Goal: Task Accomplishment & Management: Use online tool/utility

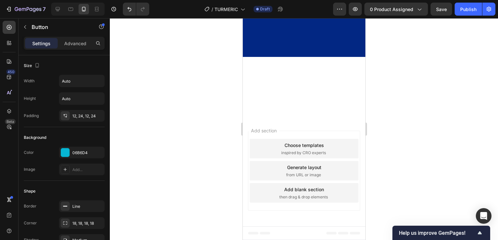
scroll to position [1857, 0]
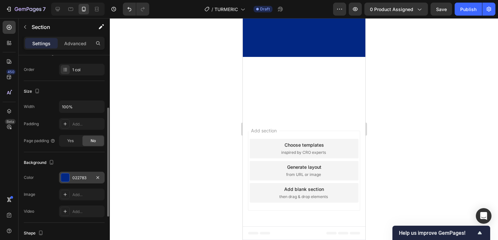
click at [81, 178] on div "022783" at bounding box center [81, 178] width 19 height 6
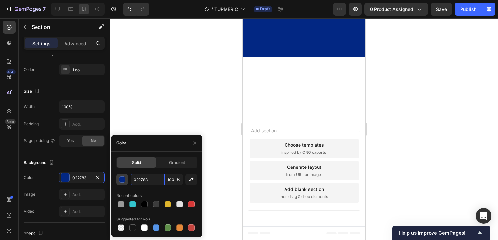
paste input "https://cdn.shopify.com/s/files/1/0939/4415/2381/files/IMAGEN_9_1.avif?v=175898…"
type input "h"
paste input "#ff5305"
type input "#ff5305"
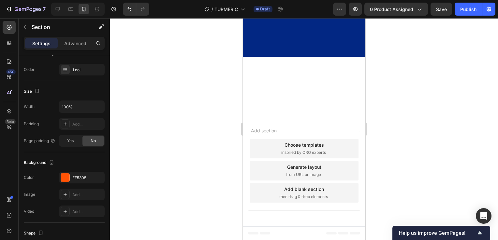
click at [390, 138] on div at bounding box center [304, 129] width 388 height 222
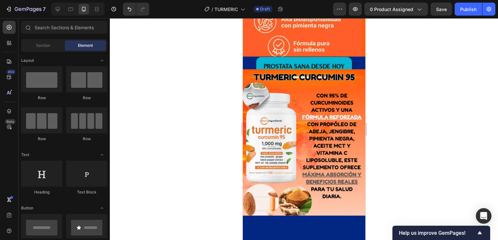
scroll to position [1108, 0]
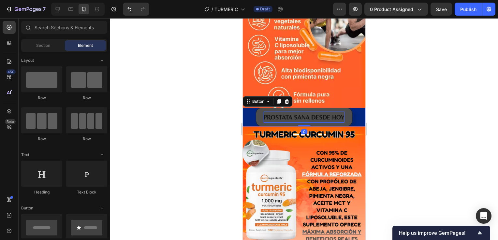
click at [296, 112] on p "PROSTATA SANA DESDE HOY" at bounding box center [303, 117] width 81 height 11
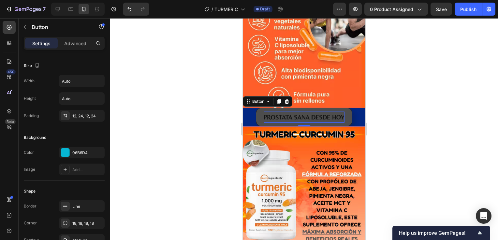
click at [339, 112] on p "PROSTATA SANA DESDE HOY" at bounding box center [303, 117] width 81 height 11
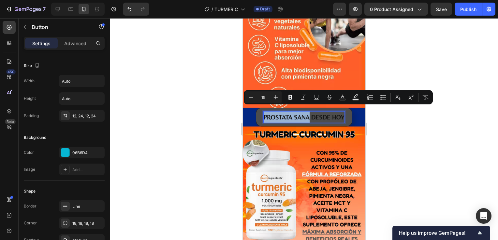
drag, startPoint x: 307, startPoint y: 108, endPoint x: 256, endPoint y: 112, distance: 51.0
click at [256, 112] on button "PROSTATA SANA DESDE HOY" at bounding box center [303, 117] width 96 height 19
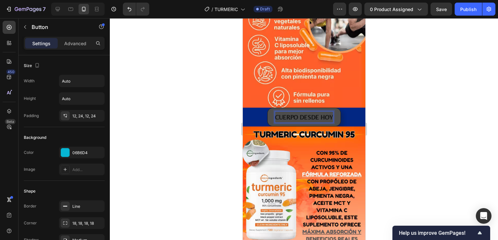
click at [267, 108] on button "CUERPO DESDE HOY" at bounding box center [304, 117] width 74 height 19
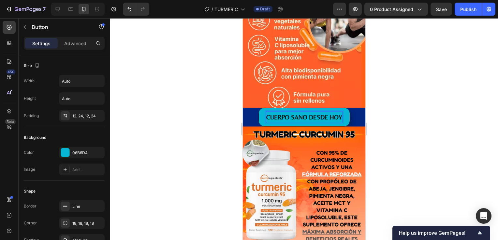
click at [413, 98] on div at bounding box center [304, 129] width 388 height 222
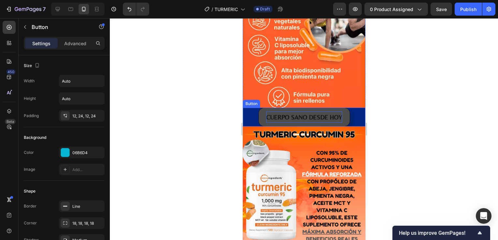
click at [335, 112] on p "CUERPO SANO DESDE HOY" at bounding box center [304, 117] width 76 height 11
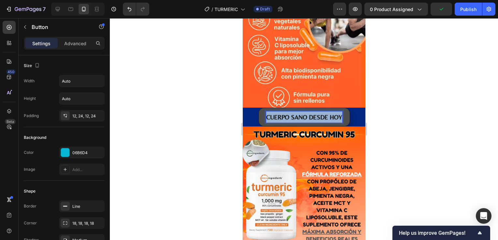
drag, startPoint x: 338, startPoint y: 109, endPoint x: 290, endPoint y: 109, distance: 47.6
click at [290, 112] on p "CUERPO SANO DESDE HOY" at bounding box center [304, 117] width 76 height 11
drag, startPoint x: 265, startPoint y: 110, endPoint x: 339, endPoint y: 115, distance: 74.4
click at [339, 115] on button "CUERPO SANO DESDE HOY" at bounding box center [304, 117] width 92 height 19
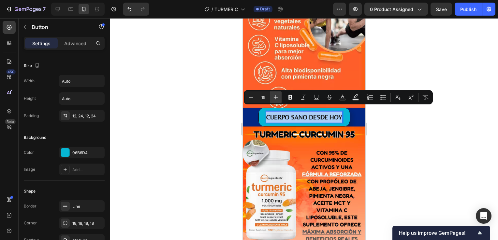
click at [274, 96] on icon "Editor contextual toolbar" at bounding box center [275, 97] width 7 height 7
type input "22"
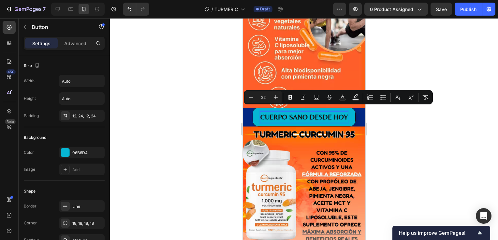
click at [449, 137] on div at bounding box center [304, 129] width 388 height 222
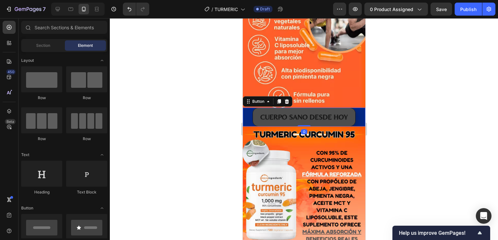
click at [348, 114] on button "CUERPO SANO DESDE HOY" at bounding box center [303, 117] width 103 height 19
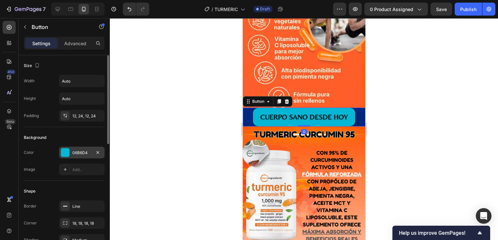
click at [73, 155] on div "06B6D4" at bounding box center [81, 153] width 19 height 6
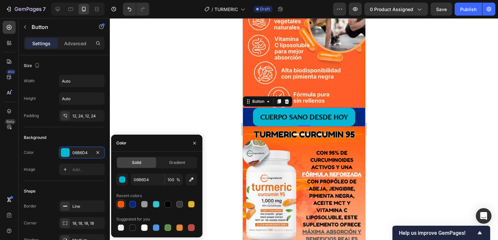
click at [120, 204] on div at bounding box center [121, 204] width 7 height 7
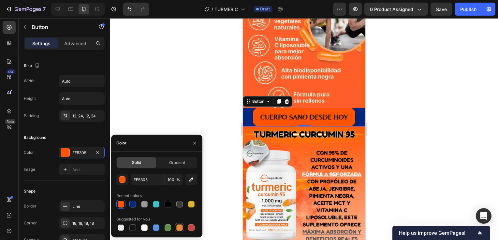
click at [181, 231] on div at bounding box center [179, 228] width 7 height 7
type input "E4893A"
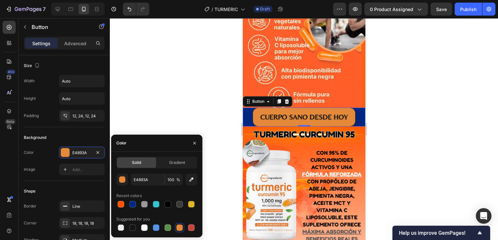
click at [475, 135] on div at bounding box center [304, 129] width 388 height 222
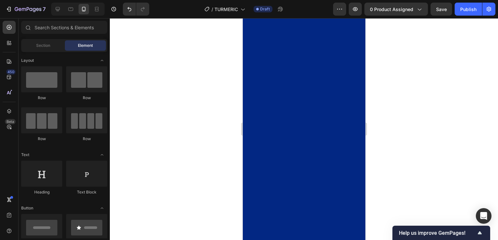
scroll to position [1368, 0]
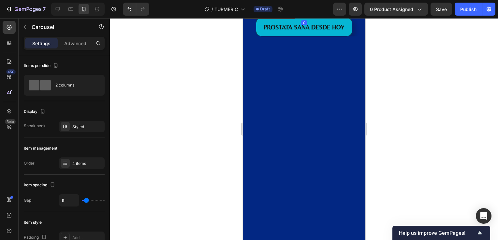
click at [258, 18] on div at bounding box center [303, 16] width 122 height 4
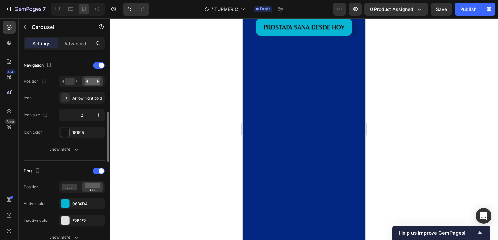
scroll to position [130, 0]
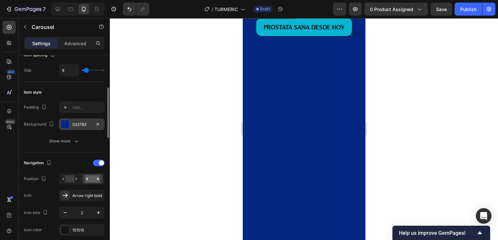
click at [66, 124] on div at bounding box center [65, 124] width 8 height 8
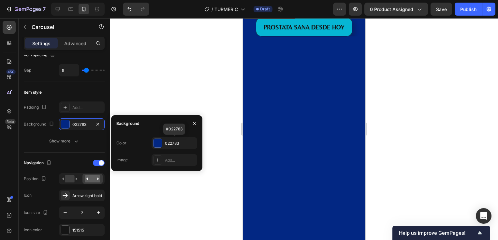
drag, startPoint x: 181, startPoint y: 144, endPoint x: 128, endPoint y: 143, distance: 53.4
click at [131, 144] on div "Color 022783 #022783" at bounding box center [156, 143] width 81 height 12
click at [189, 142] on icon "button" at bounding box center [190, 143] width 5 height 5
click at [167, 143] on div "Add..." at bounding box center [180, 144] width 31 height 6
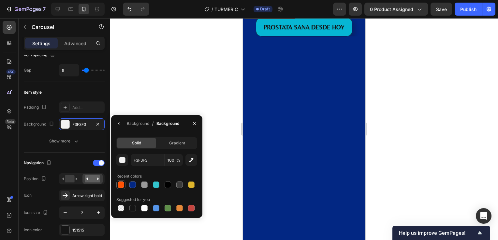
click at [122, 187] on div at bounding box center [121, 185] width 7 height 7
type input "FF5305"
click at [121, 186] on div at bounding box center [121, 185] width 7 height 7
click at [196, 121] on icon "button" at bounding box center [194, 123] width 5 height 5
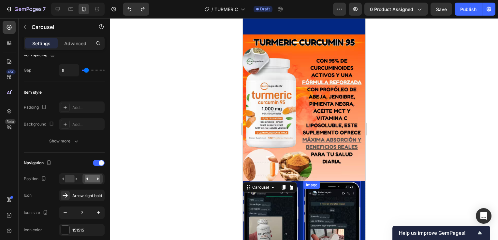
scroll to position [1108, 0]
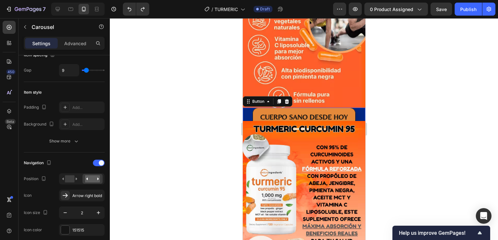
click at [357, 108] on div "CUERPO SANO DESDE HOY Button 0" at bounding box center [303, 117] width 122 height 19
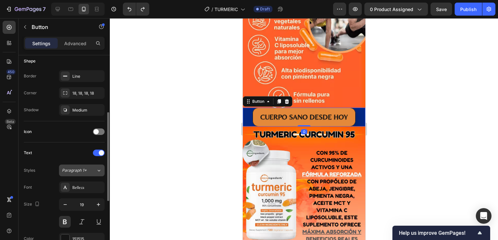
scroll to position [195, 0]
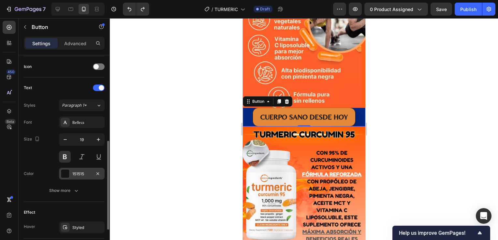
click at [79, 175] on div "151515" at bounding box center [81, 174] width 19 height 6
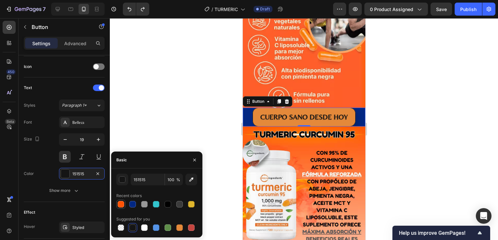
click at [120, 208] on div at bounding box center [121, 204] width 7 height 7
click at [166, 205] on div at bounding box center [168, 204] width 7 height 7
type input "000000"
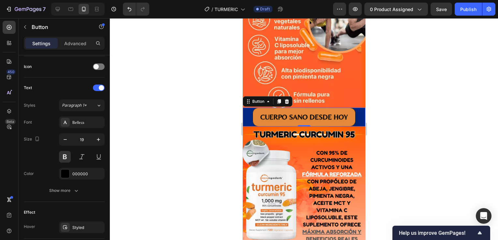
click at [435, 119] on div at bounding box center [304, 129] width 388 height 222
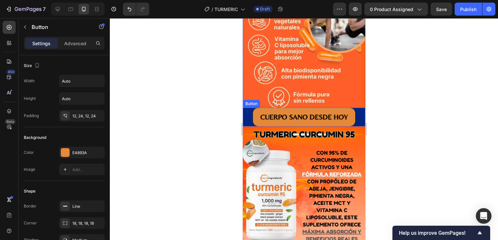
click at [356, 114] on div "CUERPO SANO DESDE HOY Button" at bounding box center [303, 117] width 122 height 19
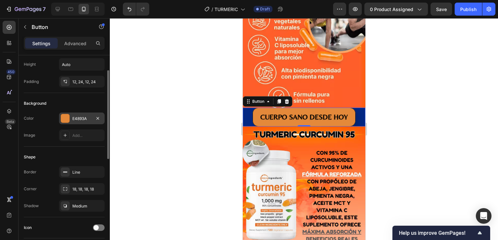
scroll to position [0, 0]
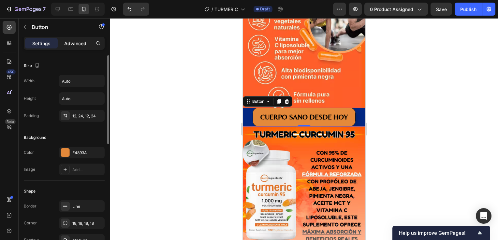
click at [72, 46] on p "Advanced" at bounding box center [75, 43] width 22 height 7
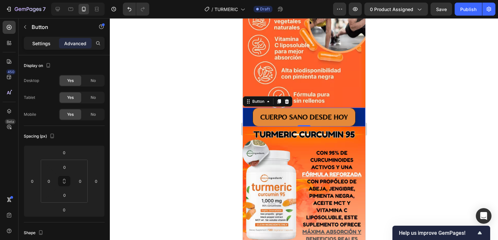
click at [40, 41] on p "Settings" at bounding box center [41, 43] width 18 height 7
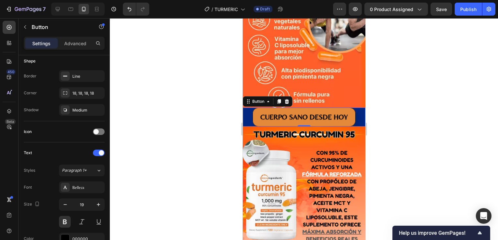
scroll to position [261, 0]
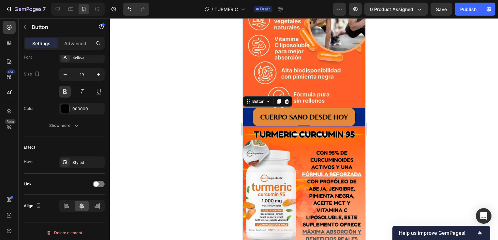
click at [394, 109] on div at bounding box center [304, 129] width 388 height 222
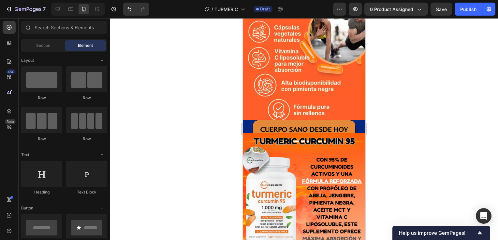
scroll to position [1085, 0]
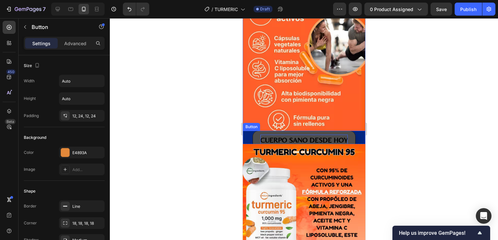
click at [343, 136] on span "CUERPO SANO DESDE HOY" at bounding box center [303, 140] width 87 height 8
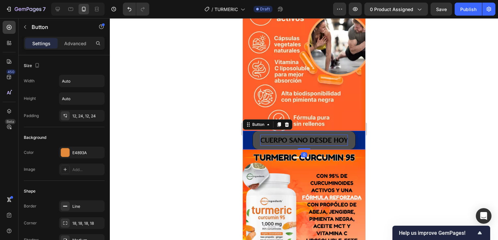
click at [343, 136] on span "CUERPO SANO DESDE HOY" at bounding box center [303, 140] width 87 height 8
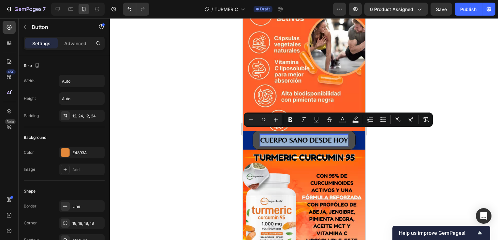
drag, startPoint x: 344, startPoint y: 133, endPoint x: 259, endPoint y: 135, distance: 84.7
click at [260, 136] on span "CUERPO SANO DESDE HOY" at bounding box center [303, 140] width 87 height 8
copy span "CUERPO SANO DESDE HOY"
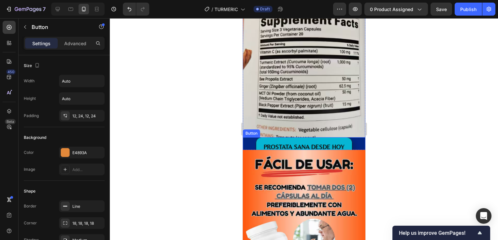
scroll to position [1573, 0]
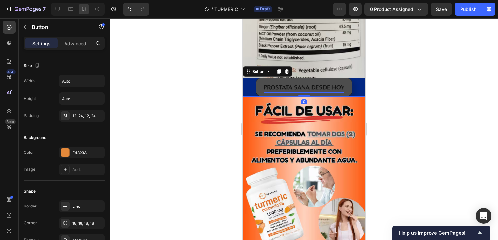
click at [263, 82] on p "PROSTATA SANA DESDE HOY" at bounding box center [303, 87] width 81 height 11
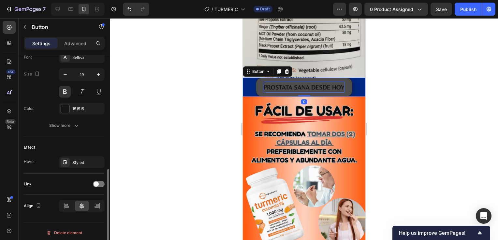
click at [264, 82] on p "PROSTATA SANA DESDE HOY" at bounding box center [303, 87] width 81 height 11
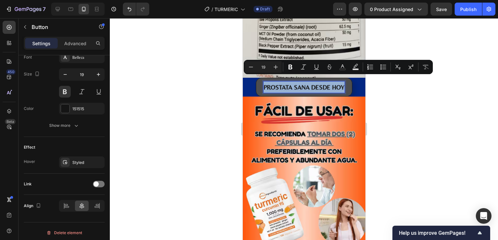
drag, startPoint x: 262, startPoint y: 80, endPoint x: 340, endPoint y: 80, distance: 78.2
click at [340, 82] on p "PROSTATA SANA DESDE HOY" at bounding box center [303, 87] width 81 height 11
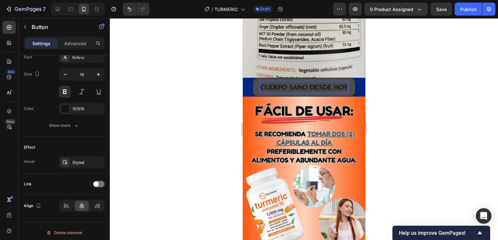
click at [290, 83] on span "CUERPO SANO DESDE HOY" at bounding box center [303, 87] width 87 height 8
drag, startPoint x: 258, startPoint y: 80, endPoint x: 343, endPoint y: 85, distance: 85.5
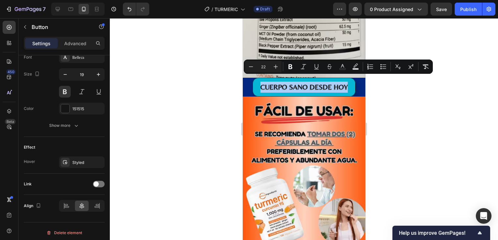
click at [402, 90] on div at bounding box center [304, 129] width 388 height 222
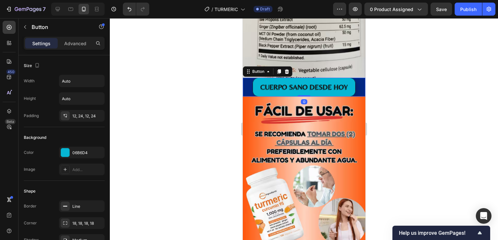
click at [353, 84] on div "CUERPO SANO DESDE HOY Button 0" at bounding box center [303, 87] width 122 height 19
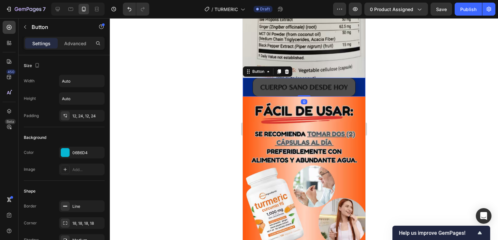
click at [351, 84] on button "CUERPO SANO DESDE HOY" at bounding box center [303, 87] width 103 height 19
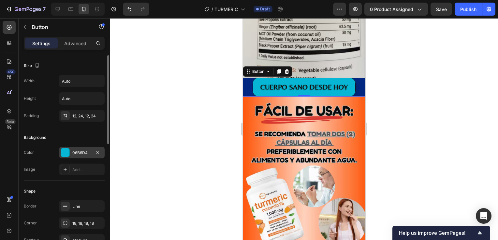
click at [65, 151] on div at bounding box center [65, 153] width 8 height 8
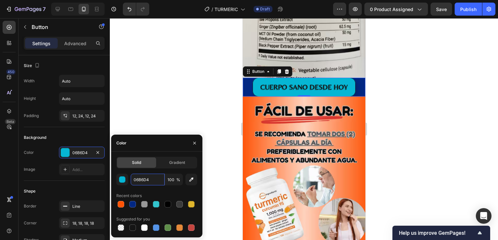
paste input "#ff5305"
type input "#ff5305"
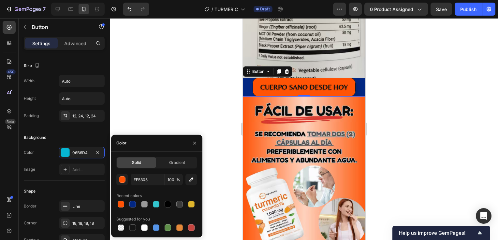
click at [423, 156] on div at bounding box center [304, 129] width 388 height 222
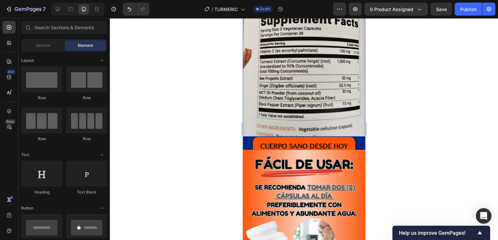
scroll to position [1573, 0]
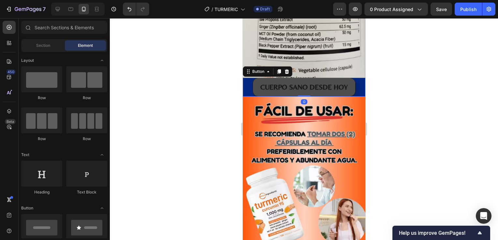
click at [352, 78] on button "CUERPO SANO DESDE HOY" at bounding box center [303, 87] width 103 height 19
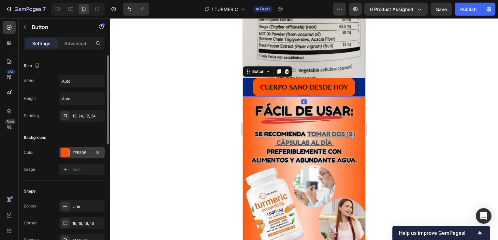
click at [89, 149] on div "FF5305" at bounding box center [82, 153] width 46 height 12
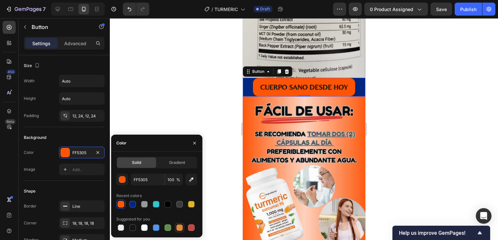
click at [180, 226] on div at bounding box center [179, 228] width 7 height 7
type input "E4893A"
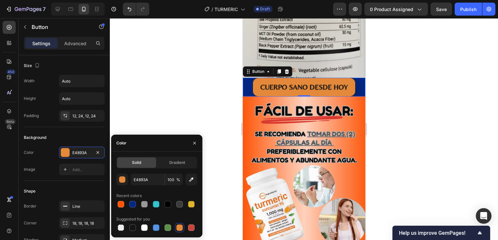
click at [441, 83] on div at bounding box center [304, 129] width 388 height 222
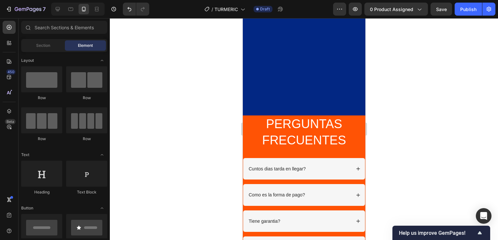
scroll to position [1834, 0]
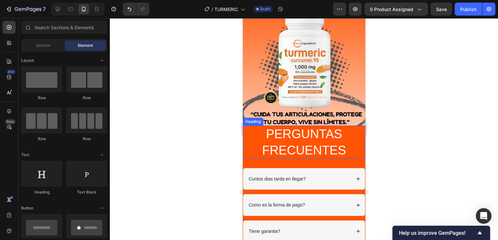
click at [310, 139] on h2 "PERGUNTAS FRECUENTES" at bounding box center [303, 143] width 122 height 34
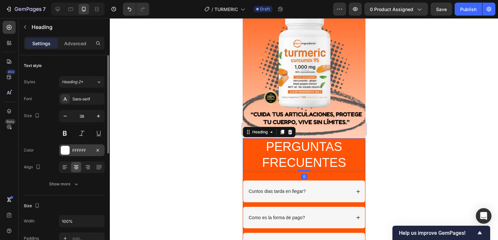
click at [71, 150] on div "FFFFFF" at bounding box center [82, 151] width 46 height 12
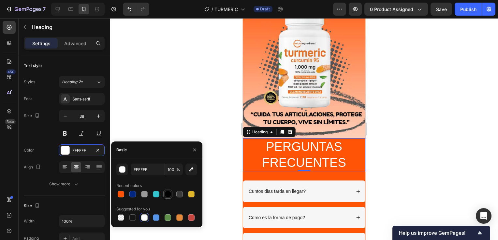
click at [169, 196] on div at bounding box center [168, 194] width 7 height 7
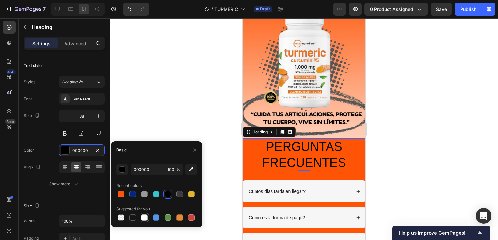
click at [143, 218] on div at bounding box center [144, 218] width 7 height 7
type input "FFFFFF"
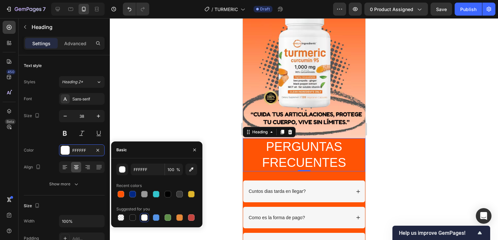
click at [388, 127] on div at bounding box center [304, 129] width 388 height 222
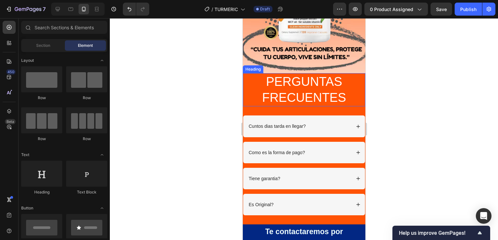
scroll to position [2029, 0]
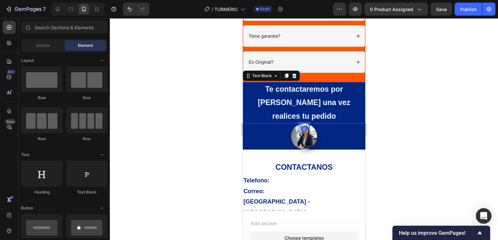
click at [337, 96] on p "Te contactaremos por [PERSON_NAME] una vez realices tu pedido" at bounding box center [303, 103] width 121 height 40
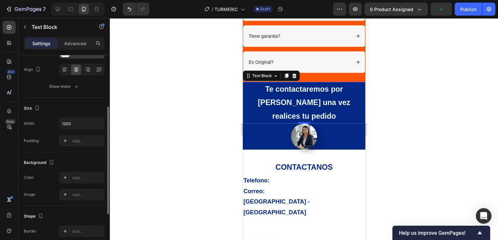
scroll to position [181, 0]
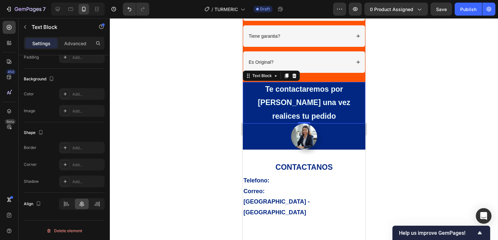
click at [308, 92] on p "Te contactaremos por [PERSON_NAME] una vez realices tu pedido" at bounding box center [303, 103] width 121 height 40
click at [348, 105] on p "Te contactaremos por [PERSON_NAME] una vez realices tu pedido" at bounding box center [303, 103] width 121 height 40
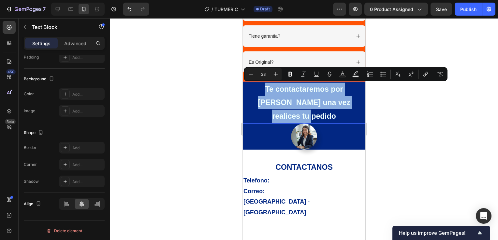
drag, startPoint x: 348, startPoint y: 104, endPoint x: 239, endPoint y: 91, distance: 109.9
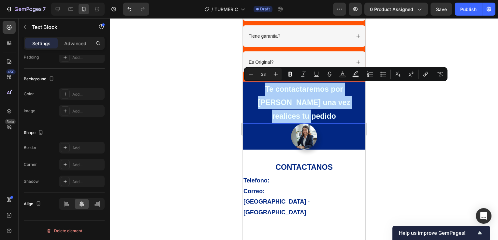
click at [398, 114] on div at bounding box center [304, 129] width 388 height 222
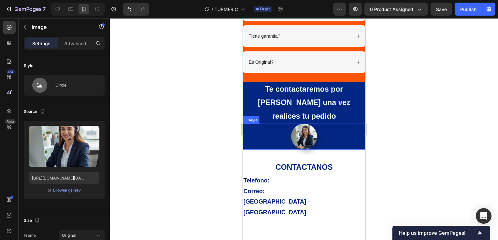
click at [324, 124] on div at bounding box center [303, 137] width 122 height 26
click at [352, 104] on p "Te contactaremos por [PERSON_NAME] una vez realices tu pedido" at bounding box center [303, 103] width 121 height 40
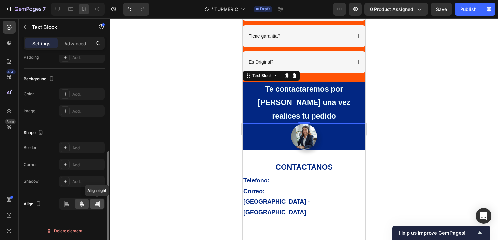
click at [96, 205] on icon at bounding box center [96, 206] width 5 height 2
click at [84, 204] on icon at bounding box center [82, 204] width 7 height 7
click at [69, 205] on icon at bounding box center [66, 204] width 7 height 7
click at [75, 205] on div at bounding box center [82, 204] width 14 height 10
click at [336, 124] on div at bounding box center [303, 137] width 122 height 26
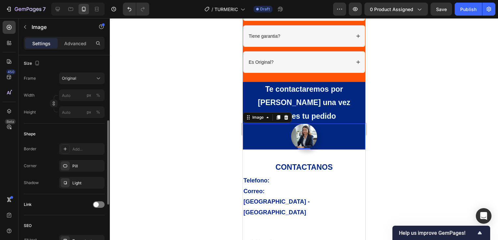
scroll to position [288, 0]
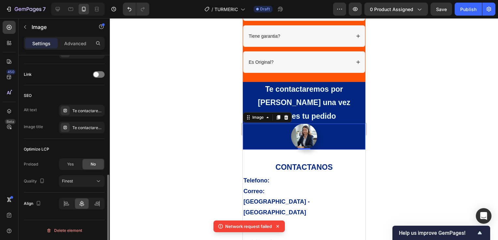
click at [66, 162] on div "Yes" at bounding box center [71, 164] width 22 height 10
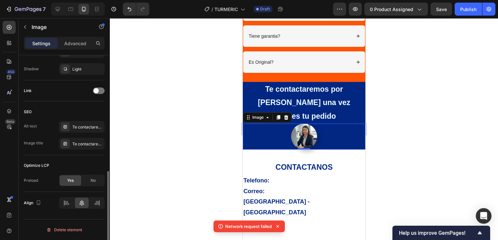
scroll to position [271, 0]
click at [88, 181] on div "No" at bounding box center [93, 181] width 22 height 10
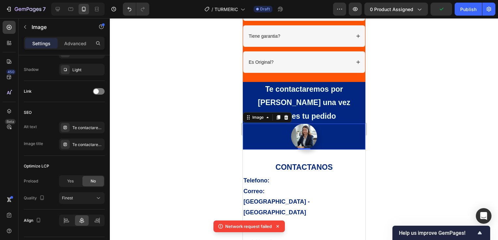
click at [184, 182] on div at bounding box center [304, 129] width 388 height 222
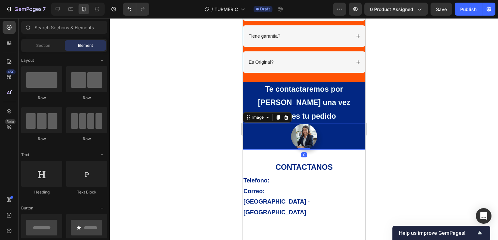
click at [259, 124] on div at bounding box center [303, 137] width 122 height 26
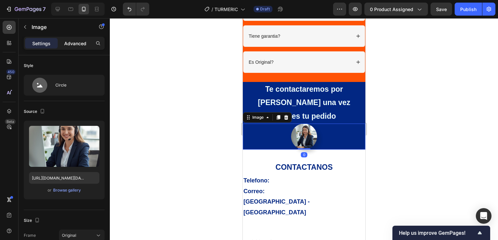
click at [75, 39] on div "Advanced" at bounding box center [75, 43] width 33 height 10
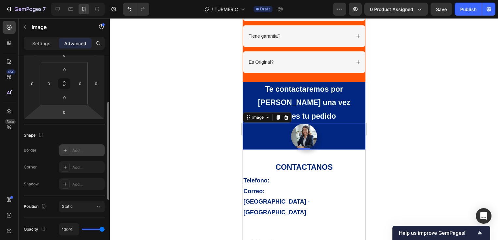
scroll to position [130, 0]
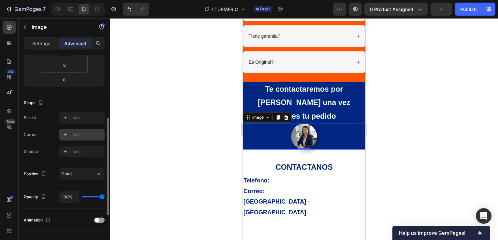
click at [68, 132] on div at bounding box center [65, 134] width 9 height 9
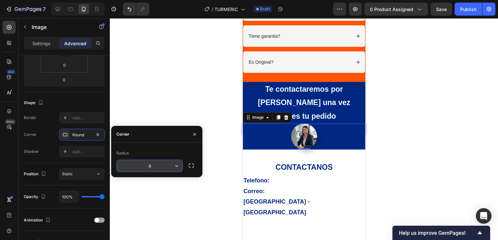
click at [178, 166] on icon "button" at bounding box center [176, 166] width 7 height 7
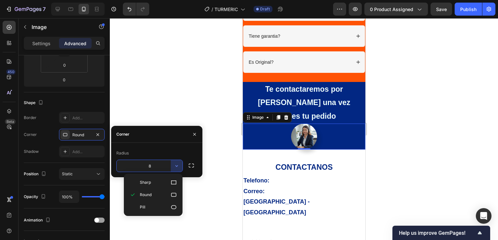
click at [173, 199] on div "Round" at bounding box center [152, 195] width 53 height 12
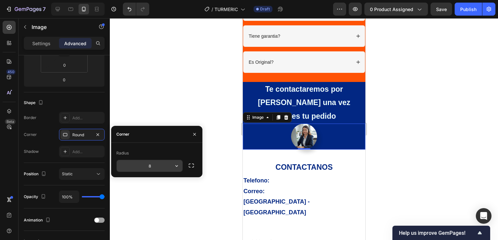
click at [182, 166] on div "8" at bounding box center [149, 166] width 66 height 12
click at [180, 168] on icon "button" at bounding box center [176, 166] width 7 height 7
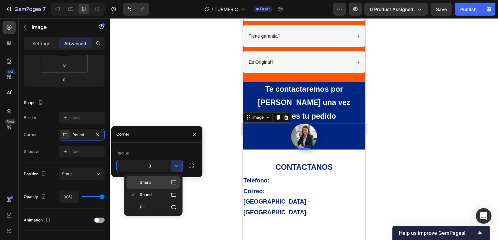
click at [179, 183] on div "Sharp" at bounding box center [152, 183] width 53 height 12
type input "0"
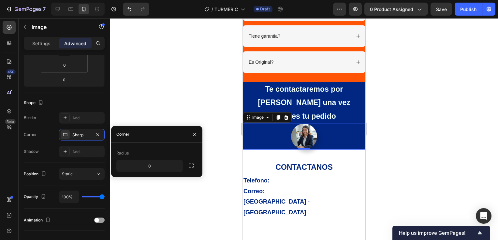
click at [417, 145] on div at bounding box center [304, 129] width 388 height 222
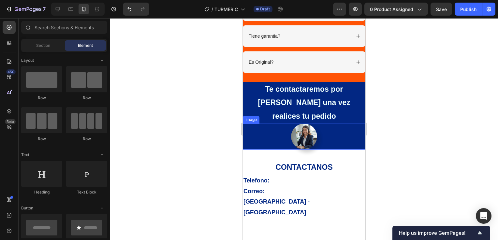
click at [257, 127] on div at bounding box center [303, 137] width 122 height 26
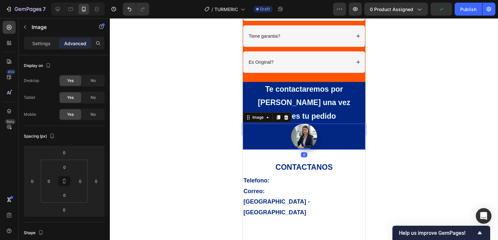
click at [77, 39] on div "Advanced" at bounding box center [75, 43] width 33 height 10
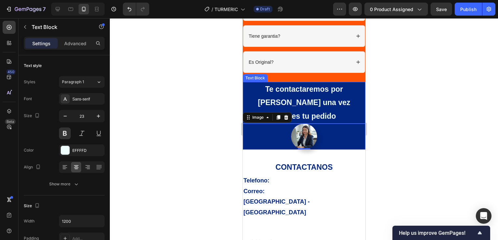
click at [300, 91] on p "Te contactaremos por [PERSON_NAME] una vez realices tu pedido" at bounding box center [303, 103] width 121 height 40
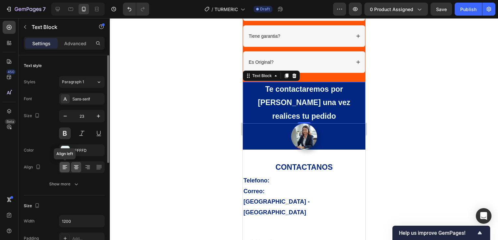
click at [65, 166] on icon at bounding box center [65, 167] width 7 height 7
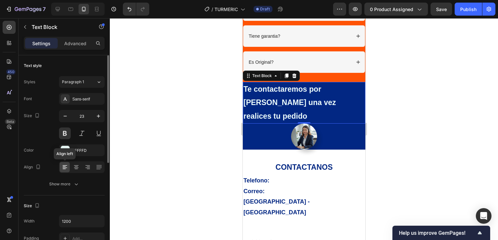
click at [69, 167] on div at bounding box center [65, 167] width 10 height 10
click at [73, 167] on icon at bounding box center [76, 167] width 7 height 7
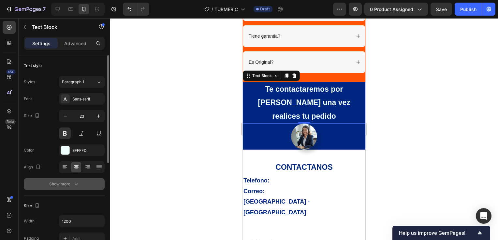
click at [74, 184] on icon "button" at bounding box center [76, 184] width 7 height 7
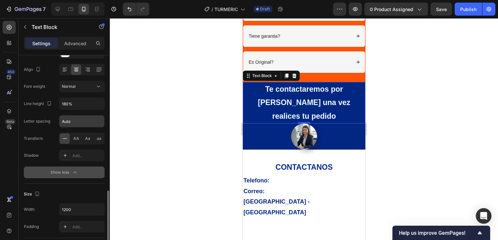
scroll to position [163, 0]
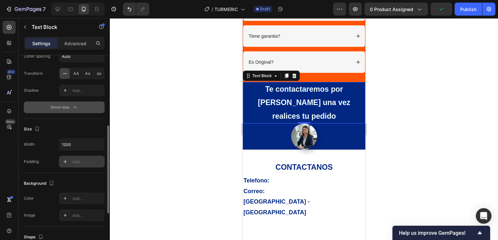
click at [69, 159] on div at bounding box center [65, 161] width 9 height 9
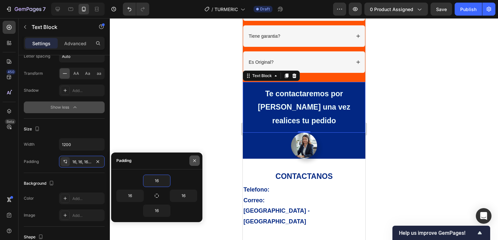
click at [194, 163] on icon "button" at bounding box center [194, 160] width 5 height 5
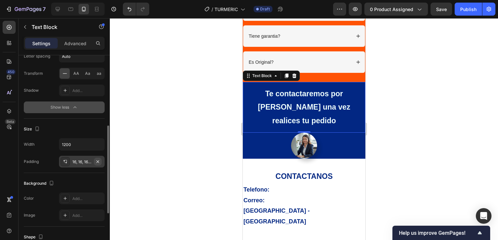
click at [98, 160] on icon "button" at bounding box center [97, 161] width 5 height 5
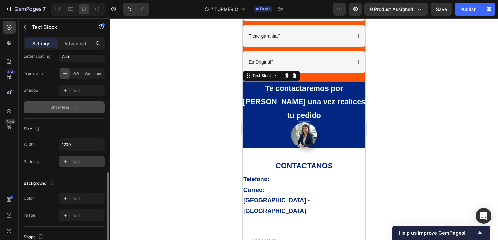
scroll to position [195, 0]
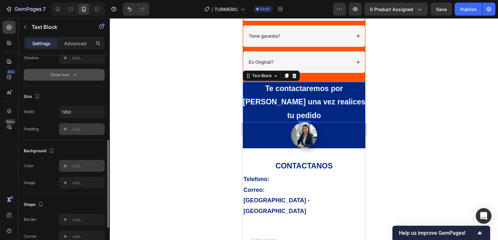
click at [68, 167] on div at bounding box center [65, 166] width 9 height 9
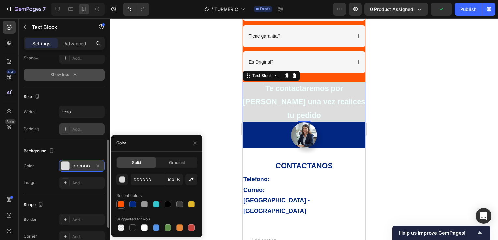
click at [122, 204] on div at bounding box center [121, 204] width 7 height 7
type input "FF5305"
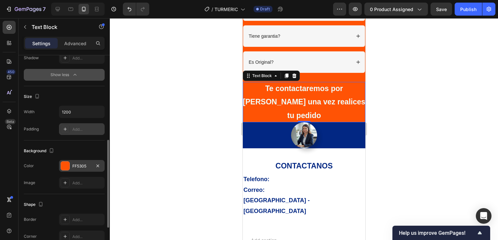
click at [449, 126] on div at bounding box center [304, 129] width 388 height 222
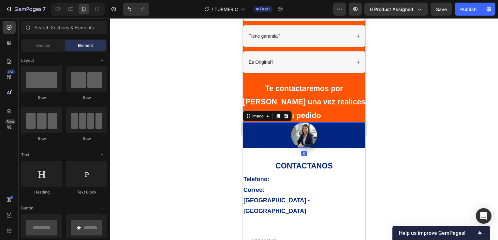
click at [333, 122] on div at bounding box center [303, 135] width 122 height 26
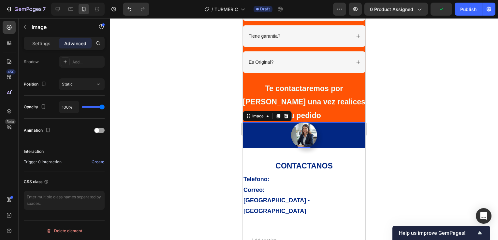
scroll to position [25, 0]
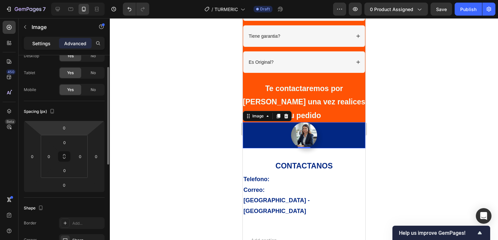
click at [35, 42] on p "Settings" at bounding box center [41, 43] width 18 height 7
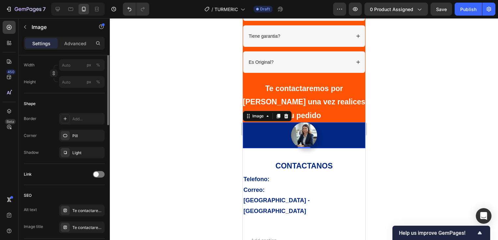
scroll to position [122, 0]
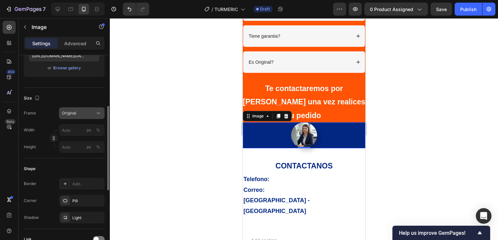
click at [98, 112] on icon at bounding box center [98, 113] width 7 height 7
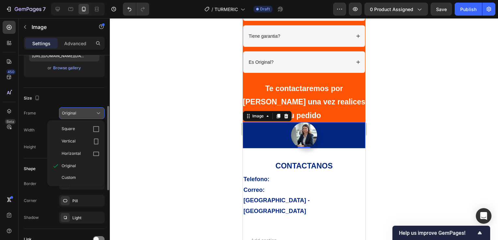
click at [98, 112] on icon at bounding box center [98, 113] width 7 height 7
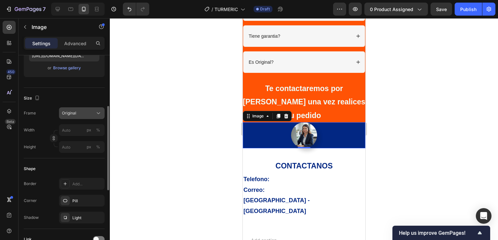
click at [96, 113] on icon at bounding box center [98, 113] width 7 height 7
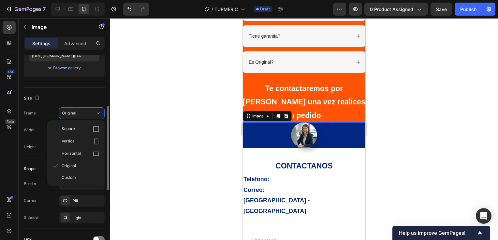
click at [76, 87] on div "Source Upload Image https://cdn.shopify.com/s/files/1/0857/0381/9548/files/Capt…" at bounding box center [64, 33] width 81 height 109
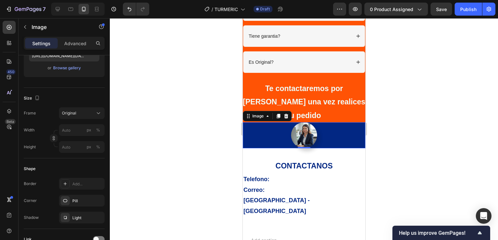
click at [406, 124] on div at bounding box center [304, 129] width 388 height 222
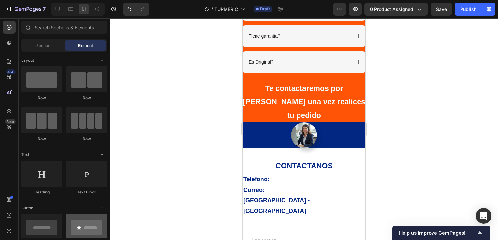
scroll to position [0, 0]
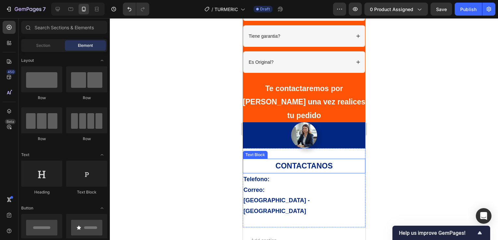
click at [260, 151] on div "Text Block" at bounding box center [254, 155] width 25 height 8
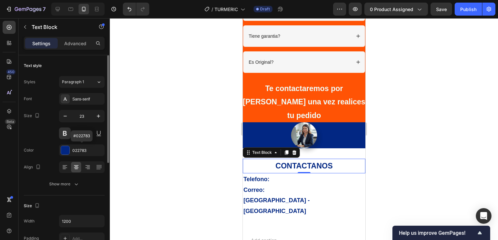
scroll to position [33, 0]
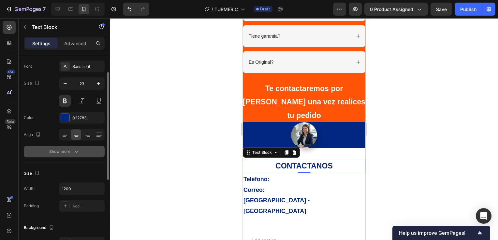
click at [68, 152] on div "Show more" at bounding box center [64, 152] width 30 height 7
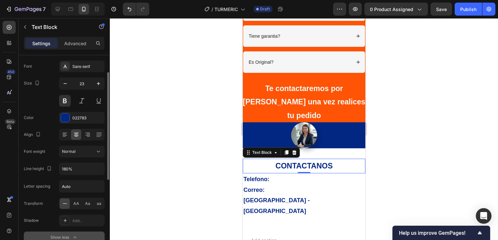
click at [68, 152] on span "Normal" at bounding box center [69, 151] width 14 height 5
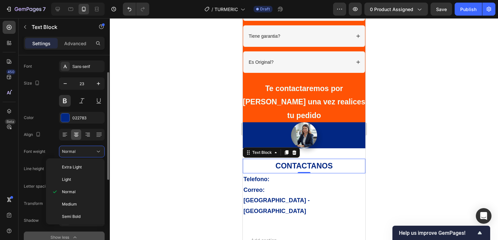
click at [68, 152] on span "Normal" at bounding box center [69, 151] width 14 height 5
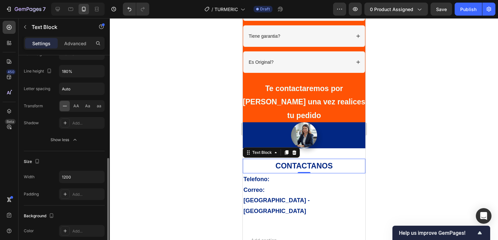
scroll to position [163, 0]
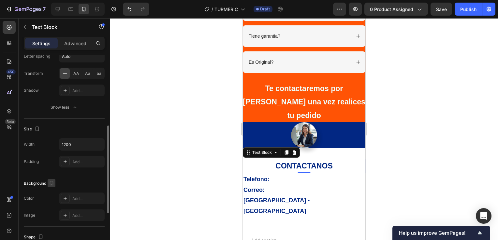
click at [52, 183] on icon "button" at bounding box center [51, 183] width 7 height 7
click at [52, 184] on icon "button" at bounding box center [52, 184] width 2 height 1
click at [59, 197] on div "Color Add..." at bounding box center [64, 199] width 81 height 12
click at [70, 199] on div "Add..." at bounding box center [82, 199] width 46 height 12
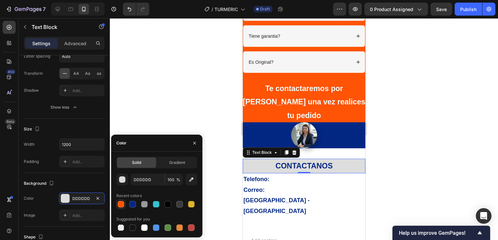
click at [124, 207] on div at bounding box center [121, 204] width 7 height 7
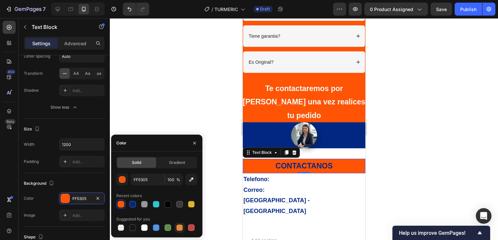
click at [180, 231] on div at bounding box center [179, 228] width 7 height 7
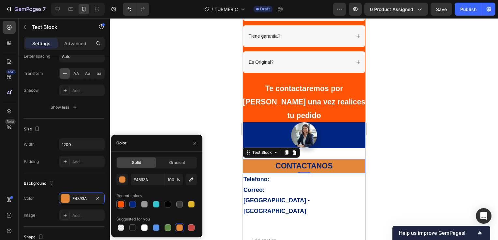
click at [123, 207] on div at bounding box center [121, 204] width 7 height 7
type input "FF5305"
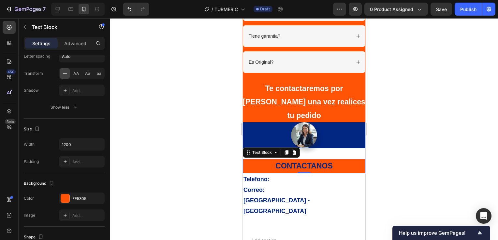
click at [414, 138] on div at bounding box center [304, 129] width 388 height 222
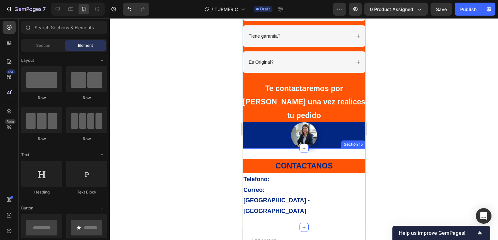
click at [330, 149] on div "CONTACTANOS Text Block Telefono: Correo: Quito - Ecuador Text Block Section 15" at bounding box center [303, 188] width 122 height 79
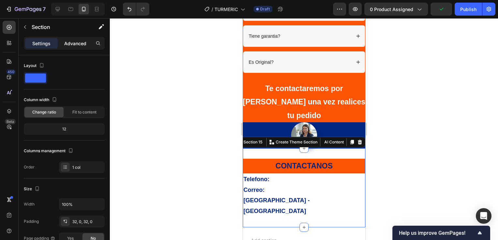
click at [81, 45] on p "Advanced" at bounding box center [75, 43] width 22 height 7
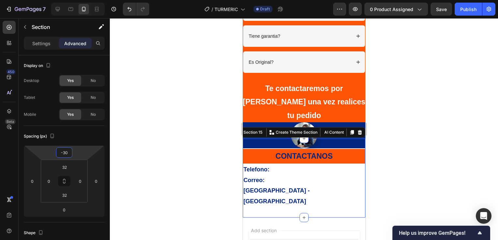
type input "-32"
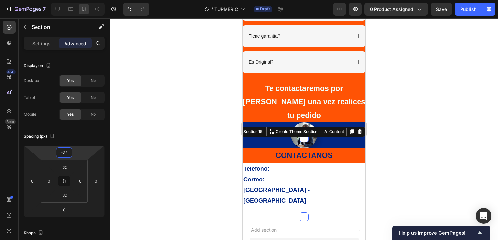
drag, startPoint x: 77, startPoint y: 151, endPoint x: 77, endPoint y: 157, distance: 5.2
click at [77, 0] on html "7 Version history / TURMERIC Draft Preview 0 product assigned Save Publish 450 …" at bounding box center [249, 0] width 498 height 0
click at [435, 127] on div at bounding box center [304, 129] width 388 height 222
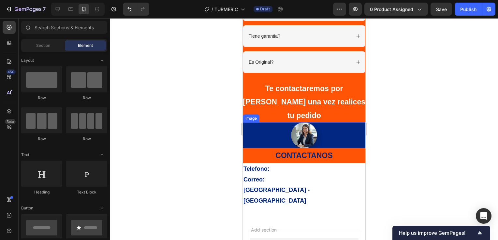
click at [334, 122] on div at bounding box center [303, 135] width 122 height 26
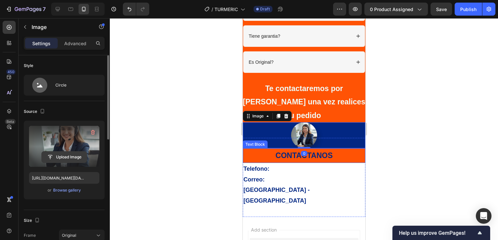
scroll to position [65, 0]
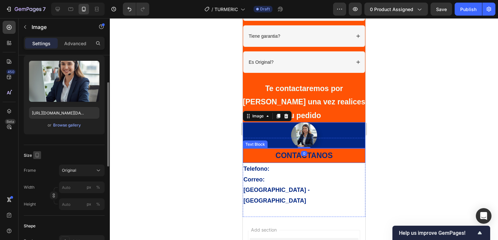
click at [36, 156] on icon "button" at bounding box center [38, 155] width 4 height 5
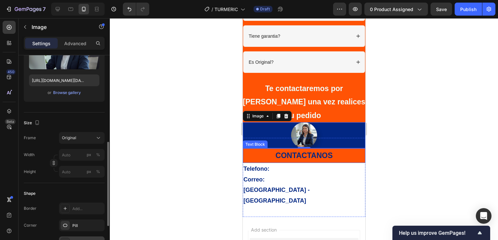
scroll to position [130, 0]
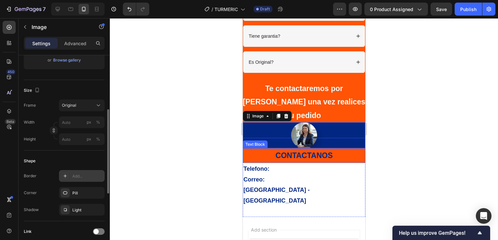
click at [66, 179] on div at bounding box center [65, 176] width 9 height 9
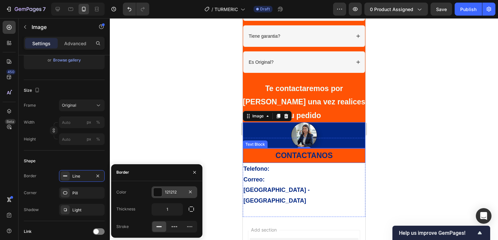
click at [158, 193] on div at bounding box center [157, 192] width 8 height 8
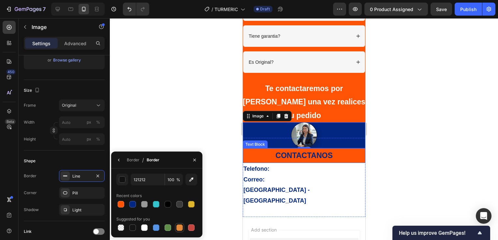
click at [180, 227] on div at bounding box center [179, 228] width 7 height 7
click at [122, 203] on div at bounding box center [121, 204] width 7 height 7
type input "FF5305"
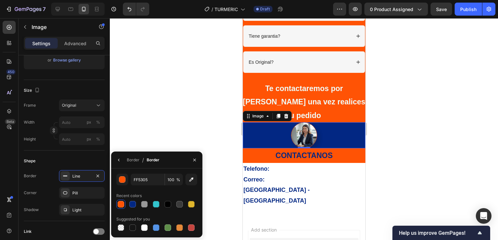
click at [447, 126] on div at bounding box center [304, 129] width 388 height 222
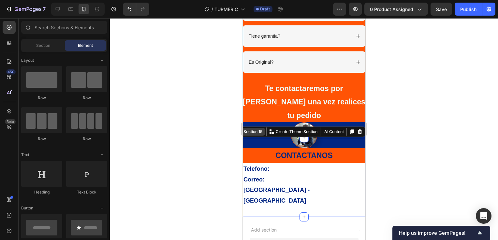
click at [342, 127] on div "Section 15 You can create reusable sections Create Theme Section AI Content Wri…" at bounding box center [299, 132] width 131 height 10
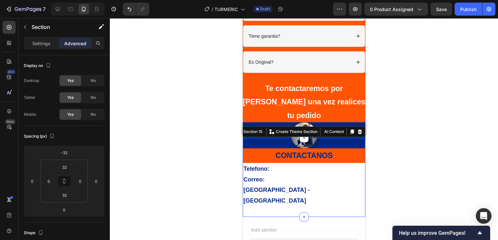
click at [331, 138] on div "CONTACTANOS Text Block Telefono: Correo: Quito - Ecuador Text Block Section 15 …" at bounding box center [303, 177] width 122 height 79
click at [421, 165] on div at bounding box center [304, 129] width 388 height 222
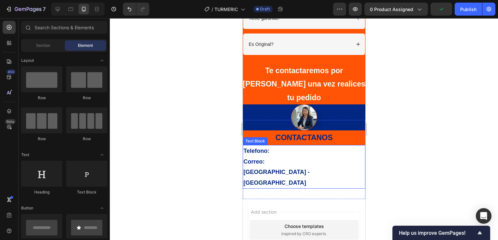
scroll to position [2062, 0]
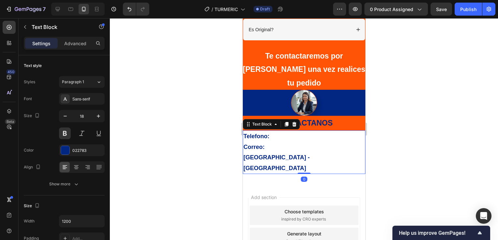
click at [286, 152] on p "Quito - Ecuador" at bounding box center [303, 162] width 121 height 21
click at [287, 152] on p "Quito - Ecuador" at bounding box center [303, 162] width 121 height 21
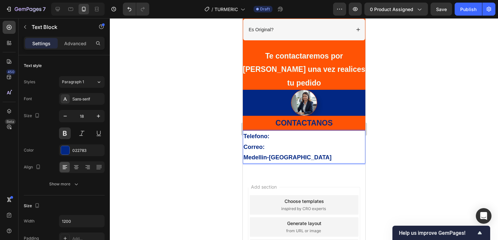
click at [267, 142] on p "Correo:" at bounding box center [303, 147] width 121 height 10
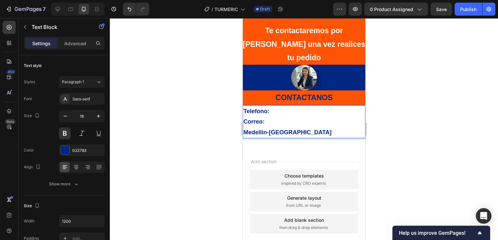
scroll to position [2103, 0]
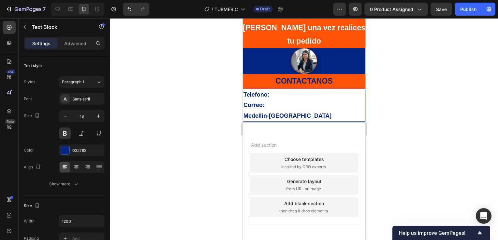
click at [266, 100] on p "Correo:" at bounding box center [303, 105] width 121 height 10
click at [273, 90] on p "Telefono:" at bounding box center [303, 95] width 121 height 10
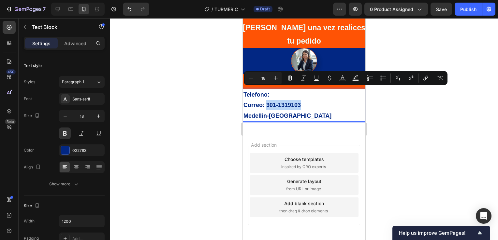
drag, startPoint x: 303, startPoint y: 91, endPoint x: 267, endPoint y: 91, distance: 35.8
click at [267, 100] on p "Correo: 301-1319103" at bounding box center [303, 105] width 121 height 10
copy p "301-1319103"
click at [315, 100] on p "Correo: 301-1319103" at bounding box center [303, 105] width 121 height 10
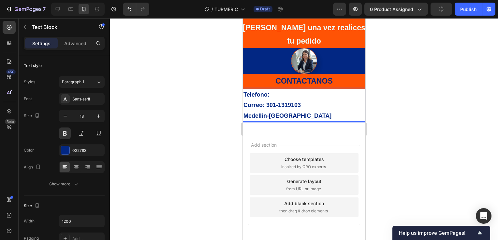
click at [271, 90] on p "Telefono:" at bounding box center [303, 95] width 121 height 10
click at [309, 90] on p "Telefono: [PHONE_NUMBER]" at bounding box center [303, 95] width 121 height 10
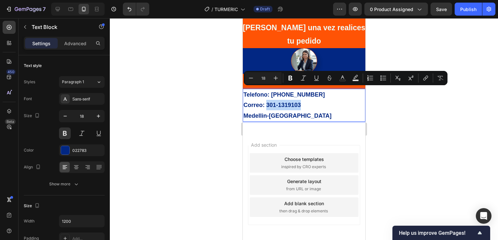
drag, startPoint x: 301, startPoint y: 90, endPoint x: 265, endPoint y: 94, distance: 36.8
click at [265, 100] on p "Correo: 301-1319103" at bounding box center [303, 105] width 121 height 10
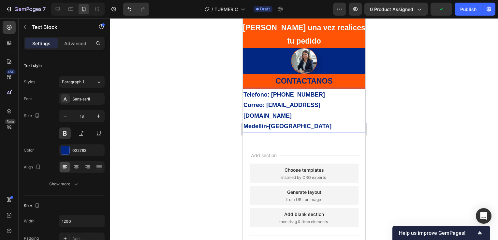
click at [441, 84] on div at bounding box center [304, 129] width 388 height 222
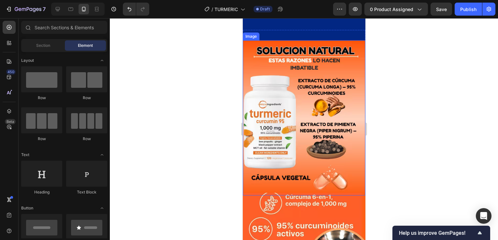
scroll to position [810, 0]
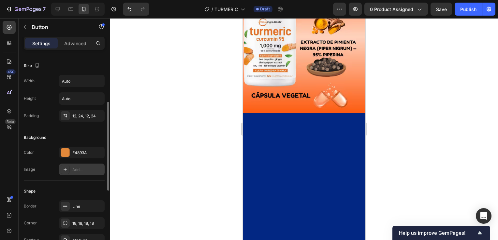
scroll to position [33, 0]
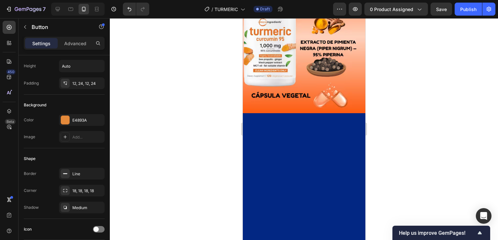
click at [395, 89] on div at bounding box center [304, 129] width 388 height 222
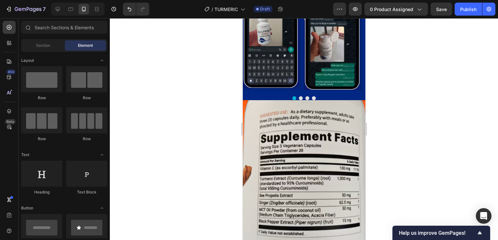
scroll to position [1657, 0]
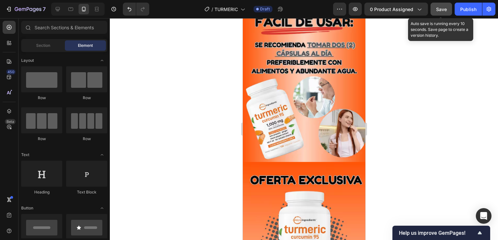
click at [446, 9] on span "Save" at bounding box center [441, 10] width 11 height 6
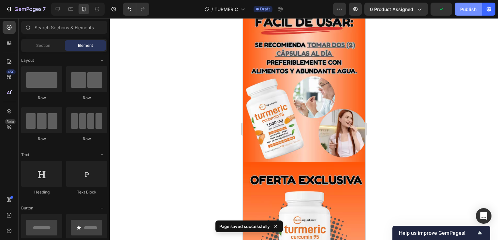
click at [465, 10] on div "Publish" at bounding box center [468, 9] width 16 height 7
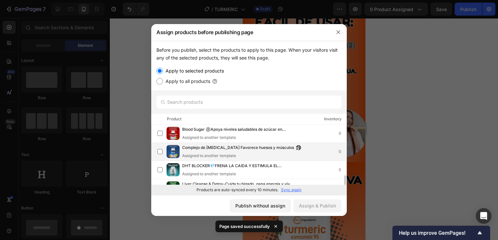
scroll to position [48, 0]
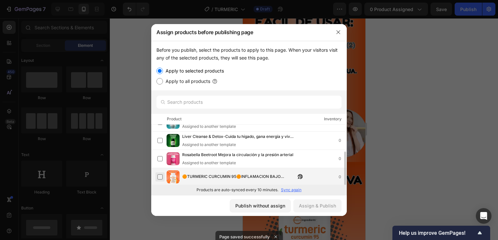
click at [160, 177] on label at bounding box center [159, 177] width 5 height 5
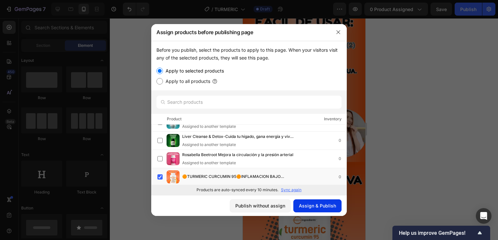
click at [304, 206] on div "Assign & Publish" at bounding box center [317, 206] width 37 height 7
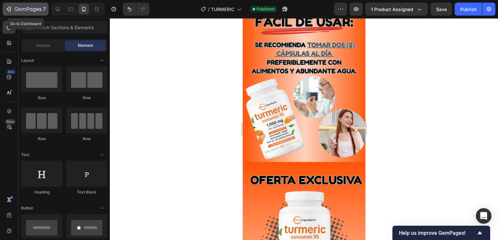
click at [23, 12] on div "7" at bounding box center [30, 9] width 31 height 8
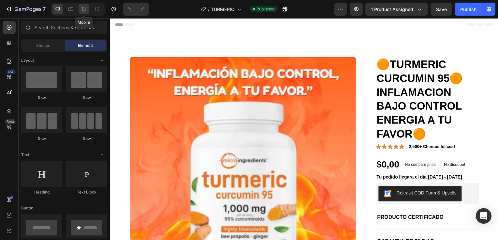
click at [81, 10] on icon at bounding box center [83, 9] width 7 height 7
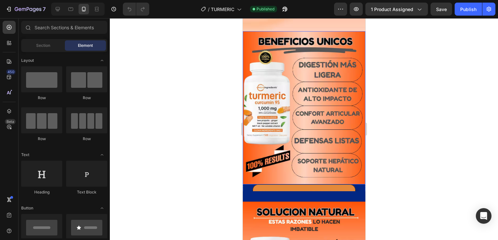
scroll to position [717, 0]
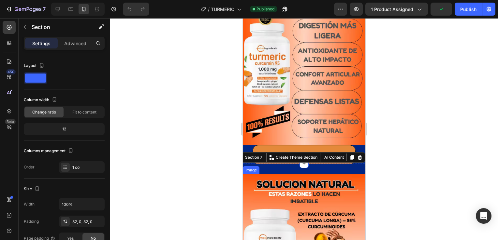
scroll to position [782, 0]
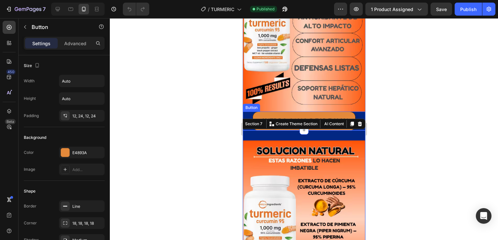
click at [354, 112] on div "CUERPO SANO DESDE HOY Button" at bounding box center [303, 121] width 122 height 19
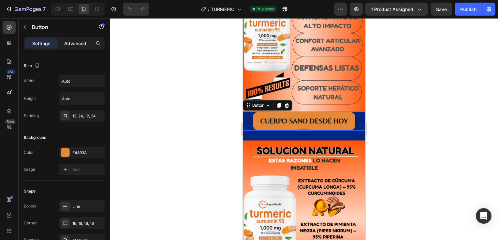
click at [79, 41] on p "Advanced" at bounding box center [75, 43] width 22 height 7
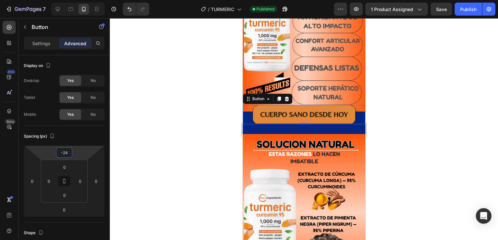
type input "-28"
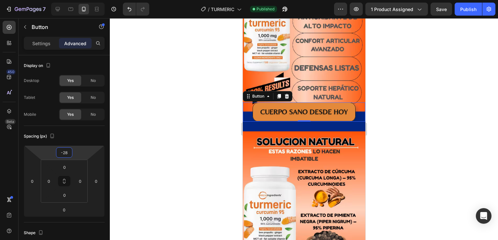
drag, startPoint x: 81, startPoint y: 151, endPoint x: 82, endPoint y: 156, distance: 4.6
click at [82, 0] on html "7 Version history / TURMERIC Published Preview 1 product assigned Save Publish …" at bounding box center [249, 0] width 498 height 0
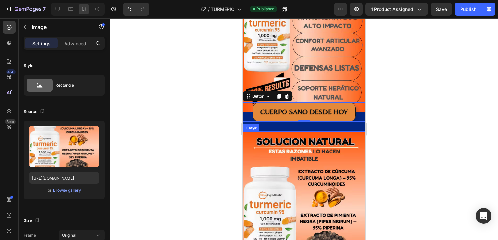
click at [257, 125] on div "Image" at bounding box center [251, 128] width 14 height 6
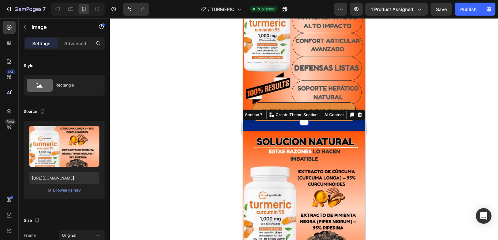
click at [329, 121] on div "Image Section 7 You can create reusable sections Create Theme Section AI Conten…" at bounding box center [303, 209] width 122 height 176
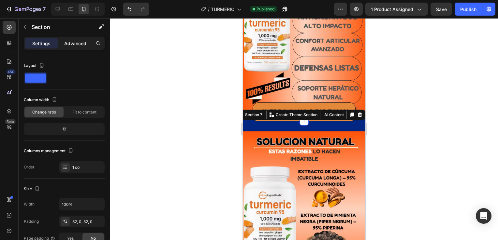
click at [72, 45] on p "Advanced" at bounding box center [75, 43] width 22 height 7
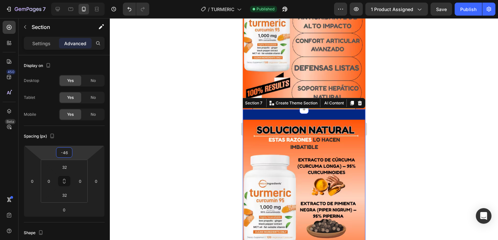
type input "-54"
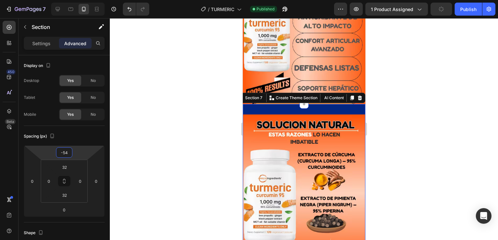
drag, startPoint x: 85, startPoint y: 151, endPoint x: 83, endPoint y: 160, distance: 8.6
click at [83, 0] on html "7 Version history / TURMERIC Published Preview 1 product assigned Publish 450 B…" at bounding box center [249, 0] width 498 height 0
click at [437, 79] on div at bounding box center [304, 129] width 388 height 222
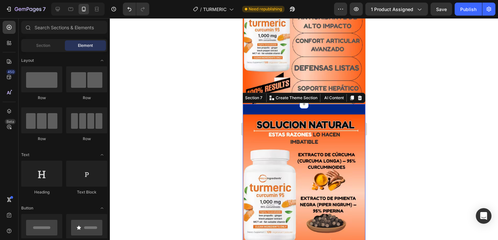
click at [315, 104] on div "Image Section 7 You can create reusable sections Create Theme Section AI Conten…" at bounding box center [303, 192] width 122 height 176
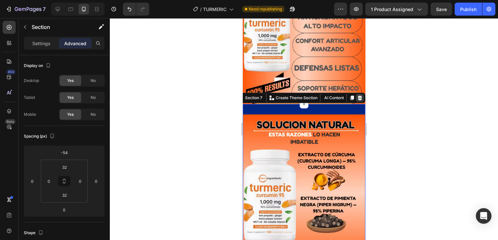
click at [357, 95] on icon at bounding box center [359, 97] width 5 height 5
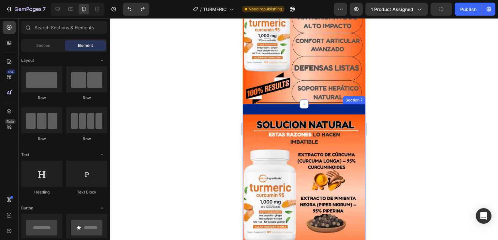
click at [297, 106] on div "Image Section 7" at bounding box center [303, 192] width 122 height 176
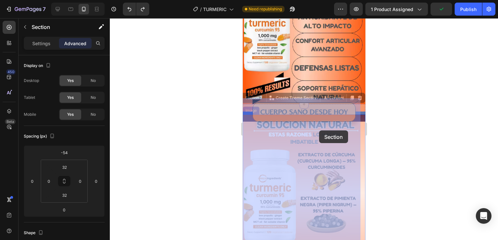
drag, startPoint x: 318, startPoint y: 107, endPoint x: 317, endPoint y: 126, distance: 18.9
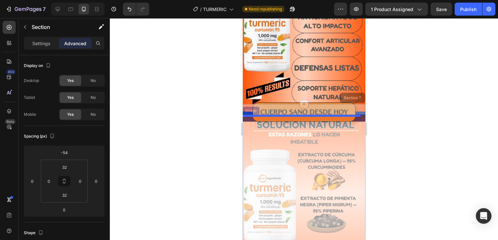
drag, startPoint x: 339, startPoint y: 104, endPoint x: 338, endPoint y: 113, distance: 8.5
click at [338, 113] on div "Mobile ( 376 px) iPhone 13 Mini iPhone 13 Pro iPhone 11 Pro Max iPhone 15 Pro M…" at bounding box center [303, 82] width 122 height 1693
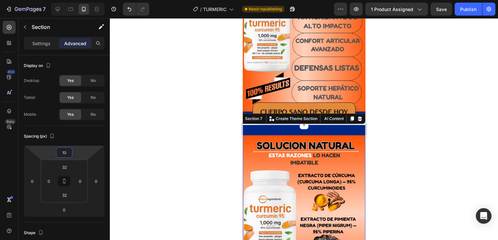
type input "8"
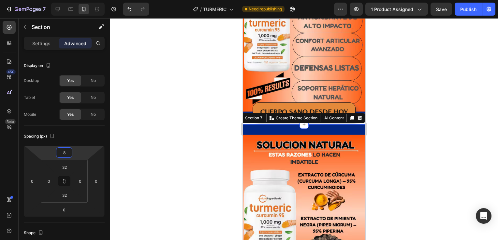
drag, startPoint x: 76, startPoint y: 151, endPoint x: 12, endPoint y: 123, distance: 70.5
click at [82, 0] on html "7 Version history / TURMERIC Need republishing Preview 1 product assigned Save …" at bounding box center [249, 0] width 498 height 0
click at [468, 134] on div at bounding box center [304, 129] width 388 height 222
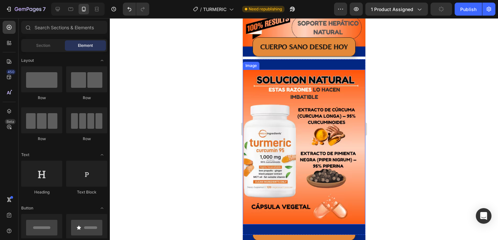
scroll to position [814, 0]
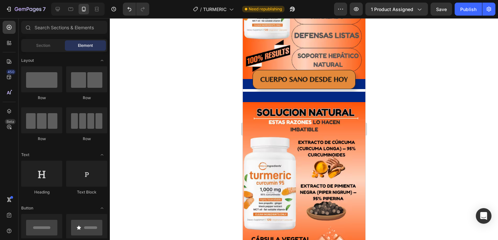
click at [387, 78] on div at bounding box center [304, 129] width 388 height 222
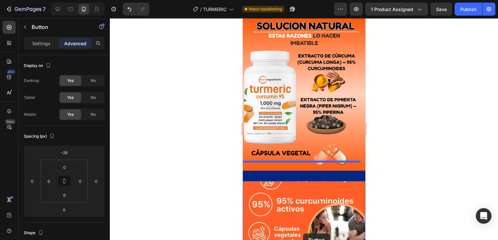
scroll to position [898, 0]
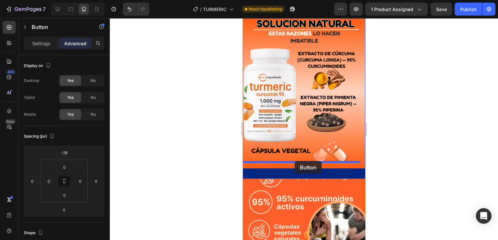
drag, startPoint x: 336, startPoint y: 67, endPoint x: 294, endPoint y: 161, distance: 102.5
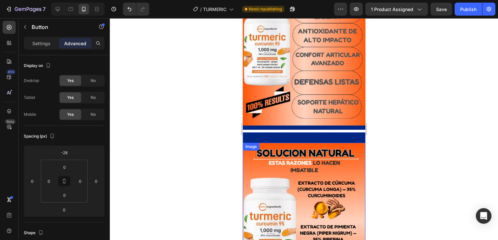
scroll to position [767, 0]
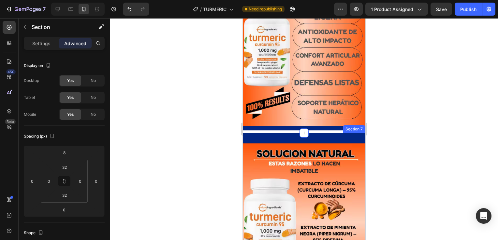
click at [276, 136] on div "Image CUERPO SANO DESDE [DATE] Button 0 Section 7" at bounding box center [303, 226] width 122 height 186
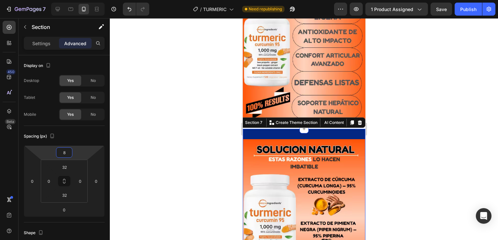
type input "16"
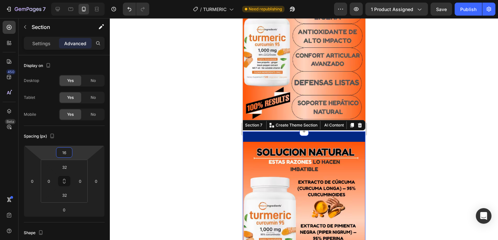
drag, startPoint x: 74, startPoint y: 151, endPoint x: 78, endPoint y: 149, distance: 4.1
click at [78, 0] on html "7 Version history / TURMERIC Need republishing Preview 1 product assigned Save …" at bounding box center [249, 0] width 498 height 0
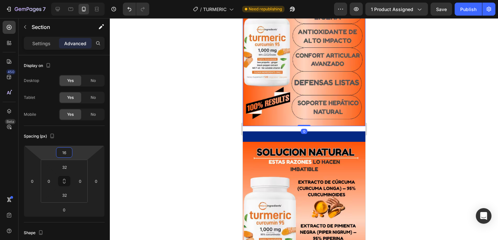
click at [292, 89] on img at bounding box center [303, 49] width 122 height 153
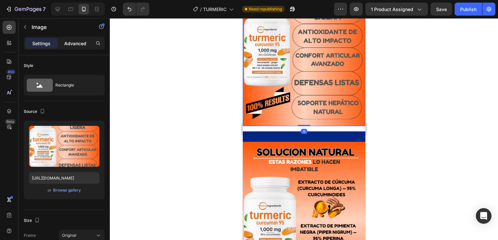
click at [81, 45] on p "Advanced" at bounding box center [75, 43] width 22 height 7
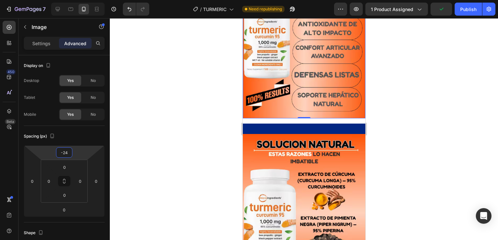
drag, startPoint x: 77, startPoint y: 151, endPoint x: 77, endPoint y: 154, distance: 3.9
click at [77, 0] on html "7 Version history / TURMERIC Need republishing Preview 1 product assigned Publi…" at bounding box center [249, 0] width 498 height 0
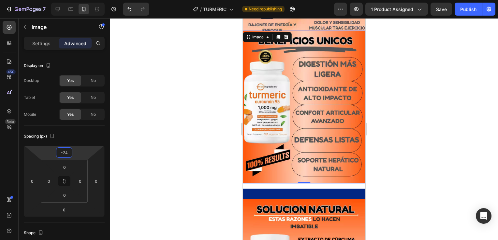
scroll to position [604, 0]
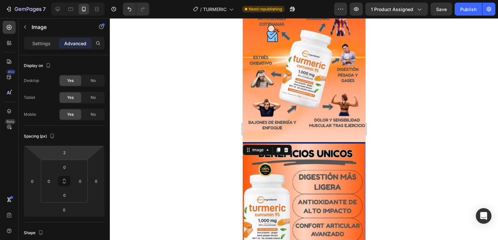
type input "0"
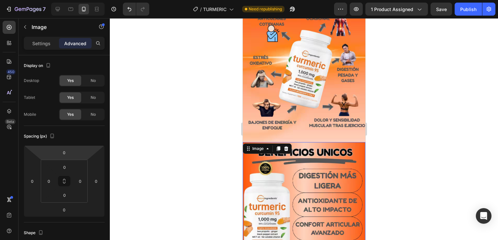
drag, startPoint x: 80, startPoint y: 151, endPoint x: 81, endPoint y: 147, distance: 3.9
click at [81, 0] on html "7 Version history / TURMERIC Need republishing Preview 1 product assigned Save …" at bounding box center [249, 0] width 498 height 0
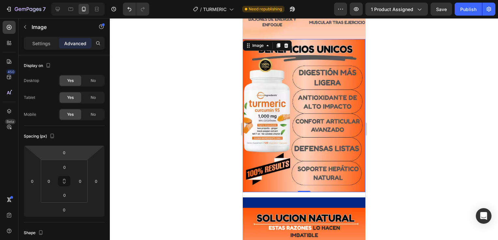
scroll to position [735, 0]
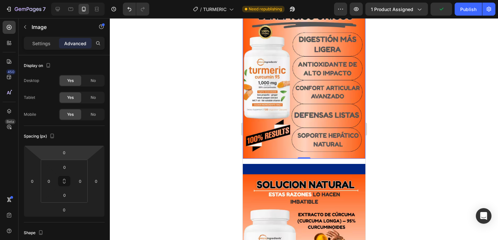
click at [494, 154] on div at bounding box center [304, 129] width 388 height 222
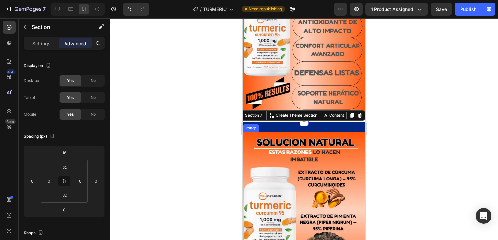
scroll to position [832, 0]
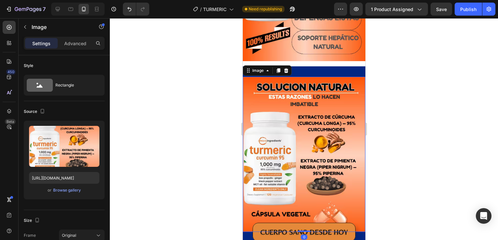
click at [309, 170] on img at bounding box center [303, 154] width 122 height 155
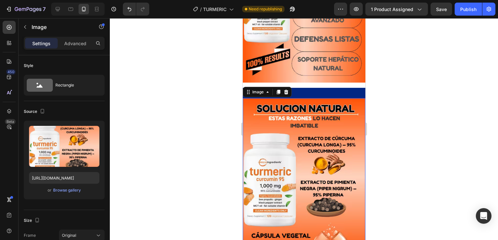
scroll to position [800, 0]
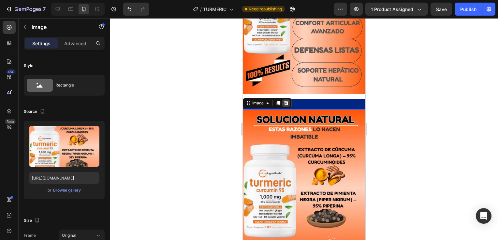
click at [284, 101] on icon at bounding box center [285, 103] width 5 height 5
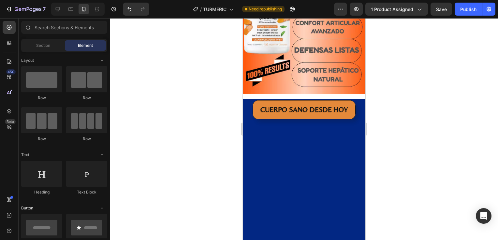
scroll to position [98, 0]
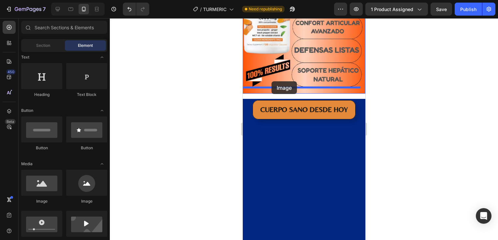
drag, startPoint x: 284, startPoint y: 201, endPoint x: 271, endPoint y: 81, distance: 120.3
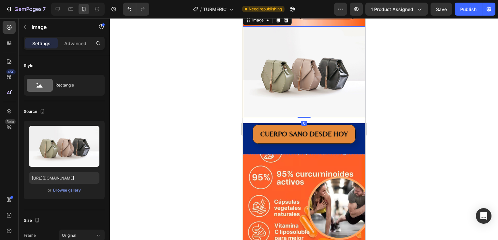
scroll to position [898, 0]
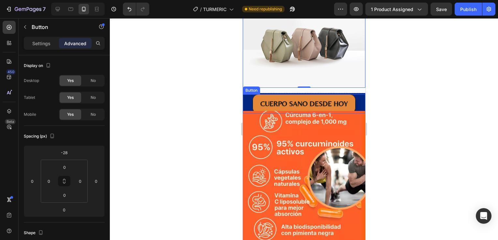
click at [356, 94] on div "CUERPO SANO DESDE HOY Button" at bounding box center [303, 103] width 122 height 19
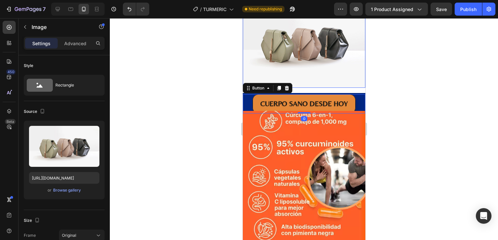
click at [339, 63] on img at bounding box center [303, 42] width 122 height 92
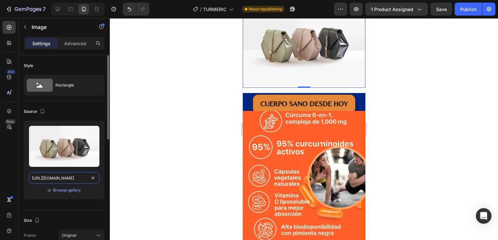
click at [60, 176] on input "[URL][DOMAIN_NAME]" at bounding box center [64, 178] width 70 height 12
paste input "0939/4415/2381/files/IMAGEN_5_2.avif?v=1758983883"
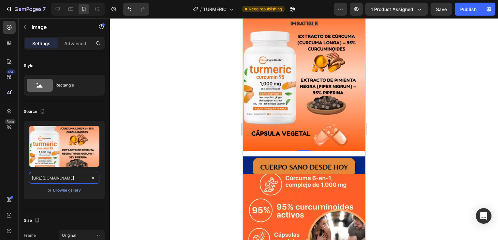
type input "[URL][DOMAIN_NAME]"
click at [469, 128] on div at bounding box center [304, 129] width 388 height 222
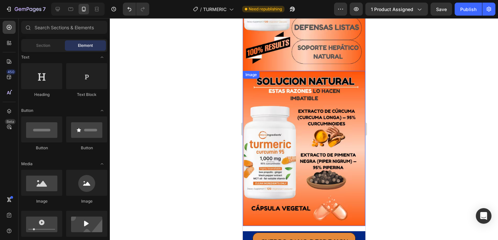
scroll to position [865, 0]
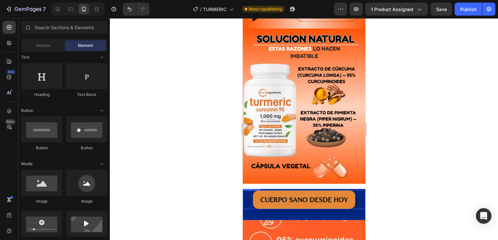
click at [356, 191] on div "CUERPO SANO DESDE HOY Button" at bounding box center [303, 200] width 122 height 19
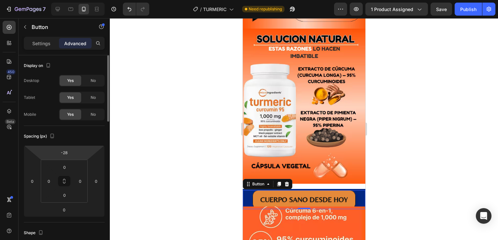
click at [72, 150] on div "-28" at bounding box center [64, 153] width 16 height 10
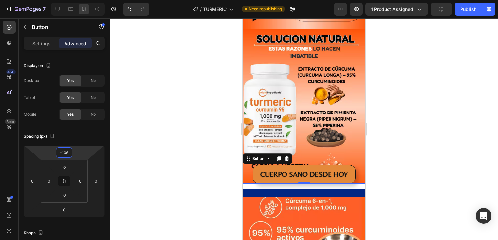
type input "-108"
drag, startPoint x: 80, startPoint y: 151, endPoint x: 81, endPoint y: 164, distance: 13.1
click at [81, 0] on html "7 Version history / TURMERIC Need republishing Preview 1 product assigned Publi…" at bounding box center [249, 0] width 498 height 0
click at [407, 176] on div at bounding box center [304, 129] width 388 height 222
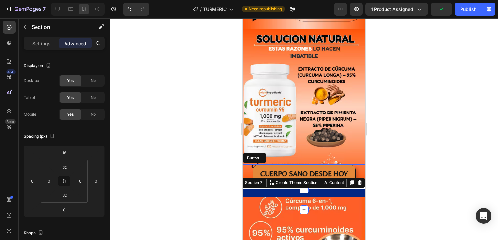
click at [341, 189] on div "CUERPO SANO DESDE [DATE] Button Section 7 You can create reusable sections Crea…" at bounding box center [303, 199] width 122 height 21
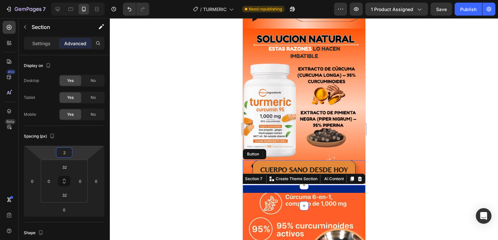
type input "0"
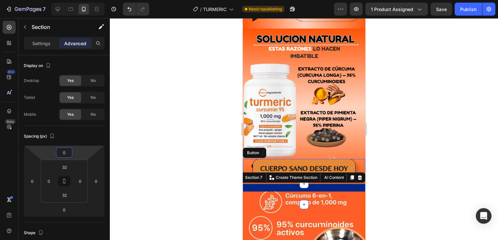
drag, startPoint x: 73, startPoint y: 149, endPoint x: 76, endPoint y: 152, distance: 3.7
click at [76, 0] on html "7 Version history / TURMERIC Need republishing Preview 1 product assigned Save …" at bounding box center [249, 0] width 498 height 0
click at [397, 126] on div at bounding box center [304, 129] width 388 height 222
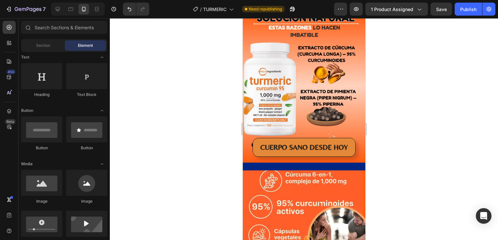
scroll to position [930, 0]
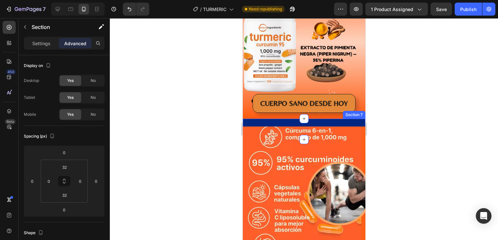
click at [335, 119] on div "CUERPO SANO DESDE [DATE] Button Section 7" at bounding box center [303, 129] width 122 height 21
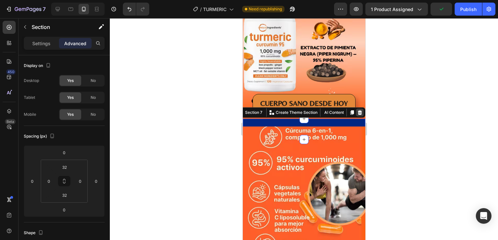
click at [357, 110] on icon at bounding box center [359, 112] width 4 height 5
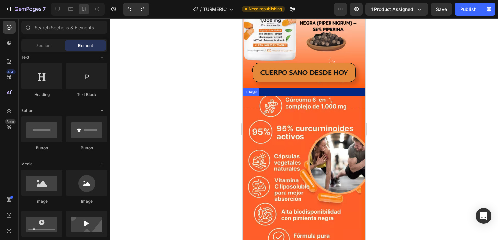
scroll to position [995, 0]
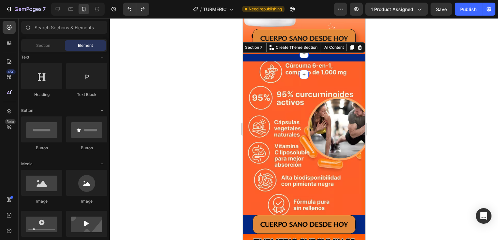
click at [333, 54] on div "CUERPO SANO DESDE [DATE] Button Section 7 You can create reusable sections Crea…" at bounding box center [303, 64] width 122 height 21
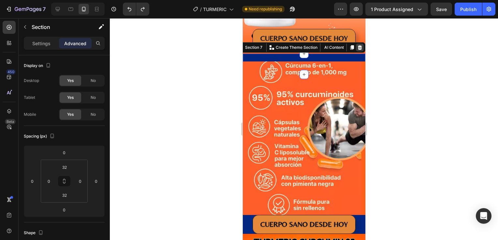
click at [357, 45] on icon at bounding box center [359, 47] width 4 height 5
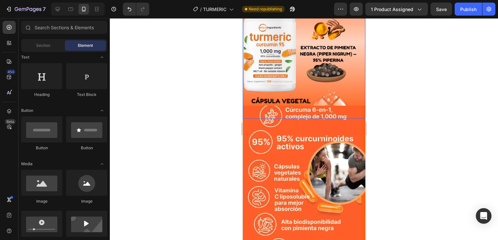
click at [410, 73] on div at bounding box center [304, 129] width 388 height 222
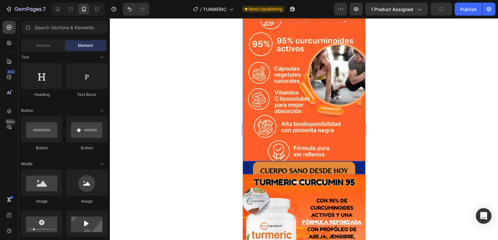
scroll to position [1060, 0]
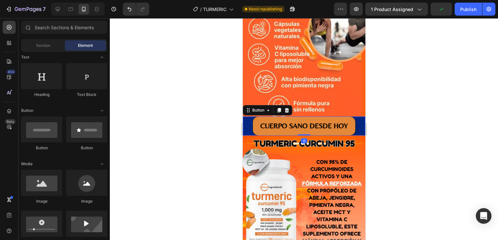
click at [355, 121] on div "CUERPO SANO DESDE HOY Button 0" at bounding box center [303, 126] width 122 height 19
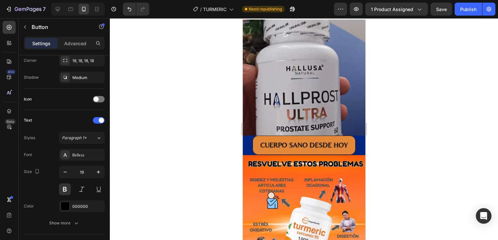
scroll to position [409, 0]
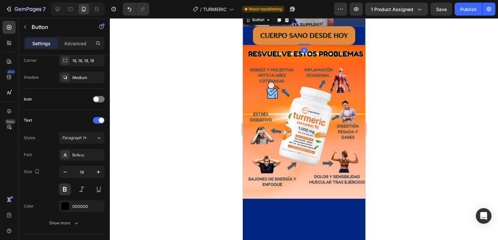
click at [355, 45] on div "CUERPO SANO DESDE HOY Button 0" at bounding box center [303, 35] width 122 height 19
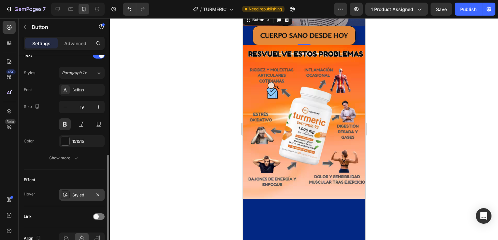
scroll to position [262, 0]
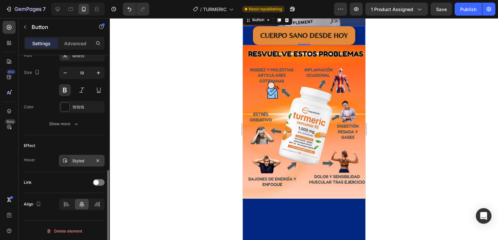
click at [82, 163] on div "Styled" at bounding box center [82, 161] width 46 height 12
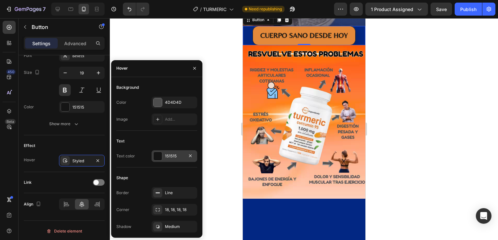
click at [172, 158] on div "151515" at bounding box center [174, 156] width 19 height 6
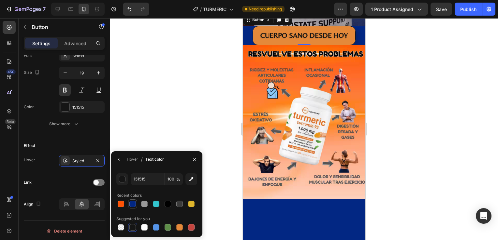
click at [136, 207] on div at bounding box center [133, 204] width 8 height 8
click at [165, 205] on div at bounding box center [168, 204] width 7 height 7
click at [134, 224] on div at bounding box center [132, 227] width 7 height 7
type input "151515"
click at [158, 84] on div at bounding box center [304, 129] width 388 height 222
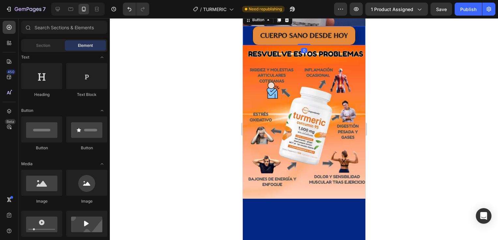
click at [358, 45] on div "CUERPO SANO DESDE HOY Button 0" at bounding box center [303, 35] width 122 height 19
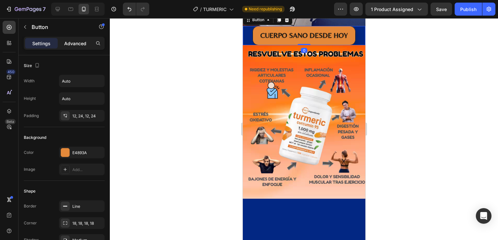
click at [73, 42] on p "Advanced" at bounding box center [75, 43] width 22 height 7
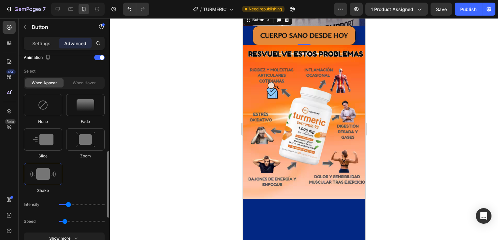
scroll to position [391, 0]
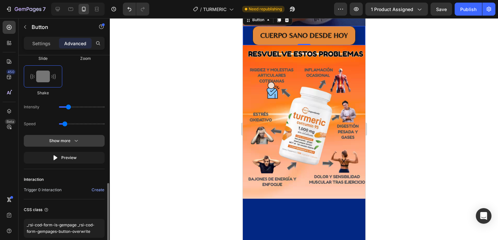
click at [77, 143] on icon "button" at bounding box center [76, 141] width 7 height 7
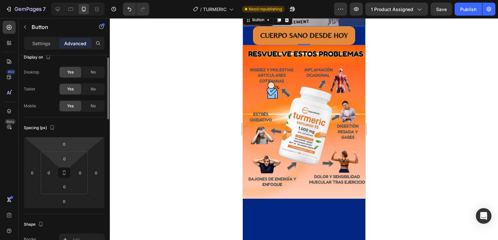
scroll to position [0, 0]
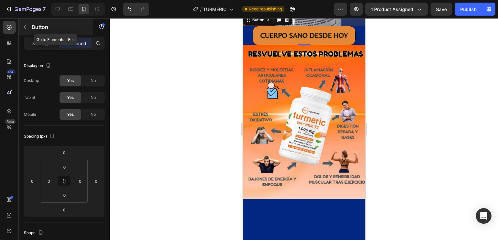
click at [30, 31] on div "Button" at bounding box center [56, 27] width 74 height 17
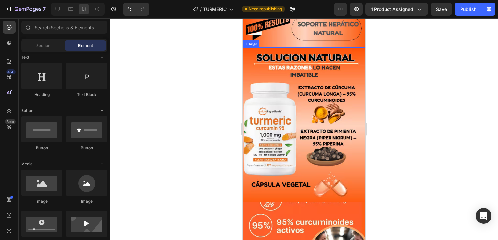
scroll to position [898, 0]
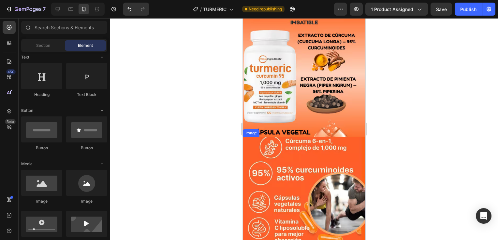
click at [406, 146] on div at bounding box center [304, 129] width 388 height 222
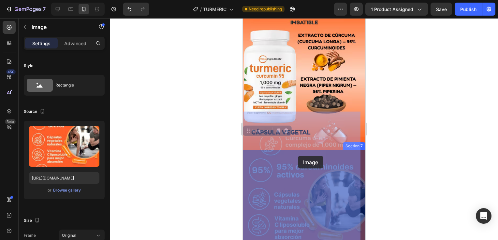
drag, startPoint x: 296, startPoint y: 144, endPoint x: 297, endPoint y: 156, distance: 11.4
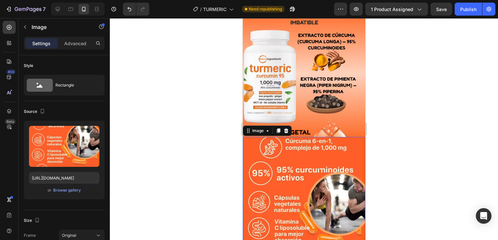
click at [401, 138] on div at bounding box center [304, 129] width 388 height 222
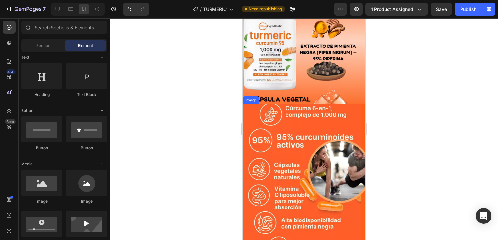
scroll to position [963, 0]
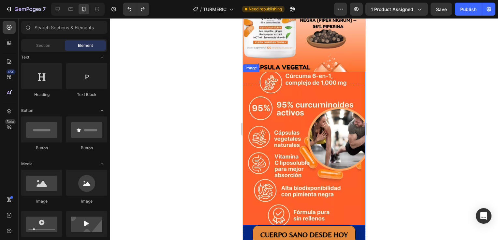
click at [232, 112] on div at bounding box center [304, 129] width 388 height 222
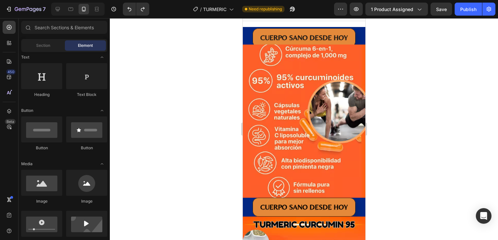
click at [437, 108] on div at bounding box center [304, 129] width 388 height 222
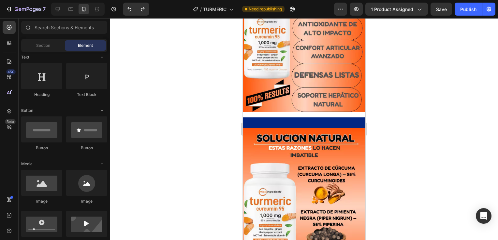
scroll to position [767, 0]
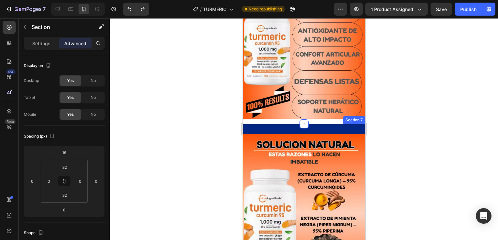
click at [326, 130] on div "Image CUERPO SANO DESDE [DATE] Button Section 7" at bounding box center [303, 217] width 122 height 186
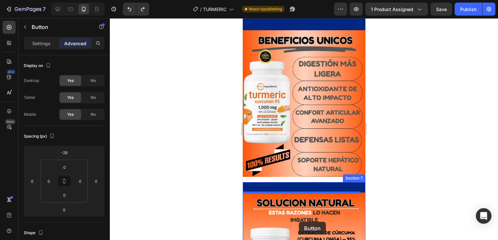
scroll to position [724, 0]
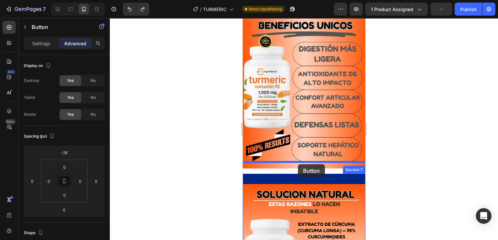
drag, startPoint x: 334, startPoint y: 122, endPoint x: 297, endPoint y: 165, distance: 55.9
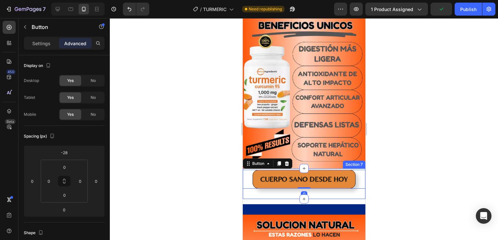
scroll to position [756, 0]
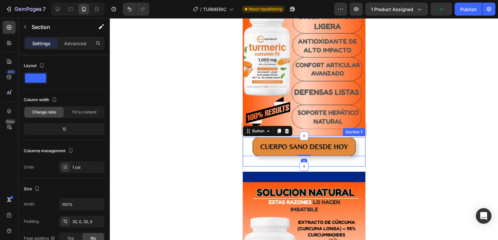
click at [266, 157] on div "CUERPO SANO DESDE [DATE] Button 0 Section 7" at bounding box center [303, 151] width 122 height 31
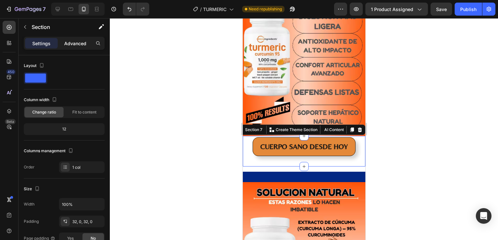
click at [73, 45] on p "Advanced" at bounding box center [75, 43] width 22 height 7
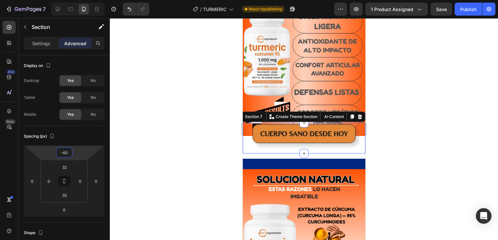
type input "-36"
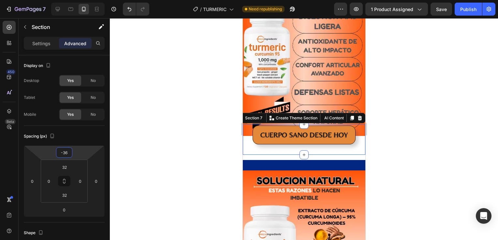
drag, startPoint x: 78, startPoint y: 148, endPoint x: 79, endPoint y: 153, distance: 5.9
click at [79, 0] on html "7 Version history / TURMERIC Need republishing Preview 1 product assigned Save …" at bounding box center [249, 0] width 498 height 0
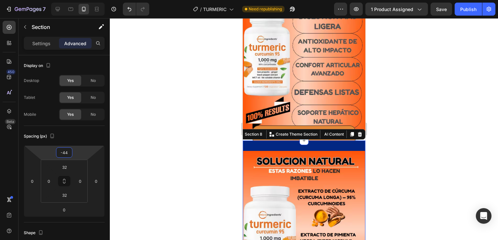
type input "-46"
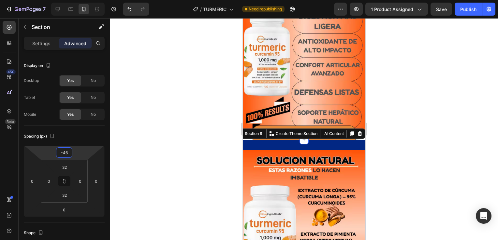
drag, startPoint x: 78, startPoint y: 152, endPoint x: 79, endPoint y: 163, distance: 10.1
click at [79, 0] on html "7 Version history / TURMERIC Need republishing Preview 1 product assigned Save …" at bounding box center [249, 0] width 498 height 0
click at [418, 105] on div at bounding box center [304, 129] width 388 height 222
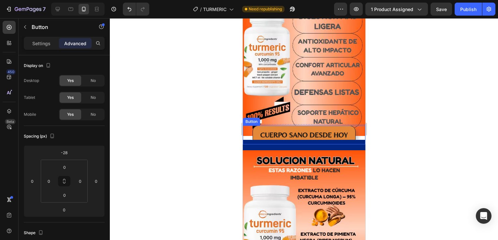
click at [356, 128] on div "CUERPO SANO DESDE HOY Button" at bounding box center [303, 135] width 122 height 19
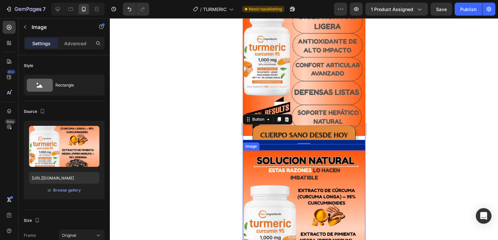
click at [261, 151] on img at bounding box center [303, 228] width 122 height 155
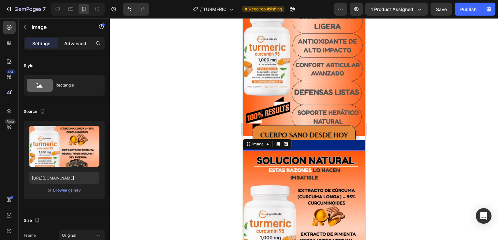
click at [76, 46] on p "Advanced" at bounding box center [75, 43] width 22 height 7
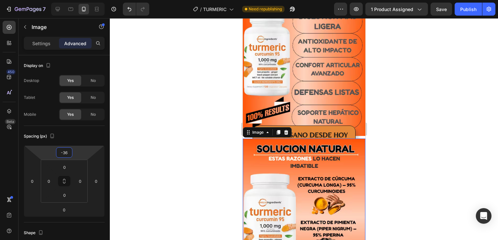
type input "-38"
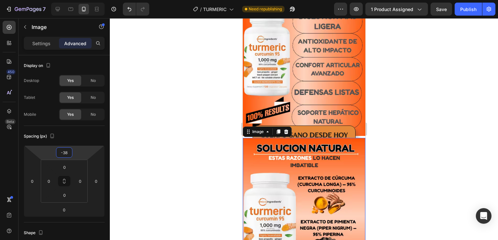
drag, startPoint x: 78, startPoint y: 152, endPoint x: 77, endPoint y: 158, distance: 6.2
click at [77, 0] on html "7 Version history / TURMERIC Need republishing Preview 1 product assigned Save …" at bounding box center [249, 0] width 498 height 0
click at [411, 129] on div at bounding box center [304, 129] width 388 height 222
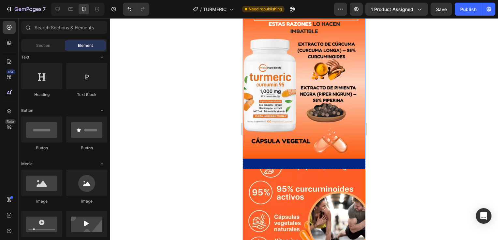
scroll to position [887, 0]
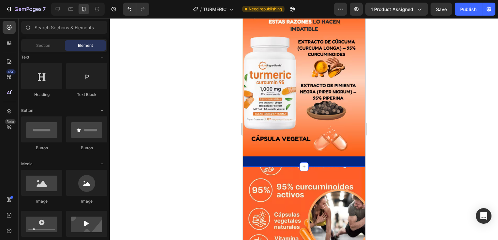
click at [312, 155] on div "Image Section 8" at bounding box center [303, 86] width 122 height 164
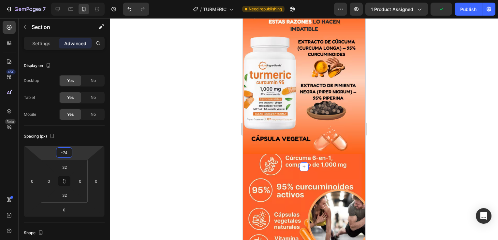
type input "-76"
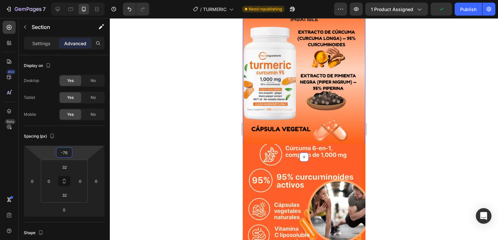
drag, startPoint x: 80, startPoint y: 151, endPoint x: 80, endPoint y: 156, distance: 4.9
click at [80, 0] on html "7 Version history / TURMERIC Need republishing Preview 1 product assigned Publi…" at bounding box center [249, 0] width 498 height 0
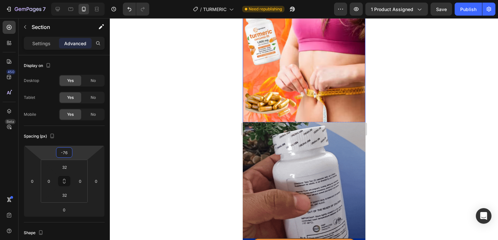
scroll to position [334, 0]
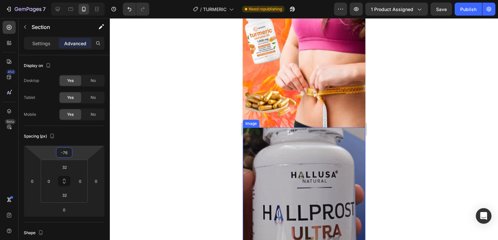
click at [264, 151] on img at bounding box center [303, 189] width 122 height 122
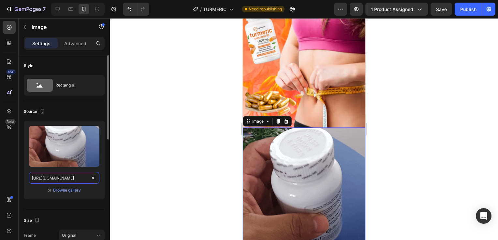
click at [63, 181] on input "[URL][DOMAIN_NAME]" at bounding box center [64, 178] width 70 height 12
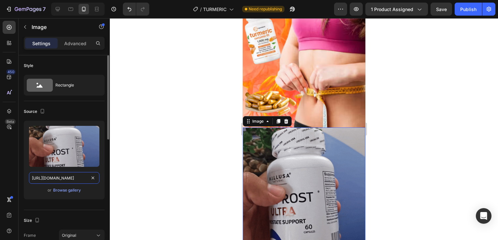
paste input "G2fFmfO8GwBSYzuB9P"
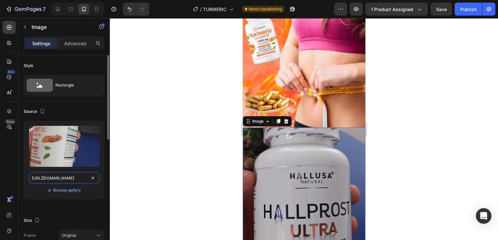
scroll to position [0, 67]
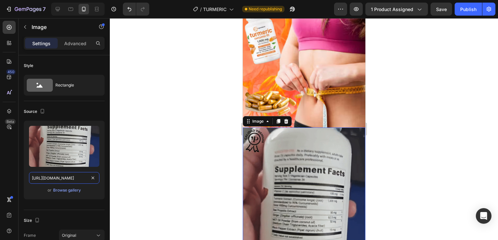
type input "[URL][DOMAIN_NAME]"
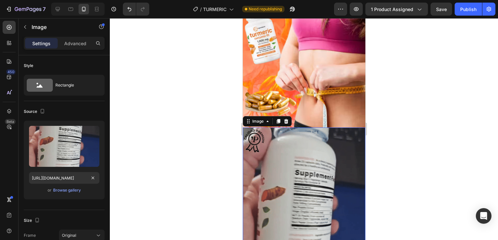
click at [378, 141] on div at bounding box center [304, 129] width 388 height 222
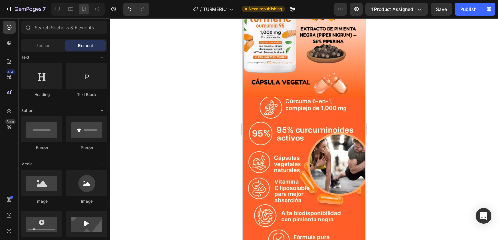
scroll to position [1018, 0]
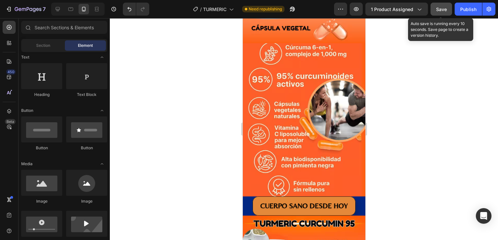
click at [439, 8] on span "Save" at bounding box center [441, 10] width 11 height 6
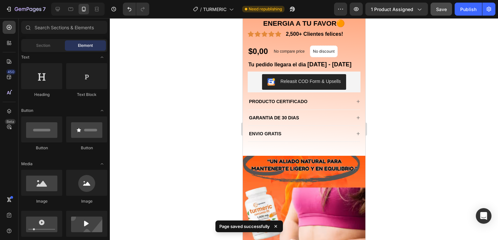
scroll to position [107, 0]
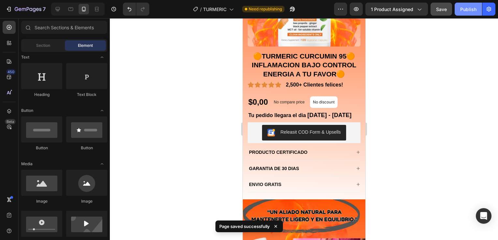
click at [472, 11] on div "Publish" at bounding box center [468, 9] width 16 height 7
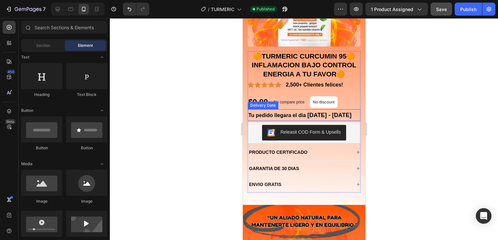
click at [290, 113] on span "Tu pedido llegara el dia" at bounding box center [277, 116] width 58 height 6
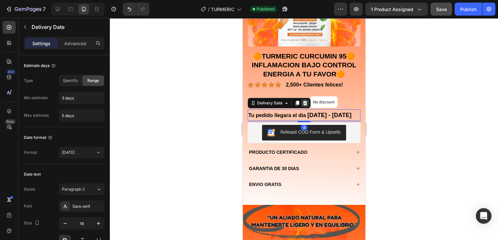
click at [307, 99] on div at bounding box center [305, 103] width 8 height 8
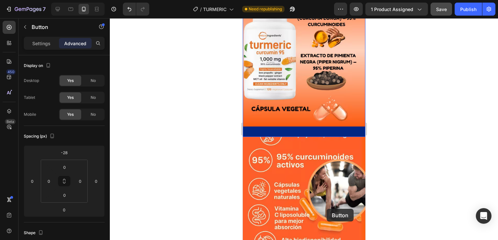
scroll to position [930, 0]
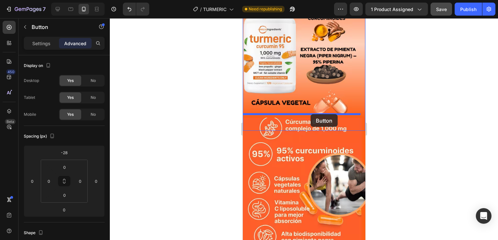
drag, startPoint x: 350, startPoint y: 135, endPoint x: 310, endPoint y: 114, distance: 44.9
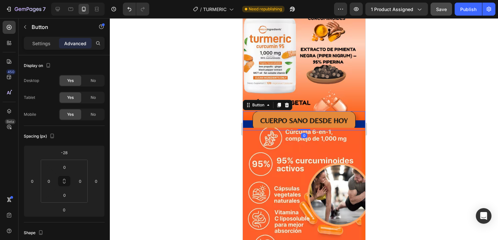
click at [394, 110] on div at bounding box center [304, 129] width 388 height 222
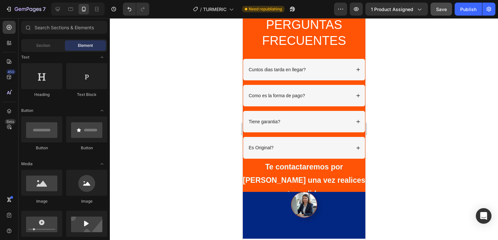
scroll to position [1624, 0]
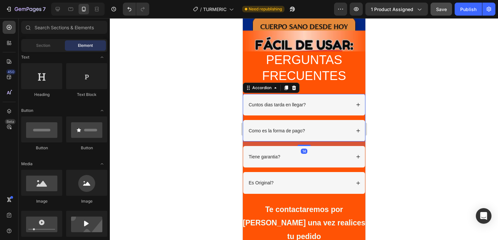
click at [355, 105] on icon at bounding box center [357, 105] width 5 height 5
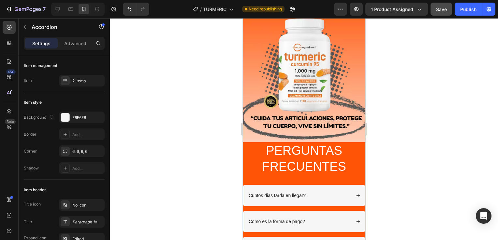
scroll to position [1885, 0]
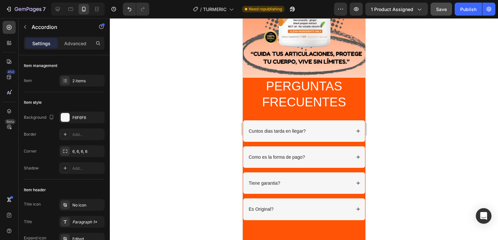
click at [351, 121] on div "Cuntos dias tarda en llegar?" at bounding box center [304, 132] width 122 height 22
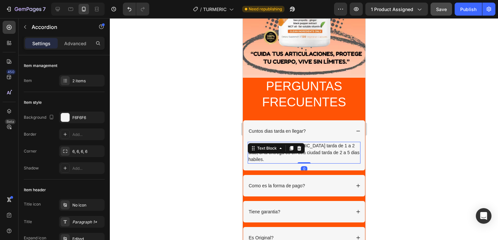
click at [270, 143] on p "La entrega en [GEOGRAPHIC_DATA] tarda de 1 a 2 dias, si la entrega es en otra c…" at bounding box center [303, 153] width 111 height 21
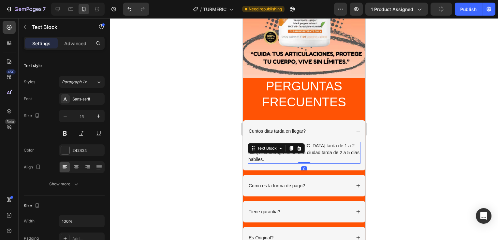
click at [267, 145] on p "La entrega en [GEOGRAPHIC_DATA] tarda de 1 a 2 dias, si la entrega es en otra c…" at bounding box center [303, 153] width 111 height 21
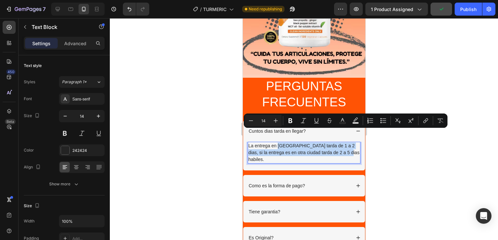
drag, startPoint x: 265, startPoint y: 148, endPoint x: 277, endPoint y: 132, distance: 20.1
click at [277, 143] on p "La entrega en [GEOGRAPHIC_DATA] tarda de 1 a 2 dias, si la entrega es en otra c…" at bounding box center [303, 153] width 111 height 21
click at [288, 143] on p "La entrega en [GEOGRAPHIC_DATA] tarda de 1 a 2 dias, si la entrega es en otra c…" at bounding box center [303, 153] width 111 height 21
click at [292, 143] on p "La entrega en [GEOGRAPHIC_DATA] tarda de 1 a 2 dias, si la entrega es en otra c…" at bounding box center [303, 153] width 111 height 21
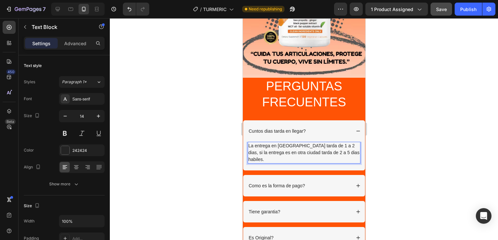
click at [289, 143] on p "La entrega en [GEOGRAPHIC_DATA] tarda de 1 a 2 dias, si la entrega es en otra c…" at bounding box center [303, 153] width 111 height 21
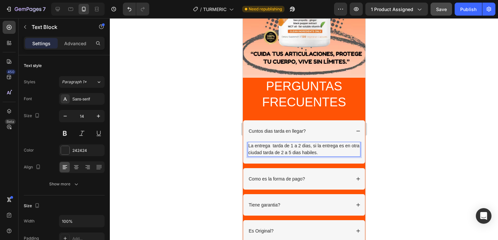
click at [300, 143] on p "La entrega tarda de 1 a 2 dias, si la entrega es en otra ciudad tarda de 2 a 5 …" at bounding box center [303, 150] width 111 height 14
click at [329, 143] on p "La entrega tarda de 1 a 5 dias, si la entrega es en otra ciudad tarda de 2 a 5 …" at bounding box center [303, 150] width 111 height 14
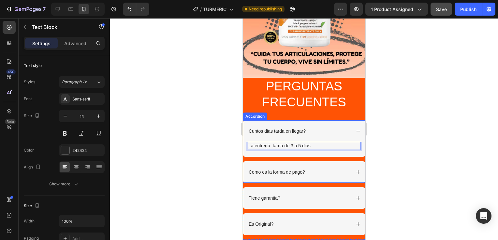
click at [380, 115] on div at bounding box center [304, 129] width 388 height 222
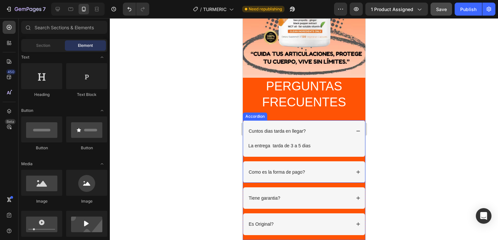
click at [355, 129] on icon at bounding box center [357, 131] width 5 height 5
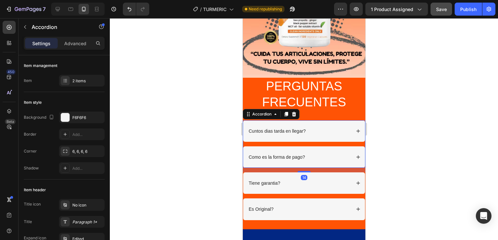
click at [355, 155] on icon at bounding box center [357, 157] width 5 height 5
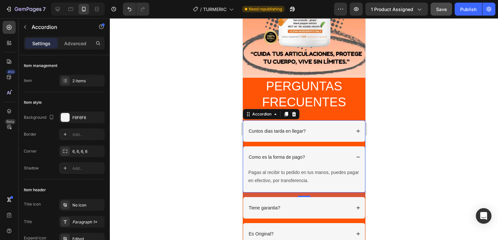
click at [355, 155] on icon at bounding box center [357, 157] width 5 height 5
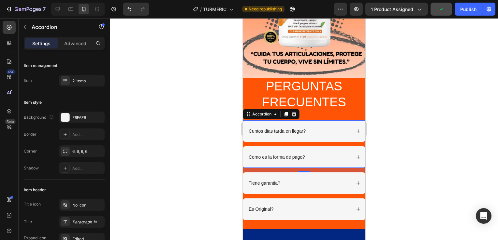
click at [351, 147] on div "Como es la forma de pago?" at bounding box center [304, 158] width 122 height 22
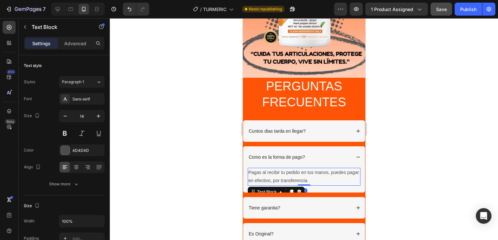
click at [318, 169] on p "Pagas al recibir tu pedido en tus manos, puedes pagar en efectivo, por transfer…" at bounding box center [303, 177] width 111 height 16
click at [322, 169] on p "Pagas al recibir tu pedido en tus manos, puedes pagar en efectivo, por transfer…" at bounding box center [303, 177] width 111 height 16
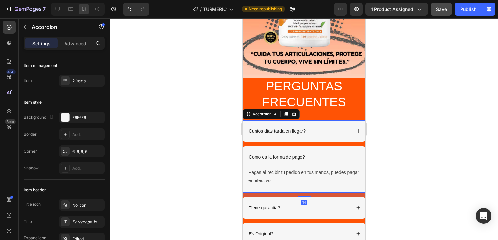
click at [350, 147] on div "Como es la forma de pago?" at bounding box center [304, 158] width 122 height 22
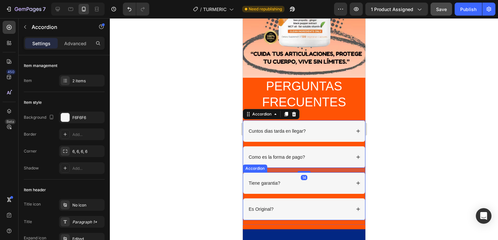
click at [355, 181] on icon at bounding box center [357, 183] width 5 height 5
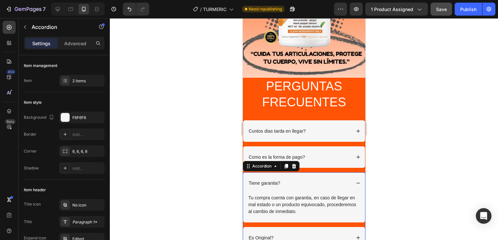
click at [355, 181] on icon at bounding box center [357, 183] width 5 height 5
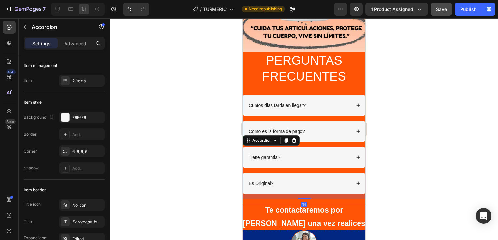
scroll to position [1917, 0]
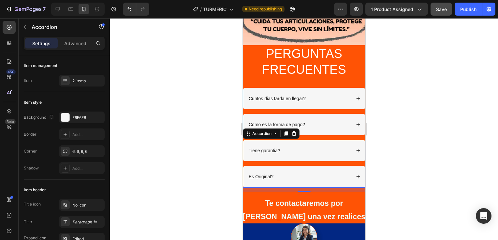
click at [355, 175] on icon at bounding box center [357, 177] width 5 height 5
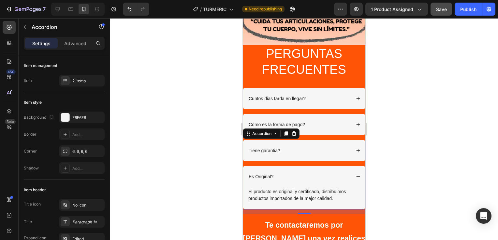
click at [355, 175] on icon at bounding box center [357, 177] width 5 height 5
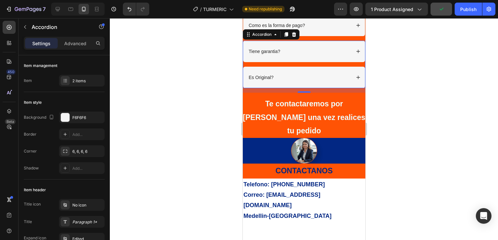
scroll to position [1950, 0]
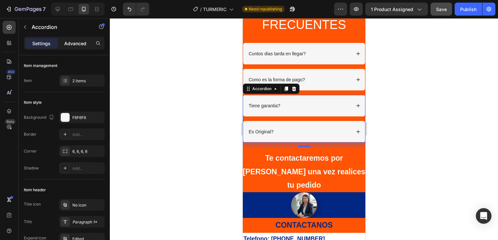
click at [69, 45] on p "Advanced" at bounding box center [75, 43] width 22 height 7
type input "100%"
type input "100"
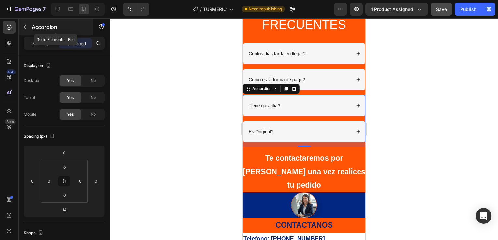
click at [29, 28] on button "button" at bounding box center [25, 27] width 10 height 10
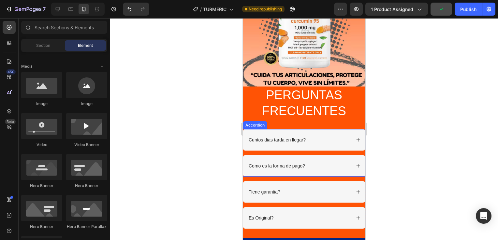
scroll to position [1852, 0]
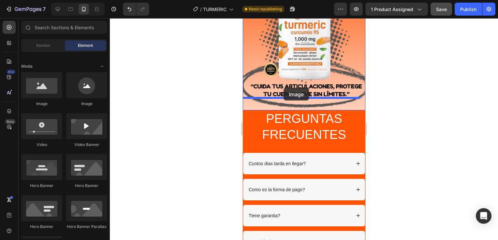
drag, startPoint x: 288, startPoint y: 99, endPoint x: 283, endPoint y: 88, distance: 12.5
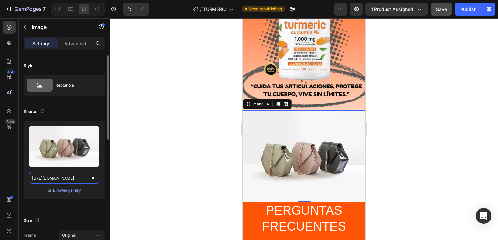
click at [54, 177] on input "[URL][DOMAIN_NAME]" at bounding box center [64, 178] width 70 height 12
paste input "0939/4415/2381/files/image.avif?v=1758859641"
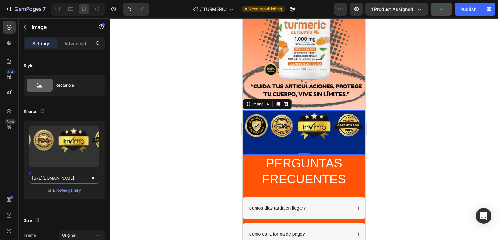
type input "[URL][DOMAIN_NAME]"
click at [330, 130] on img at bounding box center [303, 132] width 122 height 45
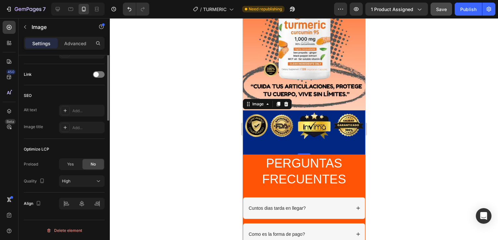
scroll to position [190, 0]
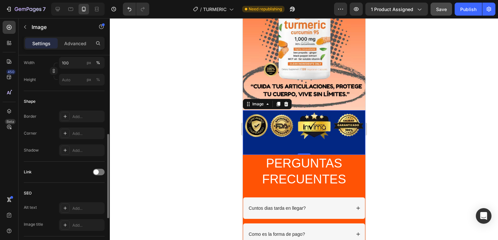
click at [190, 119] on div at bounding box center [304, 129] width 388 height 222
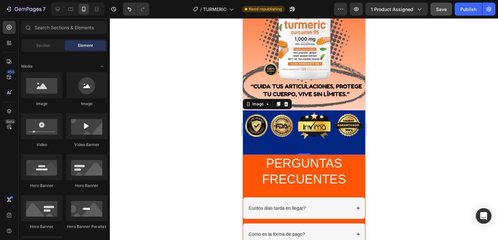
click at [253, 134] on img at bounding box center [303, 132] width 122 height 45
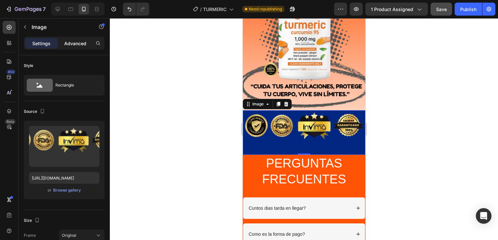
click at [75, 44] on p "Advanced" at bounding box center [75, 43] width 22 height 7
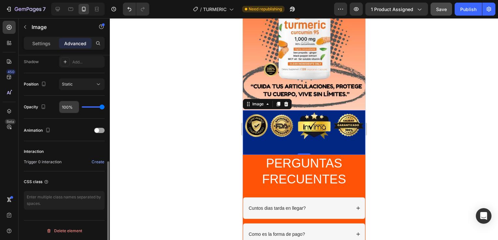
scroll to position [155, 0]
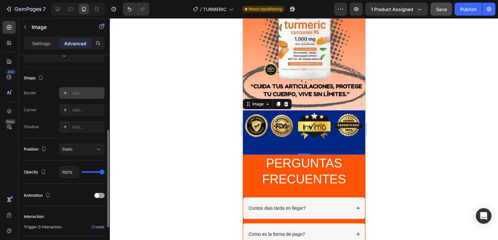
click at [75, 91] on div "Add..." at bounding box center [87, 94] width 31 height 6
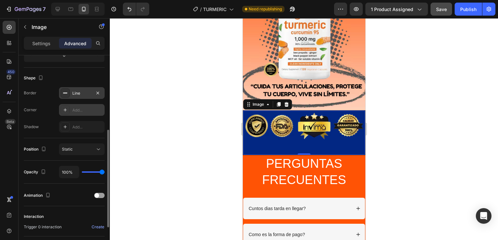
click at [81, 105] on div "Add..." at bounding box center [82, 110] width 46 height 12
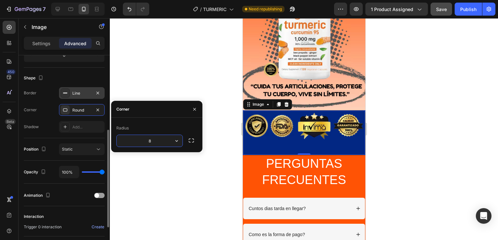
click at [74, 120] on div "Border Line Corner Round Shadow Add..." at bounding box center [64, 110] width 81 height 46
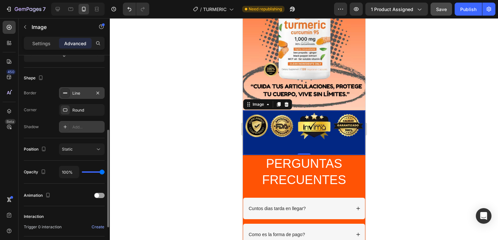
click at [73, 124] on div "Add..." at bounding box center [87, 127] width 31 height 6
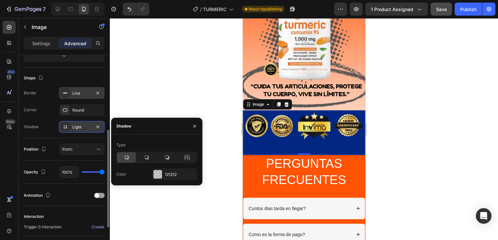
click at [73, 124] on div "Light" at bounding box center [81, 127] width 19 height 6
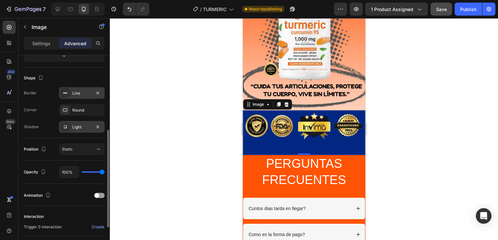
click at [81, 122] on div "Light" at bounding box center [82, 127] width 46 height 12
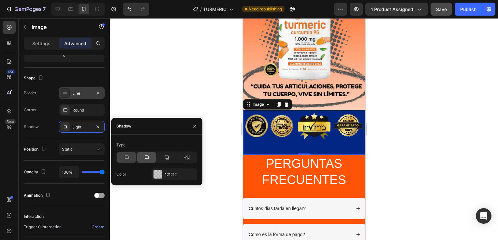
click at [149, 158] on icon at bounding box center [146, 157] width 7 height 7
click at [121, 158] on div at bounding box center [126, 157] width 19 height 10
click at [159, 174] on div at bounding box center [157, 174] width 8 height 8
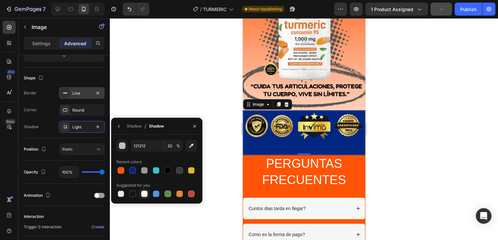
click at [147, 192] on div at bounding box center [144, 194] width 7 height 7
type input "FFFFFF"
type input "100"
click at [136, 171] on div at bounding box center [133, 171] width 8 height 8
click at [178, 174] on div at bounding box center [179, 170] width 7 height 7
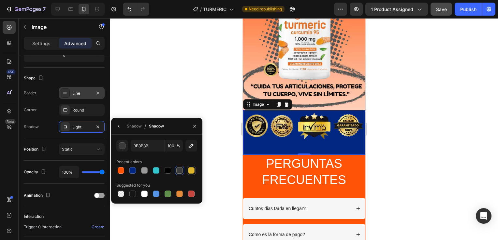
click at [190, 173] on div at bounding box center [191, 170] width 7 height 7
type input "DFB52C"
click at [194, 123] on button "button" at bounding box center [194, 126] width 10 height 10
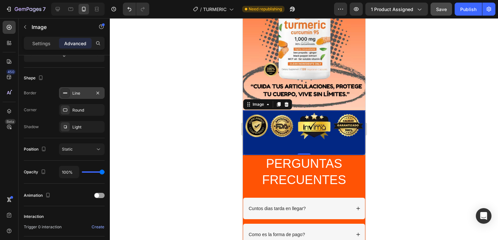
click at [195, 141] on div at bounding box center [304, 129] width 388 height 222
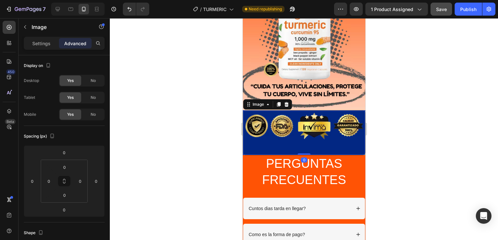
click at [260, 137] on img at bounding box center [304, 133] width 122 height 44
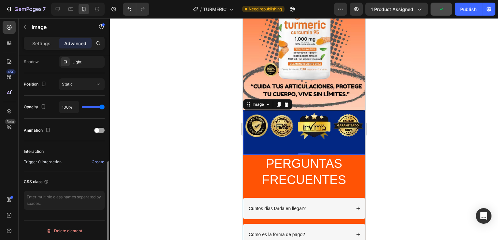
scroll to position [122, 0]
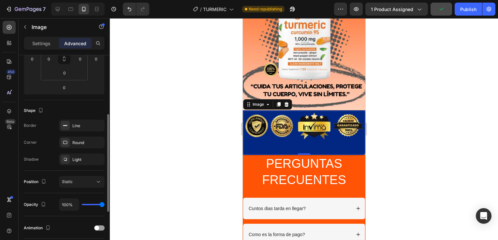
click at [49, 51] on div "Settings Advanced" at bounding box center [64, 46] width 91 height 19
click at [49, 48] on div "Settings" at bounding box center [41, 43] width 33 height 10
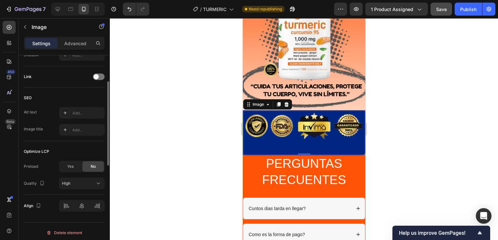
scroll to position [220, 0]
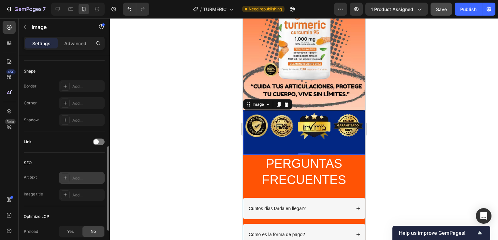
click at [73, 177] on div "Add..." at bounding box center [87, 179] width 31 height 6
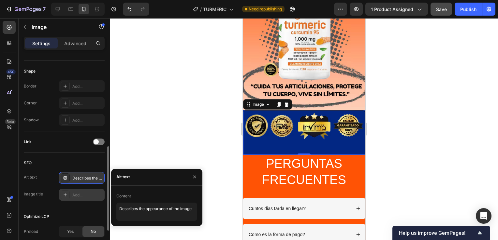
click at [78, 195] on div "Add..." at bounding box center [87, 196] width 31 height 6
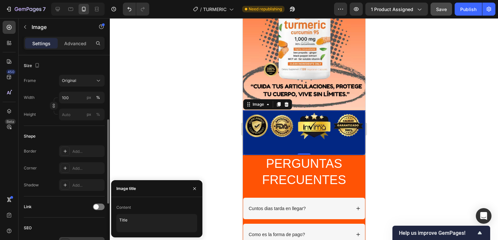
scroll to position [90, 0]
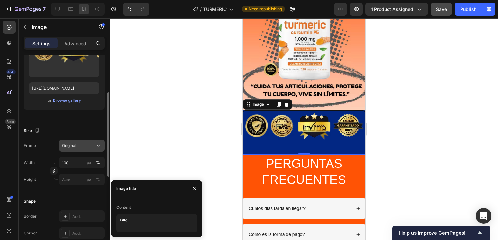
click at [80, 147] on div "Original" at bounding box center [78, 146] width 32 height 6
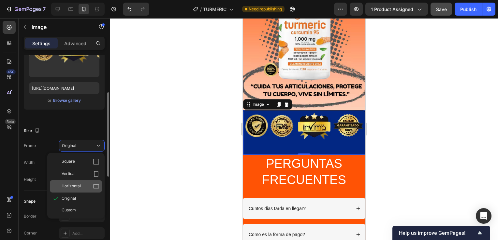
click at [89, 187] on div "Horizontal" at bounding box center [81, 186] width 38 height 7
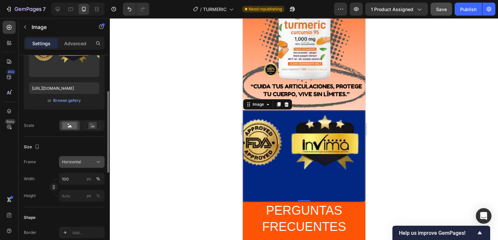
click at [89, 163] on div "Horizontal" at bounding box center [78, 162] width 32 height 6
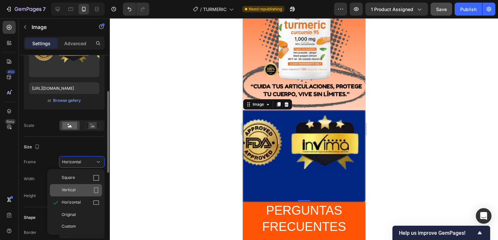
click at [87, 188] on div "Vertical" at bounding box center [81, 190] width 38 height 7
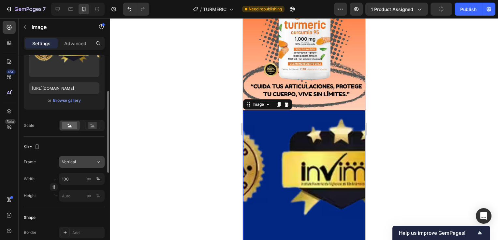
click at [92, 160] on div "Vertical" at bounding box center [78, 162] width 32 height 6
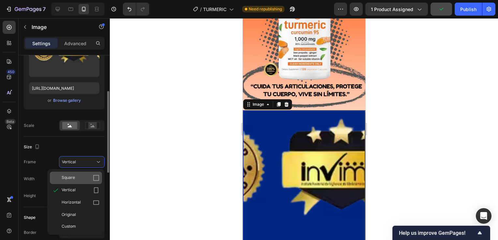
click at [93, 180] on icon at bounding box center [96, 178] width 6 height 6
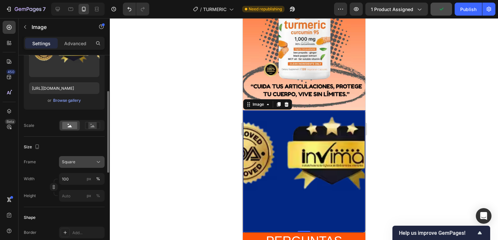
click at [94, 163] on div "Square" at bounding box center [82, 162] width 40 height 7
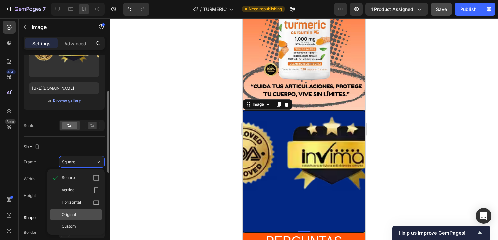
click at [91, 210] on div "Original" at bounding box center [76, 215] width 52 height 12
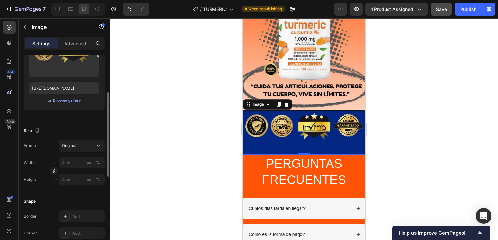
click at [434, 136] on div at bounding box center [304, 129] width 388 height 222
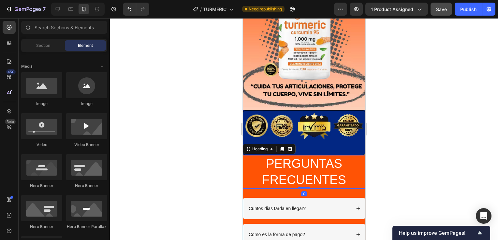
click at [330, 155] on h2 "PERGUNTAS FRECUENTES" at bounding box center [303, 172] width 122 height 34
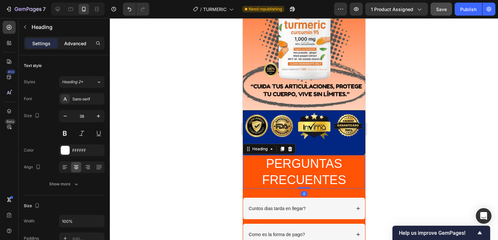
click at [71, 40] on p "Advanced" at bounding box center [75, 43] width 22 height 7
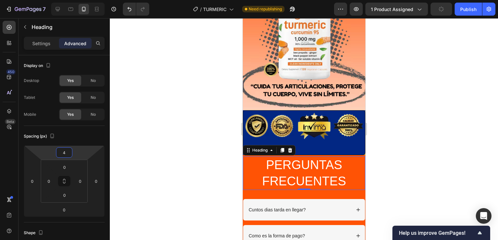
click at [81, 0] on html "7 Version history / TURMERIC Need republishing Preview 1 product assigned Publi…" at bounding box center [249, 0] width 498 height 0
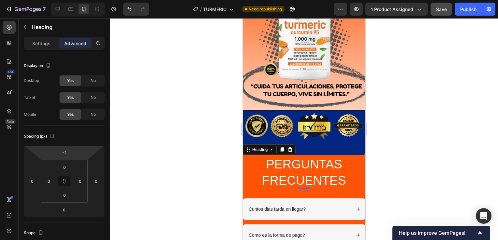
type input "-4"
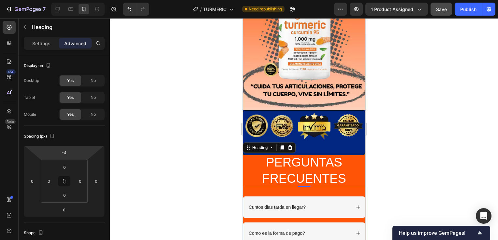
click at [81, 0] on html "7 Version history / TURMERIC Need republishing Preview 1 product assigned Save …" at bounding box center [249, 0] width 498 height 0
click at [341, 154] on h2 "PERGUNTAS FRECUENTES" at bounding box center [303, 171] width 122 height 34
click at [434, 140] on div at bounding box center [304, 129] width 388 height 222
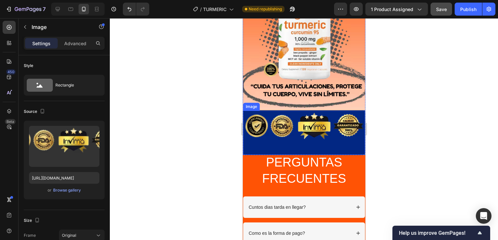
click at [339, 133] on img at bounding box center [304, 133] width 122 height 44
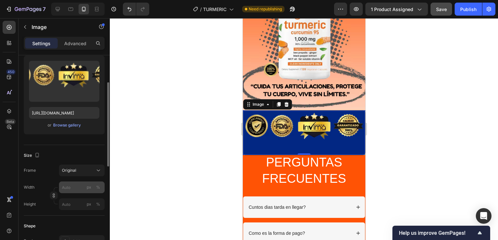
scroll to position [98, 0]
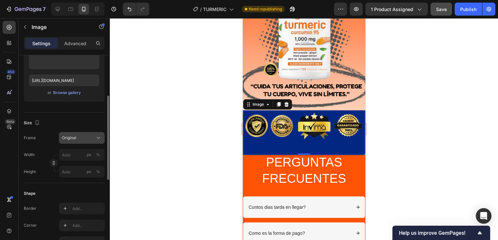
click at [86, 140] on div "Original" at bounding box center [78, 138] width 32 height 6
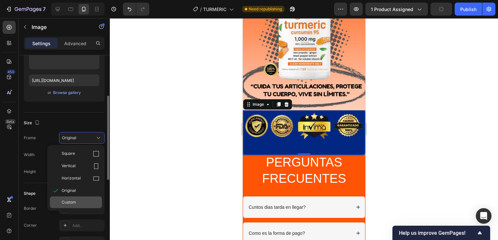
click at [75, 205] on span "Custom" at bounding box center [69, 203] width 14 height 6
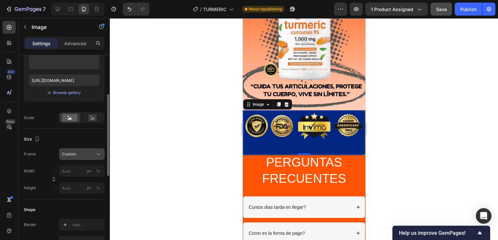
click at [78, 156] on div "Custom" at bounding box center [78, 154] width 32 height 6
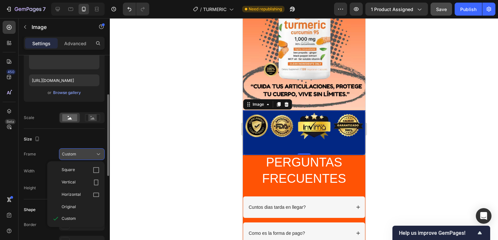
click at [78, 156] on div "Custom" at bounding box center [78, 154] width 32 height 6
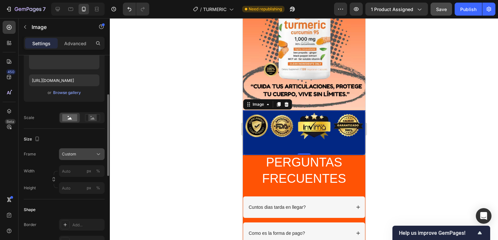
click at [78, 155] on div "Custom" at bounding box center [78, 154] width 32 height 6
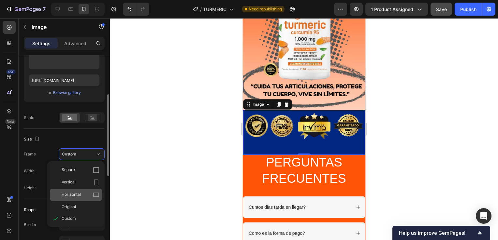
click at [80, 196] on div "Horizontal" at bounding box center [81, 195] width 38 height 7
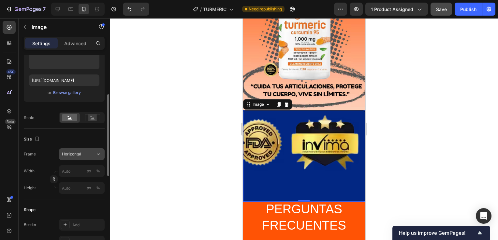
click at [86, 157] on button "Horizontal" at bounding box center [82, 155] width 46 height 12
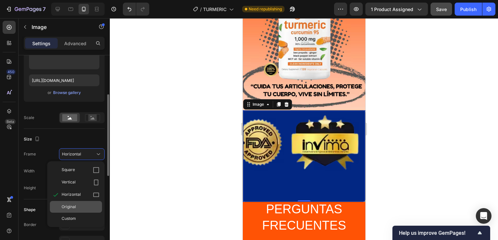
click at [79, 204] on div "Original" at bounding box center [81, 207] width 38 height 6
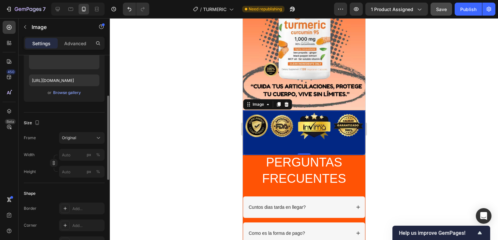
click at [400, 121] on div at bounding box center [304, 129] width 388 height 222
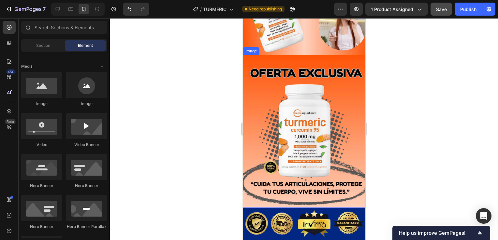
scroll to position [1787, 0]
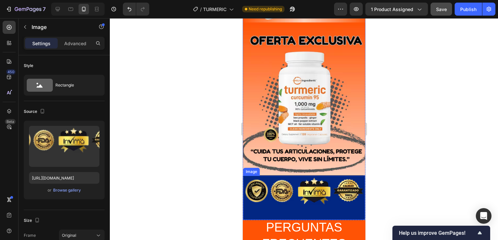
click at [291, 176] on img at bounding box center [304, 198] width 122 height 44
click at [64, 41] on div "Advanced" at bounding box center [75, 43] width 33 height 10
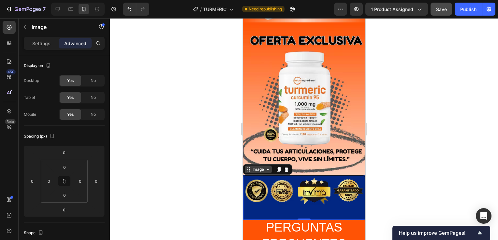
click at [269, 167] on icon at bounding box center [267, 169] width 5 height 5
click at [277, 167] on icon at bounding box center [278, 169] width 5 height 5
click at [312, 194] on img at bounding box center [304, 198] width 122 height 44
click at [278, 195] on img at bounding box center [304, 198] width 122 height 44
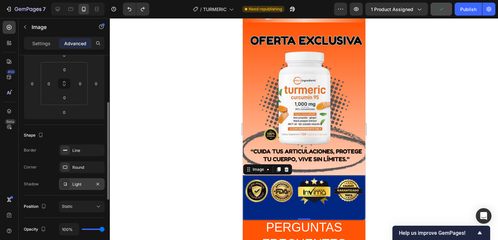
click at [75, 183] on div "Light" at bounding box center [81, 185] width 19 height 6
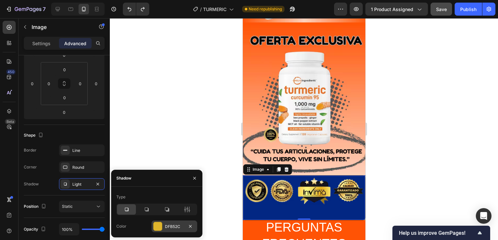
click at [180, 228] on div "DFB52C" at bounding box center [174, 227] width 19 height 6
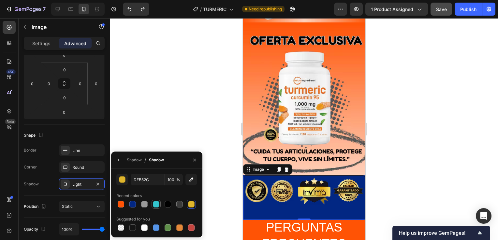
click at [156, 206] on div at bounding box center [156, 204] width 7 height 7
type input "33C4CD"
click at [197, 158] on button "button" at bounding box center [194, 160] width 10 height 10
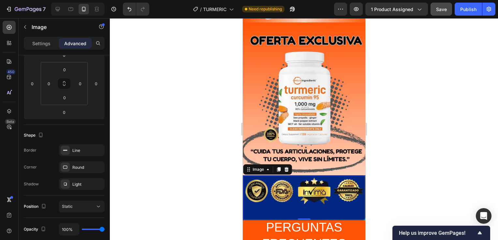
click at [271, 199] on img at bounding box center [304, 198] width 122 height 44
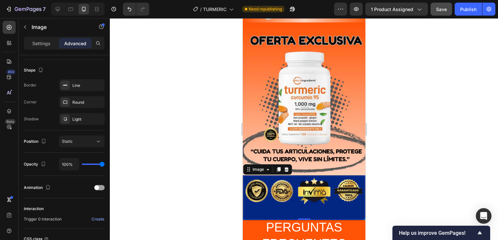
click at [281, 198] on img at bounding box center [304, 198] width 122 height 44
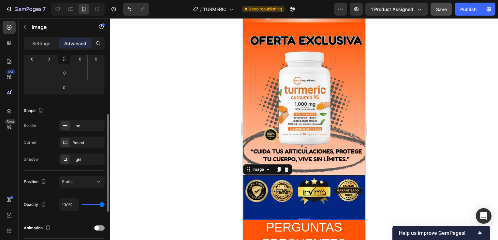
scroll to position [0, 0]
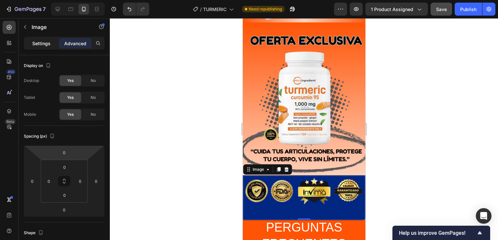
click at [45, 42] on p "Settings" at bounding box center [41, 43] width 18 height 7
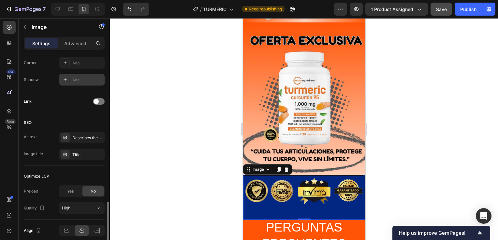
scroll to position [288, 0]
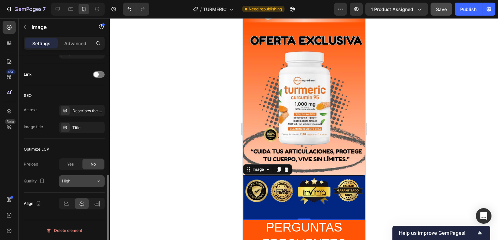
click at [88, 182] on div "High" at bounding box center [78, 182] width 33 height 6
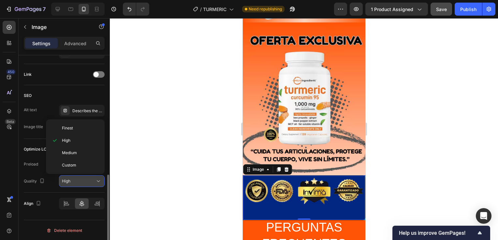
click at [88, 181] on div "High" at bounding box center [78, 182] width 33 height 6
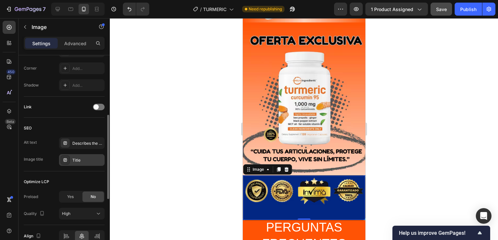
scroll to position [223, 0]
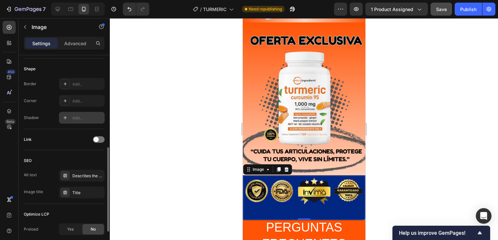
click at [76, 119] on div "Add..." at bounding box center [87, 118] width 31 height 6
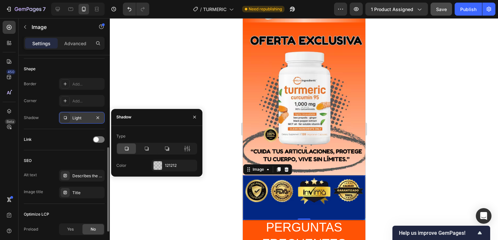
click at [74, 119] on div "Light" at bounding box center [81, 118] width 19 height 6
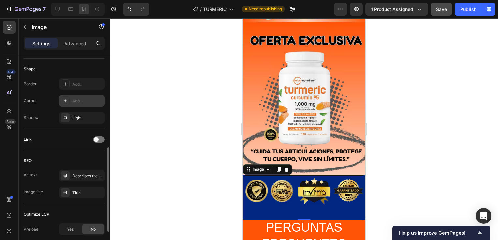
click at [78, 105] on div "Add..." at bounding box center [82, 101] width 46 height 12
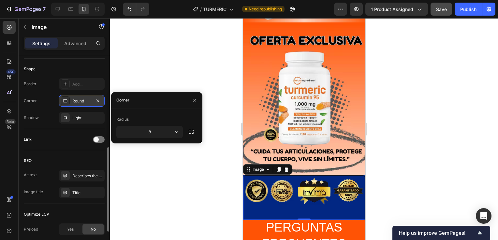
click at [77, 104] on div "Round" at bounding box center [82, 101] width 46 height 12
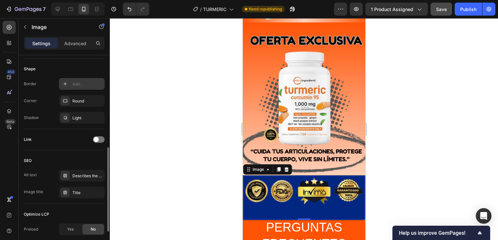
click at [87, 85] on div "Add..." at bounding box center [87, 84] width 31 height 6
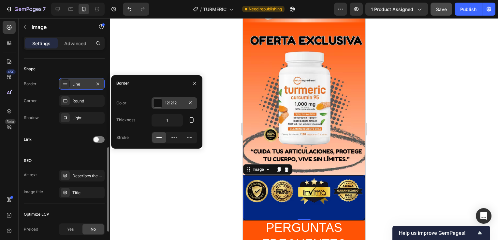
click at [176, 106] on div "121212" at bounding box center [174, 103] width 19 height 6
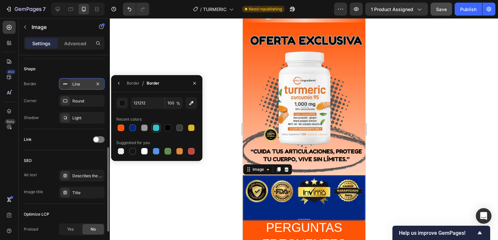
click at [156, 132] on div at bounding box center [156, 128] width 8 height 8
click at [143, 152] on div at bounding box center [144, 151] width 7 height 7
click at [177, 152] on div at bounding box center [179, 151] width 7 height 7
click at [185, 151] on div at bounding box center [156, 151] width 81 height 9
click at [194, 150] on div at bounding box center [191, 151] width 7 height 7
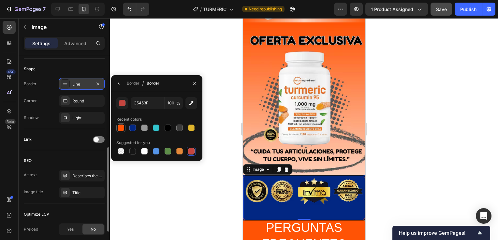
click at [124, 130] on div at bounding box center [121, 128] width 8 height 8
type input "FF5305"
click at [195, 83] on icon "button" at bounding box center [194, 83] width 5 height 5
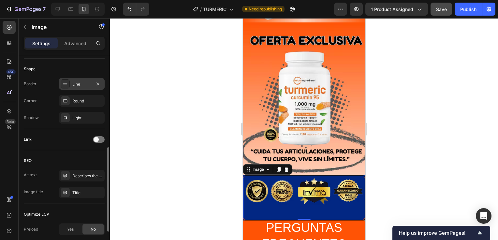
click at [482, 144] on div at bounding box center [304, 129] width 388 height 222
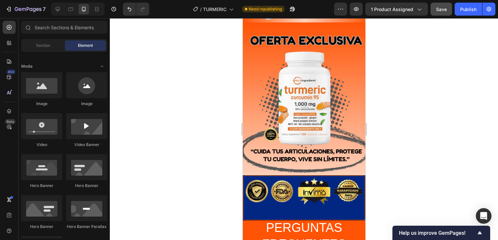
click at [441, 152] on div at bounding box center [304, 129] width 388 height 222
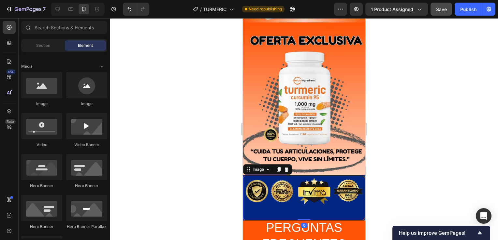
click at [308, 203] on img at bounding box center [304, 198] width 122 height 45
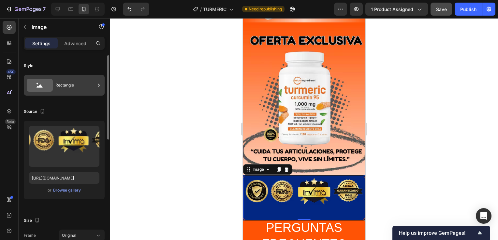
click at [69, 84] on div "Rectangle" at bounding box center [75, 85] width 40 height 15
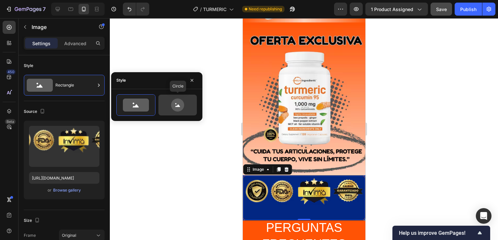
click at [158, 104] on div at bounding box center [177, 105] width 38 height 21
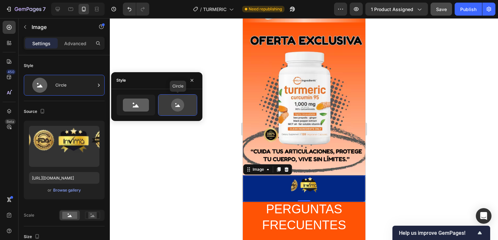
click at [158, 104] on div at bounding box center [177, 105] width 38 height 21
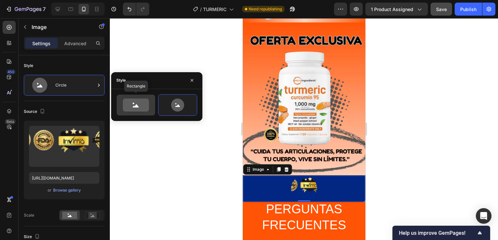
click at [145, 103] on icon at bounding box center [136, 105] width 26 height 13
type input "100"
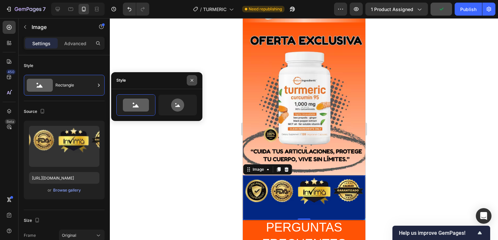
click at [195, 76] on button "button" at bounding box center [192, 80] width 10 height 10
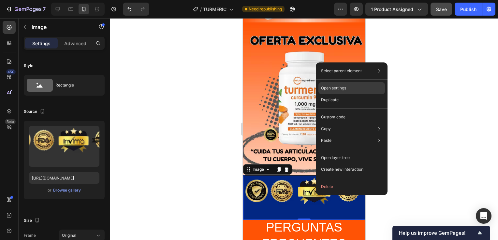
click at [333, 89] on p "Open settings" at bounding box center [333, 88] width 25 height 6
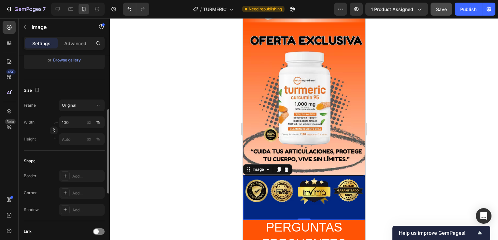
scroll to position [228, 0]
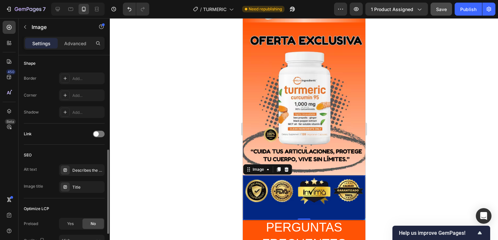
click at [46, 114] on div "Shadow Add..." at bounding box center [64, 113] width 81 height 12
click at [96, 134] on span at bounding box center [96, 134] width 5 height 5
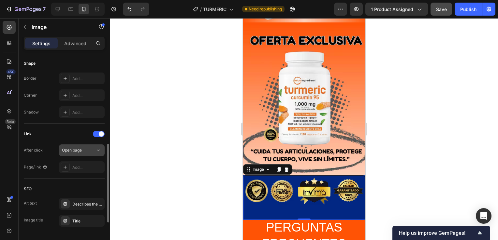
click at [88, 148] on div "Open page" at bounding box center [78, 151] width 33 height 6
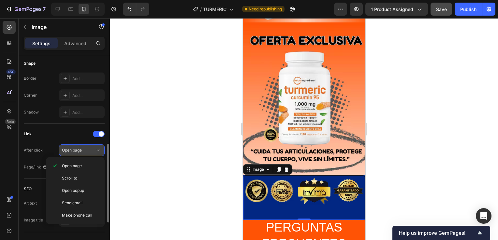
click at [88, 148] on div "Open page" at bounding box center [78, 151] width 33 height 6
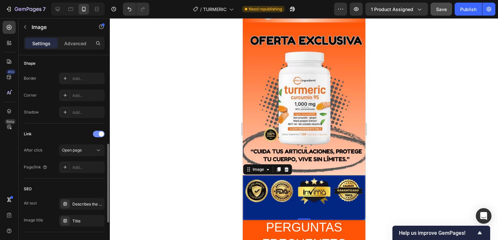
click at [96, 134] on div at bounding box center [99, 134] width 12 height 7
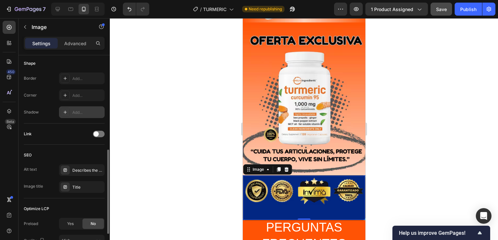
click at [76, 113] on div "Add..." at bounding box center [87, 113] width 31 height 6
click at [86, 97] on div "Add..." at bounding box center [87, 96] width 31 height 6
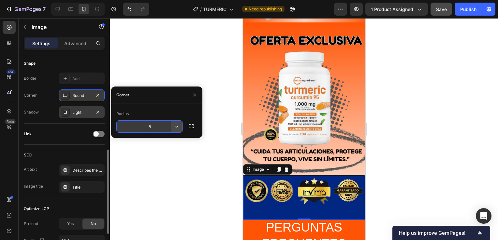
click at [178, 123] on icon "button" at bounding box center [176, 126] width 7 height 7
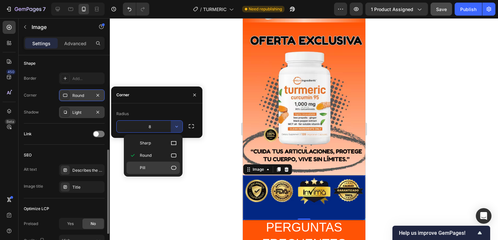
click at [160, 165] on p "Pill" at bounding box center [158, 168] width 37 height 7
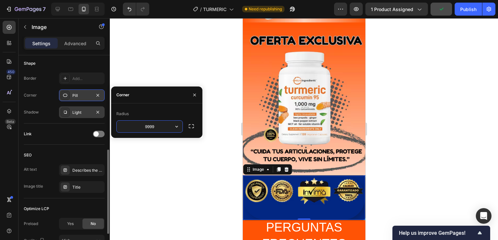
click at [170, 128] on input "9999" at bounding box center [150, 127] width 66 height 12
click at [173, 127] on icon "button" at bounding box center [176, 126] width 7 height 7
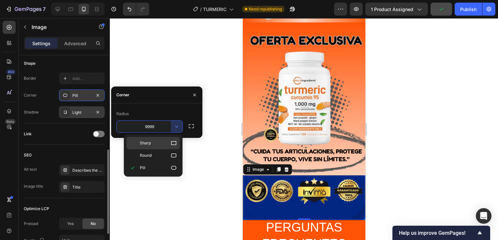
click at [153, 143] on p "Sharp" at bounding box center [158, 143] width 37 height 7
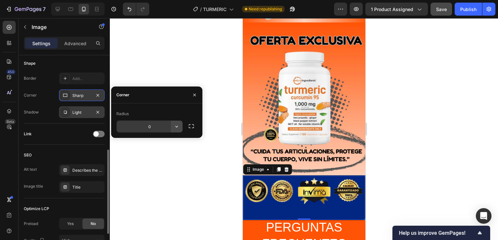
click at [174, 128] on icon "button" at bounding box center [176, 126] width 7 height 7
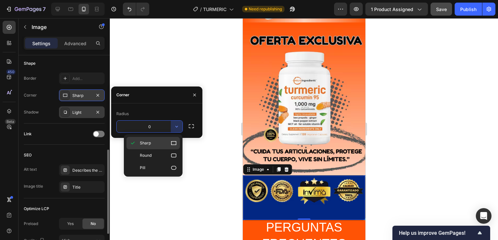
click at [148, 149] on div "Sharp" at bounding box center [152, 143] width 53 height 12
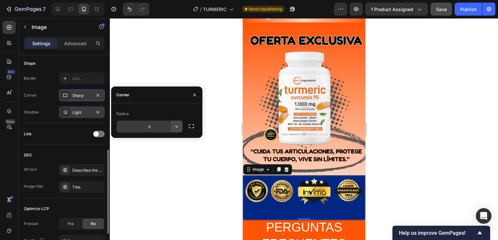
click at [181, 127] on button "button" at bounding box center [177, 127] width 12 height 12
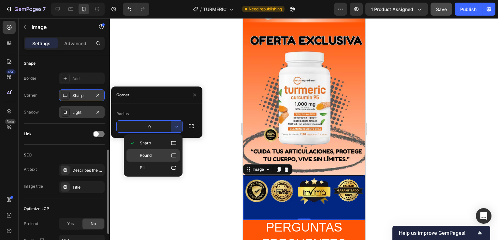
click at [142, 153] on span "Round" at bounding box center [146, 156] width 12 height 6
type input "8"
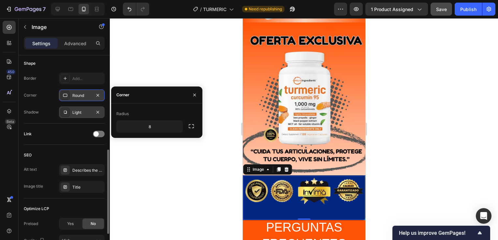
click at [148, 42] on div at bounding box center [304, 129] width 388 height 222
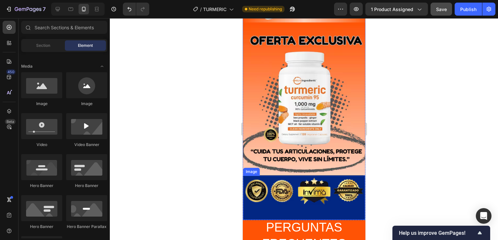
click at [276, 191] on img at bounding box center [304, 198] width 122 height 44
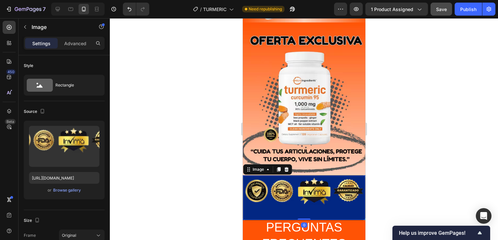
drag, startPoint x: 303, startPoint y: 204, endPoint x: 303, endPoint y: 196, distance: 8.5
click at [303, 196] on div "Image 0" at bounding box center [303, 198] width 122 height 45
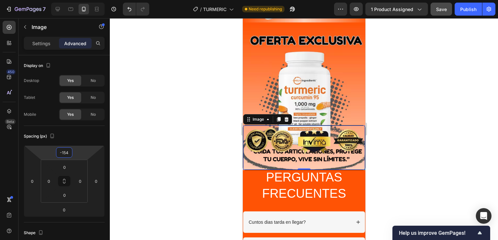
type input "-152"
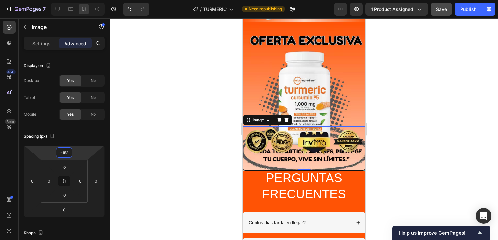
drag, startPoint x: 83, startPoint y: 156, endPoint x: 81, endPoint y: 175, distance: 19.7
click at [81, 0] on html "7 Version history / TURMERIC Need republishing Preview 1 product assigned Save …" at bounding box center [249, 0] width 498 height 0
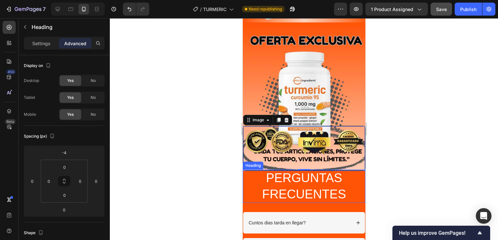
click at [271, 174] on p "PERGUNTAS FRECUENTES" at bounding box center [303, 186] width 121 height 32
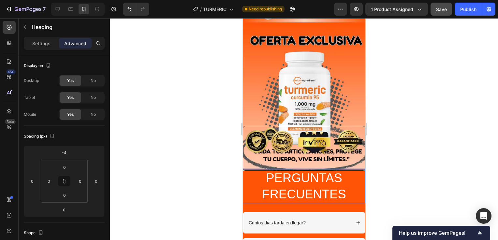
click at [342, 182] on p "PERGUNTAS FRECUENTES" at bounding box center [303, 186] width 121 height 32
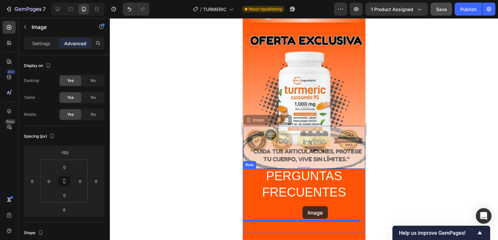
drag, startPoint x: 309, startPoint y: 133, endPoint x: 302, endPoint y: 207, distance: 74.3
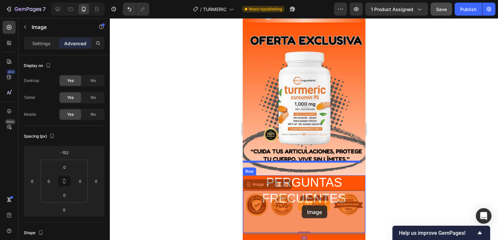
drag, startPoint x: 303, startPoint y: 191, endPoint x: 301, endPoint y: 207, distance: 15.4
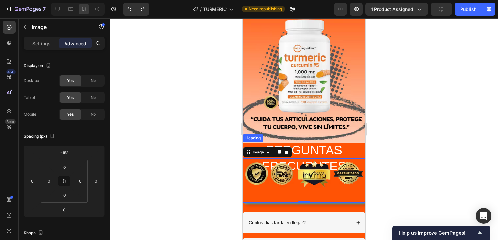
scroll to position [1820, 0]
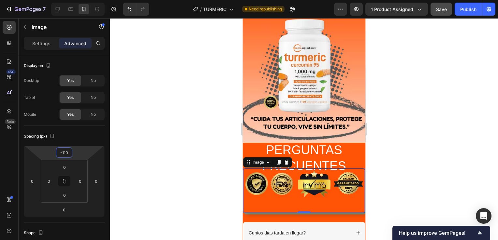
type input "-106"
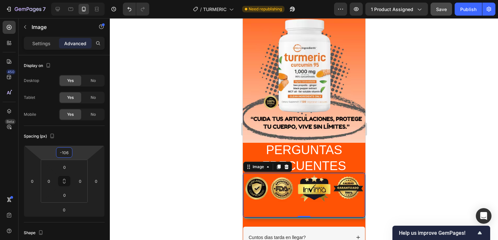
drag, startPoint x: 76, startPoint y: 151, endPoint x: 78, endPoint y: 143, distance: 8.1
click at [78, 0] on html "7 Version history / TURMERIC Need republishing Preview 1 product assigned Save …" at bounding box center [249, 0] width 498 height 0
click at [381, 177] on div at bounding box center [304, 129] width 388 height 222
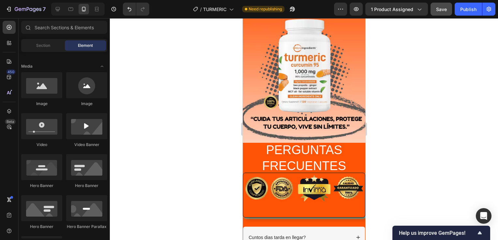
click at [478, 180] on div at bounding box center [304, 129] width 388 height 222
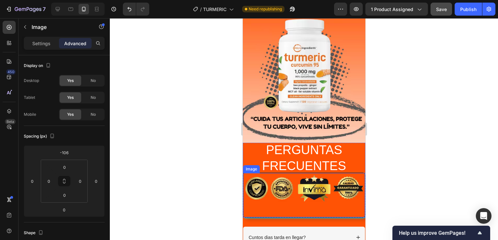
click at [300, 199] on img at bounding box center [304, 195] width 122 height 44
click at [445, 127] on div at bounding box center [304, 129] width 388 height 222
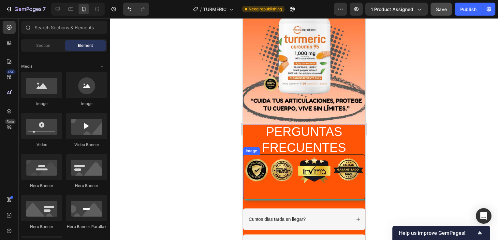
scroll to position [1852, 0]
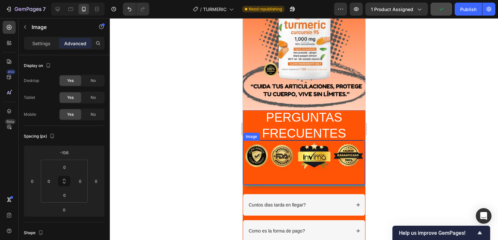
click at [305, 168] on img at bounding box center [304, 163] width 122 height 44
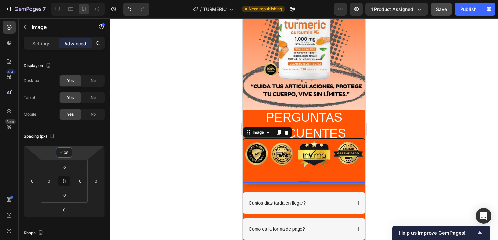
type input "-106"
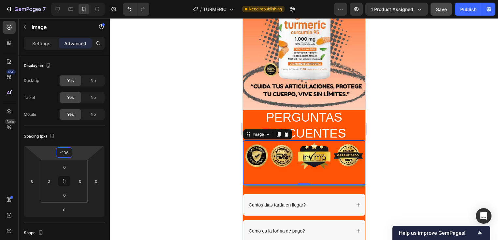
drag, startPoint x: 83, startPoint y: 148, endPoint x: 101, endPoint y: 157, distance: 20.3
click at [86, 0] on html "7 Version history / TURMERIC Need republishing Preview 1 product assigned Save …" at bounding box center [249, 0] width 498 height 0
click at [478, 155] on div at bounding box center [304, 129] width 388 height 222
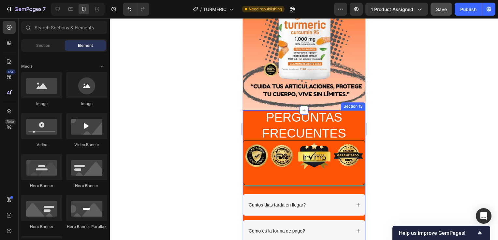
click at [342, 175] on div "PERGUNTAS FRECUENTES Heading Image Row Cuntos dias tarda en llegar? Como es la …" at bounding box center [303, 206] width 122 height 193
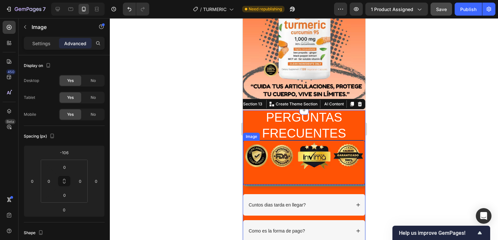
click at [339, 165] on img at bounding box center [304, 163] width 122 height 44
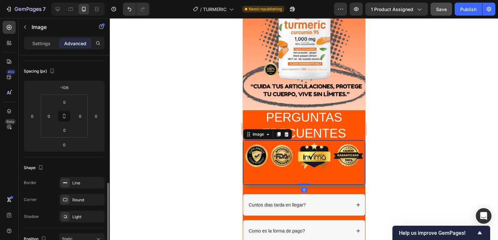
scroll to position [130, 0]
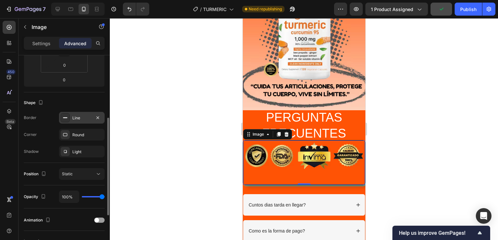
click at [75, 116] on div "Line" at bounding box center [81, 118] width 19 height 6
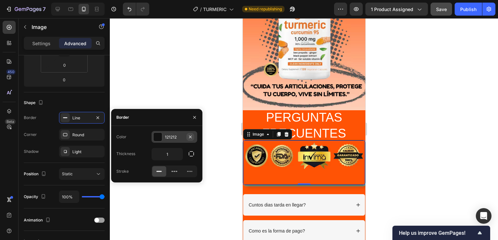
click at [190, 137] on icon "button" at bounding box center [190, 137] width 3 height 3
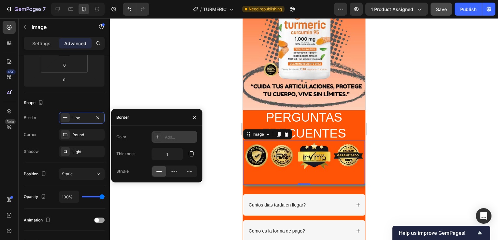
click at [431, 137] on div at bounding box center [304, 129] width 388 height 222
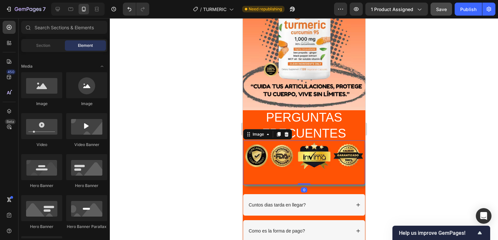
click at [324, 167] on img at bounding box center [304, 163] width 122 height 44
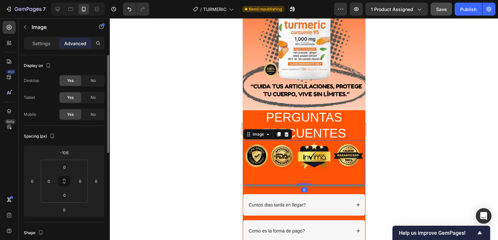
scroll to position [98, 0]
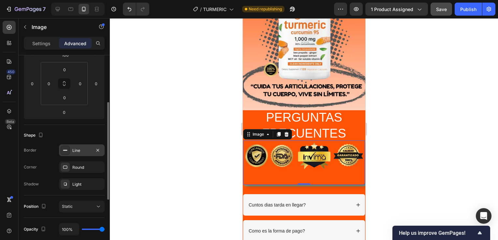
click at [82, 152] on div "Line" at bounding box center [81, 151] width 19 height 6
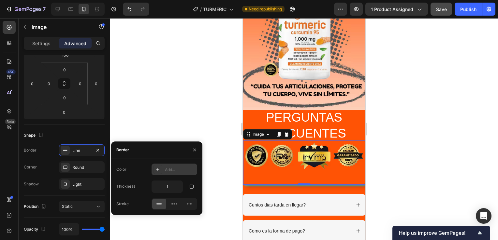
click at [175, 171] on div "Add..." at bounding box center [180, 170] width 31 height 6
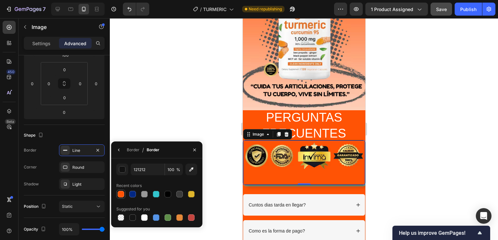
click at [123, 197] on div at bounding box center [121, 194] width 7 height 7
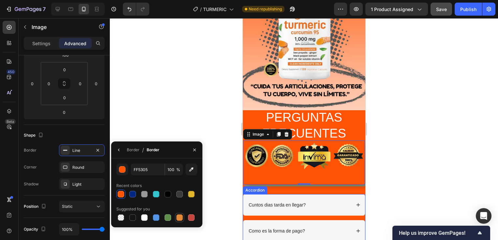
click at [180, 216] on div at bounding box center [179, 218] width 7 height 7
type input "E4893A"
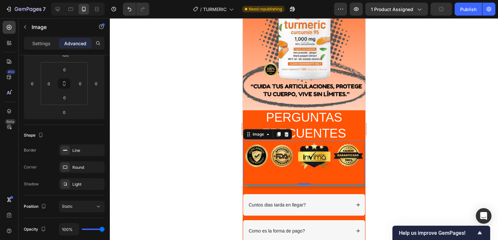
click at [400, 134] on div at bounding box center [304, 129] width 388 height 222
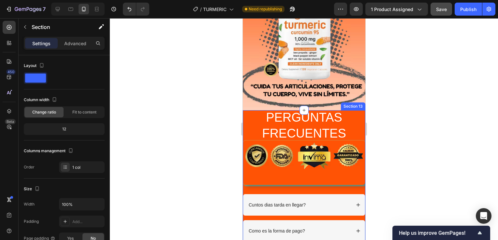
click at [300, 176] on div "PERGUNTAS FRECUENTES Heading Image Row Cuntos dias tarda en llegar? Como es la …" at bounding box center [303, 206] width 122 height 193
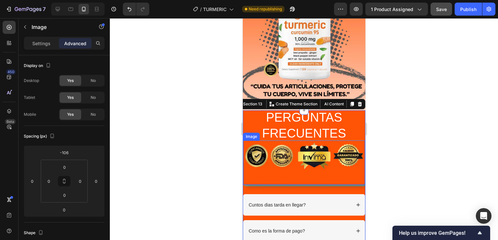
click at [281, 161] on img at bounding box center [304, 163] width 122 height 44
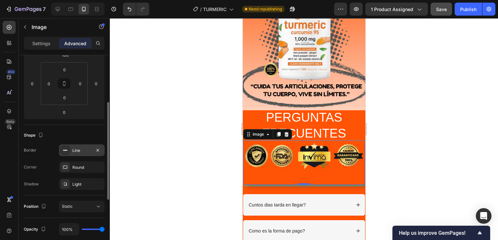
scroll to position [130, 0]
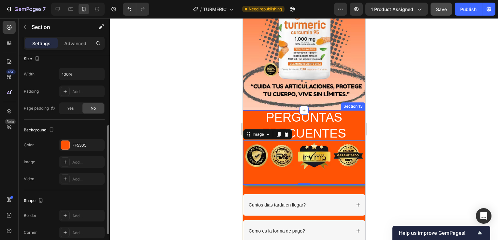
click at [286, 174] on div "PERGUNTAS FRECUENTES Heading Image 0 Row Cuntos dias tarda en llegar? Como es l…" at bounding box center [303, 206] width 122 height 193
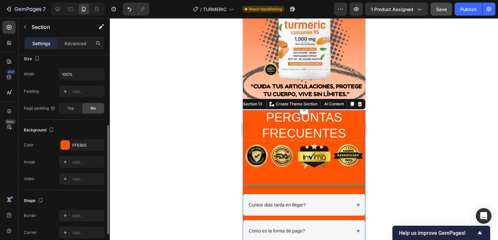
scroll to position [0, 0]
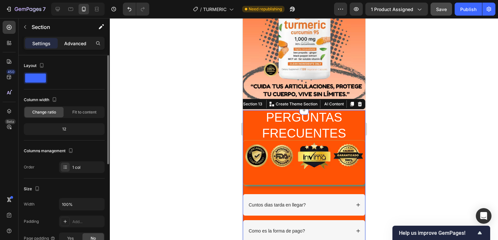
click at [73, 44] on p "Advanced" at bounding box center [75, 43] width 22 height 7
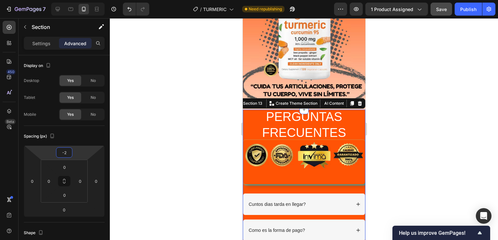
type input "-6"
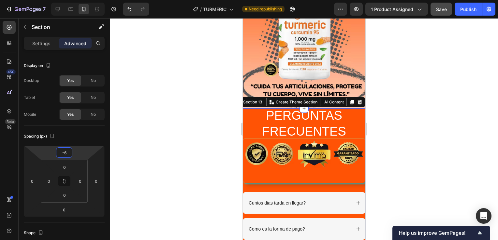
click at [82, 0] on html "7 Version history / TURMERIC Need republishing Preview 1 product assigned Save …" at bounding box center [249, 0] width 498 height 0
click at [383, 121] on div at bounding box center [304, 129] width 388 height 222
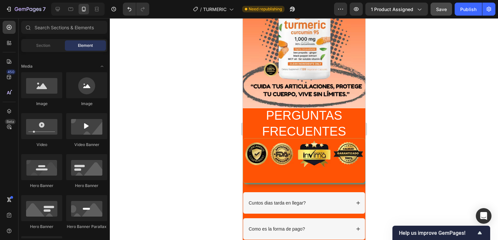
click at [448, 161] on div at bounding box center [304, 129] width 388 height 222
click at [383, 177] on div at bounding box center [304, 129] width 388 height 222
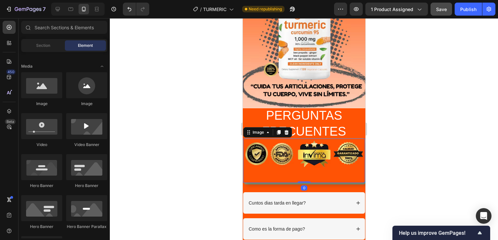
click at [353, 139] on img at bounding box center [304, 161] width 122 height 44
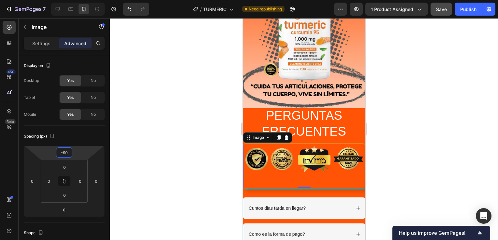
type input "-88"
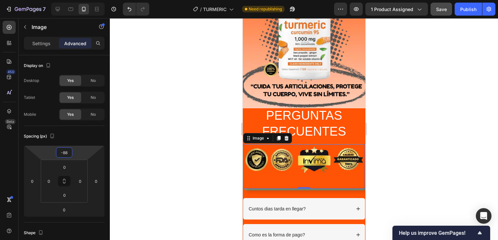
drag, startPoint x: 82, startPoint y: 152, endPoint x: 85, endPoint y: 149, distance: 4.4
click at [85, 0] on html "7 Version history / TURMERIC Need republishing Preview 1 product assigned Save …" at bounding box center [249, 0] width 498 height 0
click at [465, 116] on div at bounding box center [304, 129] width 388 height 222
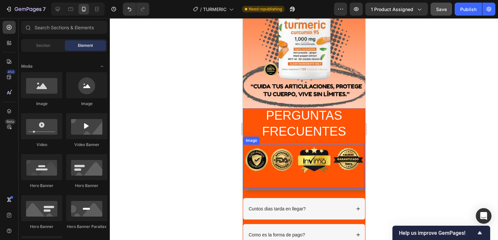
click at [317, 145] on img at bounding box center [304, 167] width 122 height 44
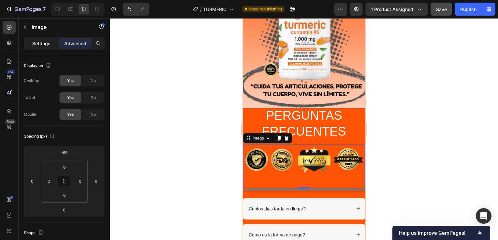
click at [37, 43] on p "Settings" at bounding box center [41, 43] width 18 height 7
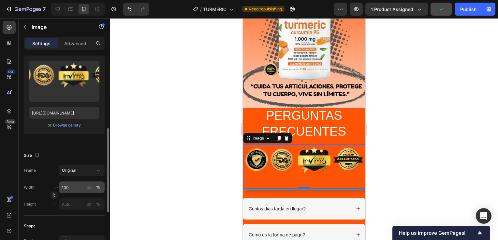
scroll to position [98, 0]
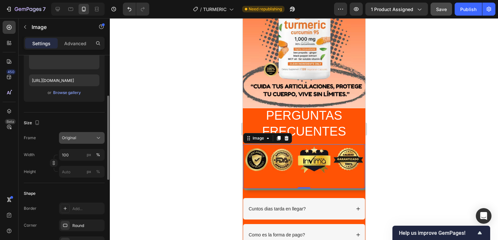
click at [82, 134] on button "Original" at bounding box center [82, 138] width 46 height 12
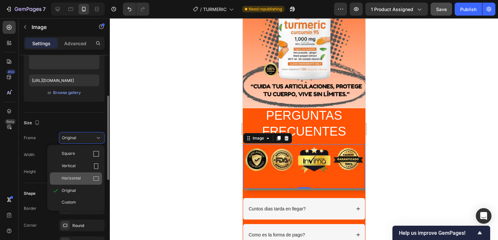
click at [89, 176] on div "Horizontal" at bounding box center [81, 179] width 38 height 7
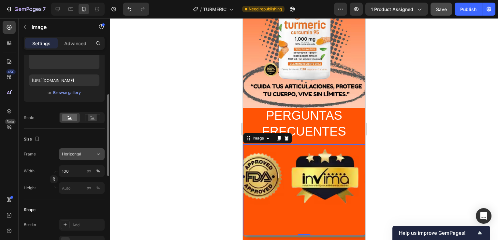
click at [86, 159] on button "Horizontal" at bounding box center [82, 155] width 46 height 12
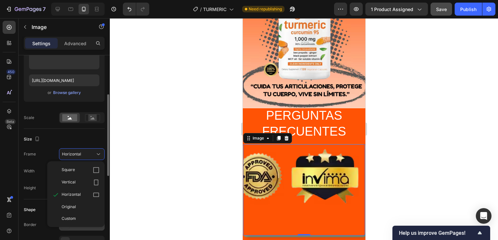
click at [79, 206] on div "Original" at bounding box center [81, 207] width 38 height 6
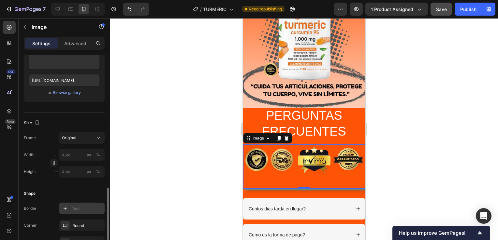
scroll to position [163, 0]
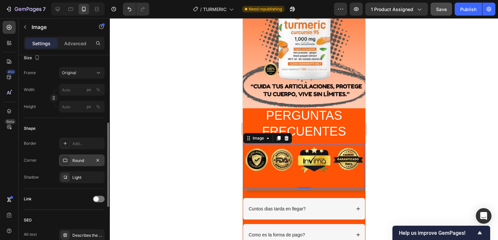
click at [72, 162] on div "Round" at bounding box center [81, 161] width 19 height 6
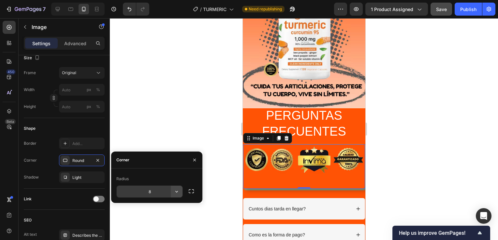
click at [181, 192] on button "button" at bounding box center [177, 192] width 12 height 12
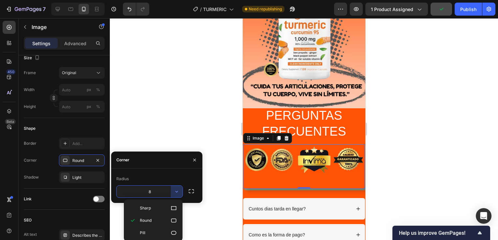
click at [177, 212] on div "Sharp" at bounding box center [152, 208] width 53 height 12
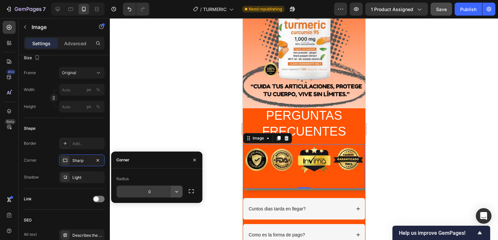
drag, startPoint x: 178, startPoint y: 197, endPoint x: 177, endPoint y: 194, distance: 3.3
click at [176, 189] on icon "button" at bounding box center [176, 192] width 7 height 7
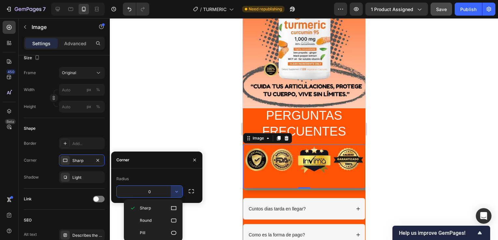
click at [176, 220] on icon at bounding box center [173, 221] width 7 height 7
type input "8"
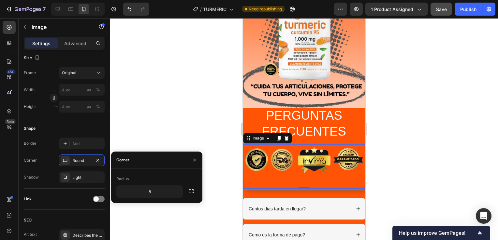
click at [405, 131] on div at bounding box center [304, 129] width 388 height 222
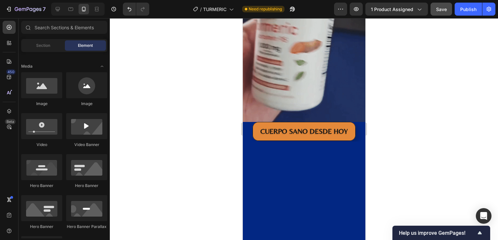
scroll to position [353, 0]
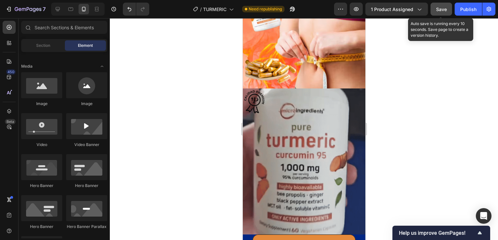
click at [447, 5] on button "Save" at bounding box center [441, 9] width 22 height 13
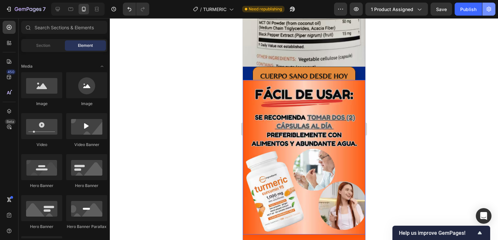
scroll to position [1573, 0]
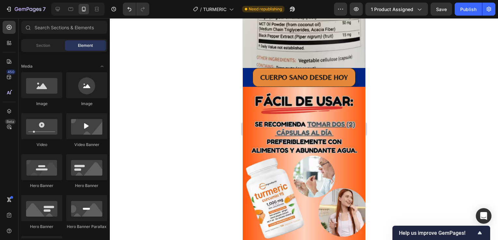
click at [460, 16] on div "7 Version history / TURMERIC Need republishing Preview 1 product assigned Save …" at bounding box center [249, 9] width 498 height 19
click at [466, 10] on div "Publish" at bounding box center [468, 9] width 16 height 7
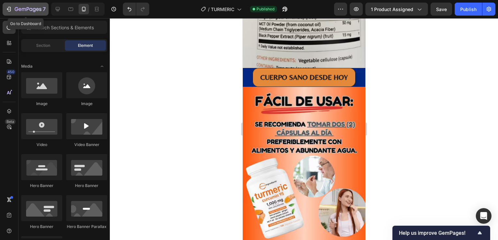
click at [34, 12] on icon "button" at bounding box center [28, 10] width 27 height 6
